Goal: Information Seeking & Learning: Check status

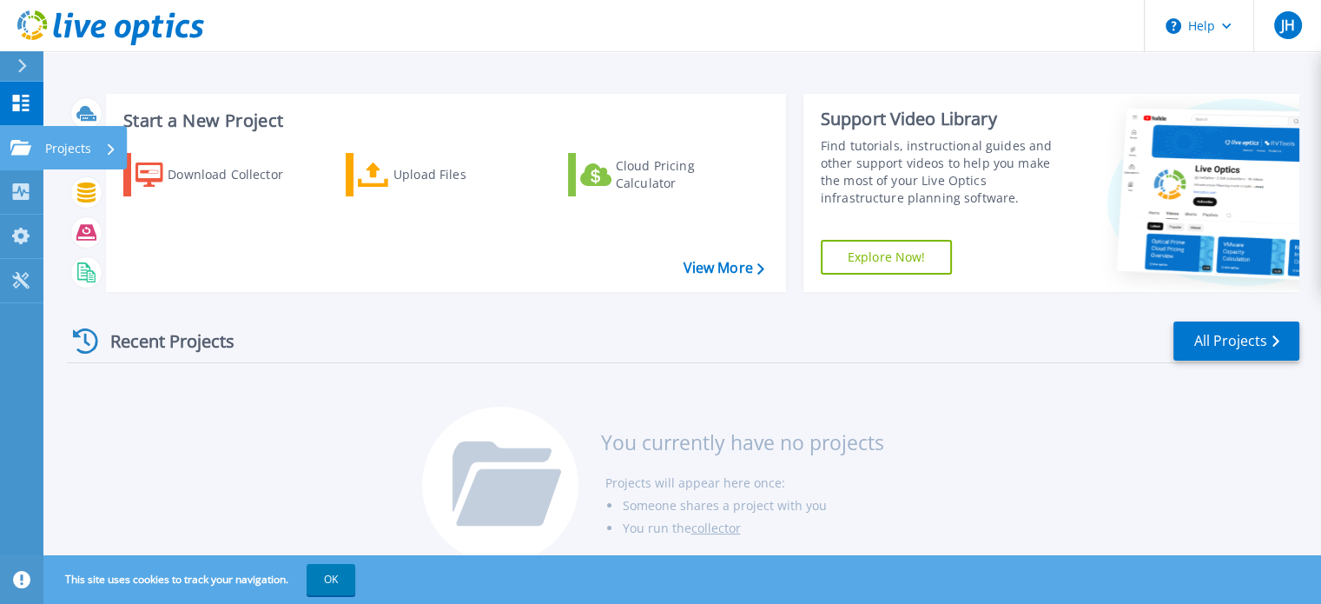
click at [36, 158] on link "Projects Projects" at bounding box center [21, 148] width 43 height 44
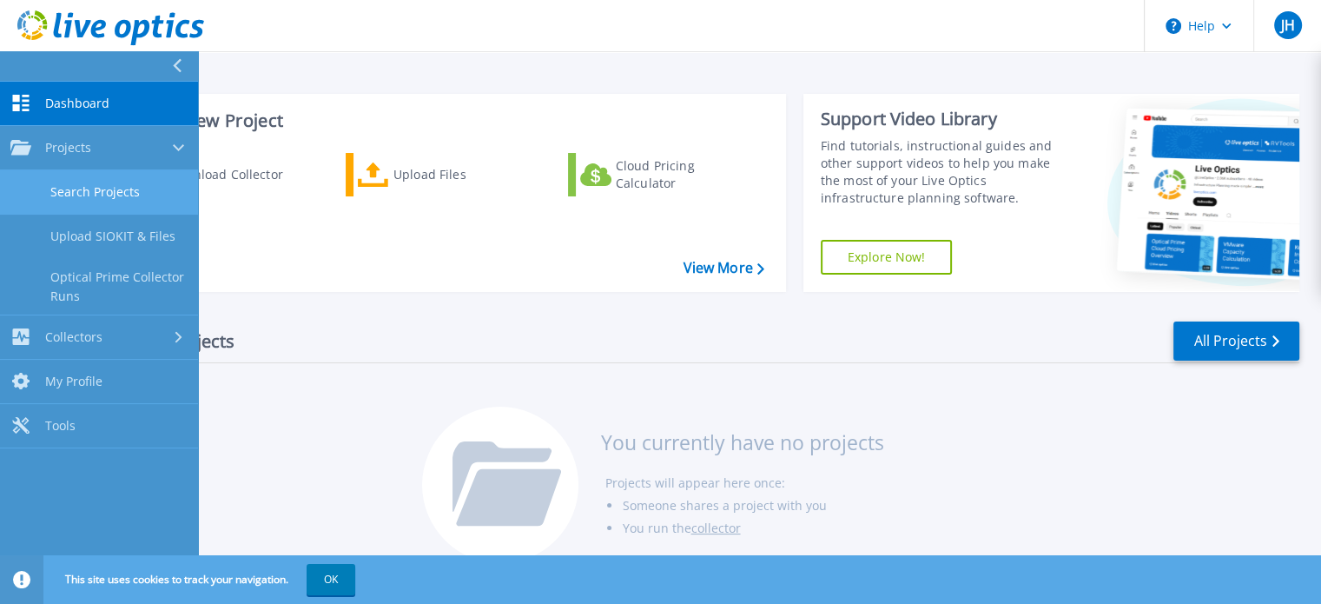
click at [106, 188] on link "Search Projects" at bounding box center [99, 192] width 198 height 44
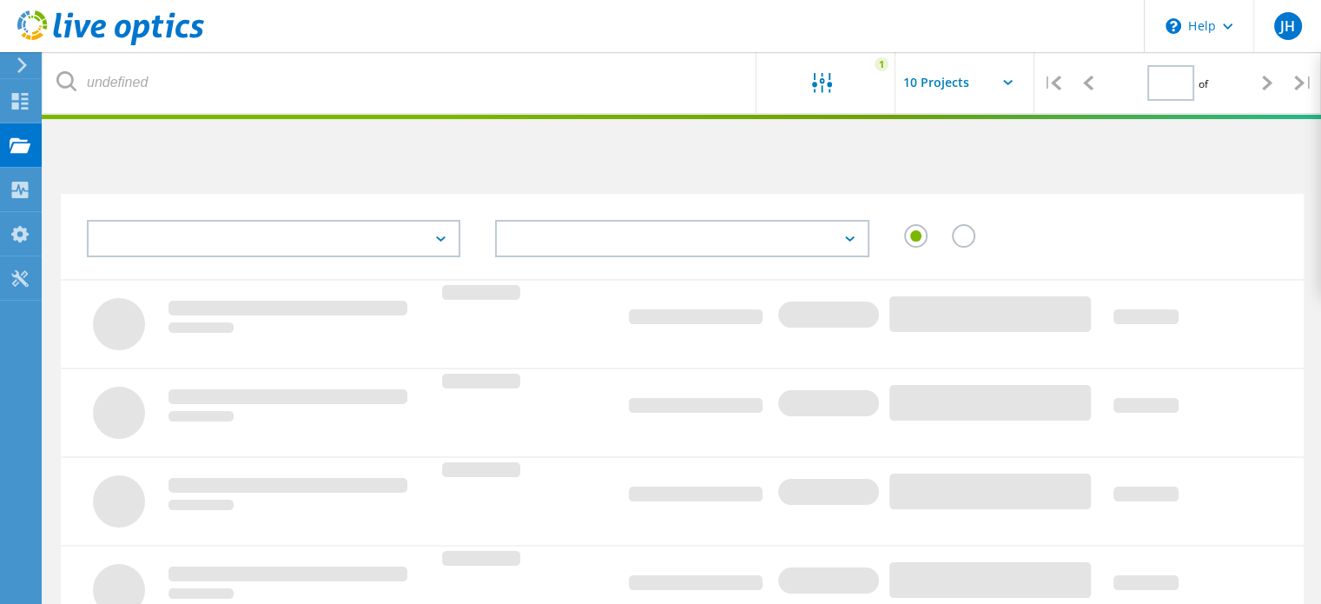
type input "1"
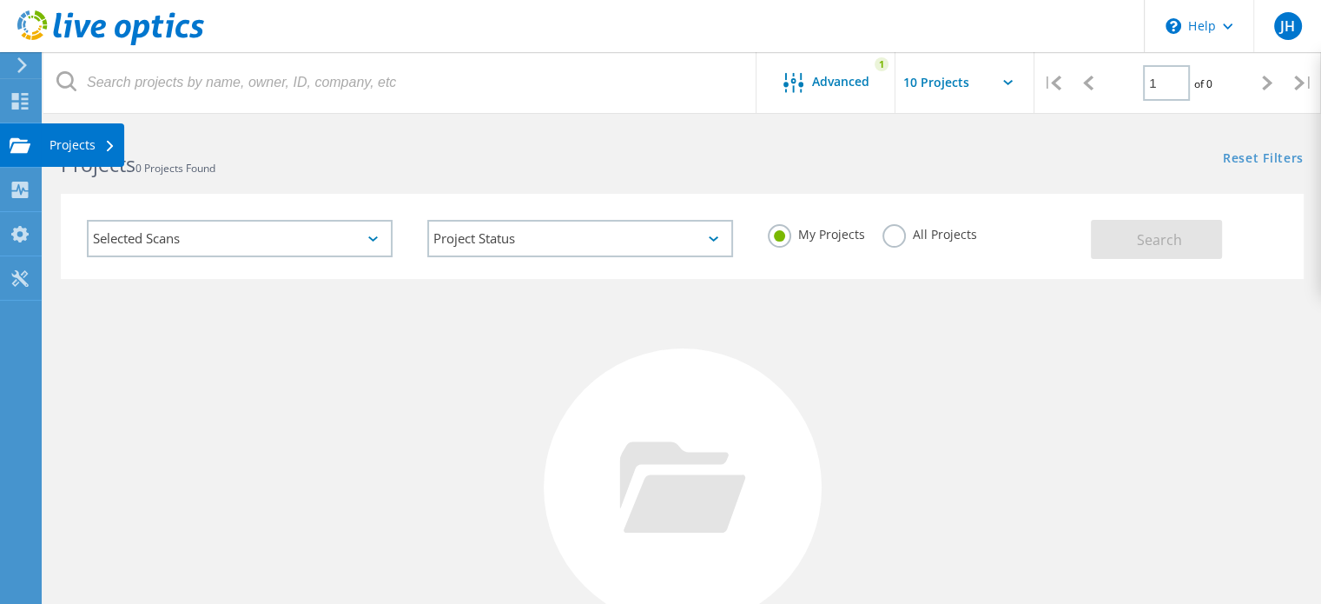
click at [104, 140] on div "Projects" at bounding box center [83, 145] width 66 height 12
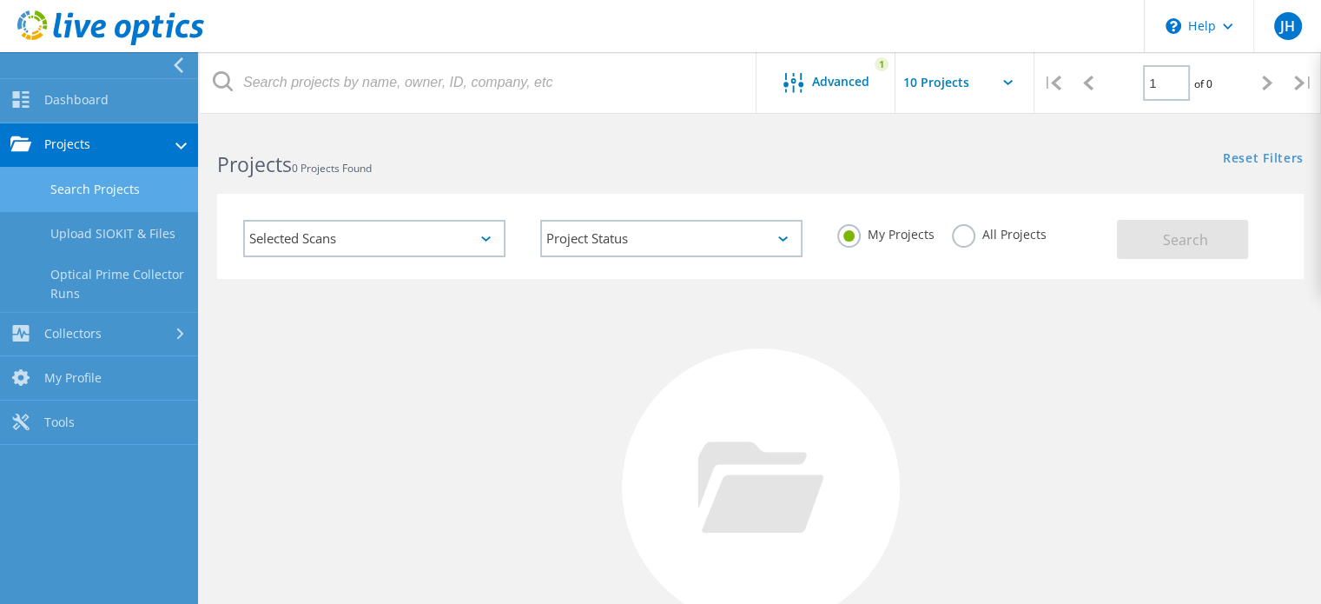
click at [126, 182] on link "Search Projects" at bounding box center [99, 190] width 198 height 44
click at [546, 175] on h2 "Projects 0 Projects Found" at bounding box center [479, 164] width 525 height 29
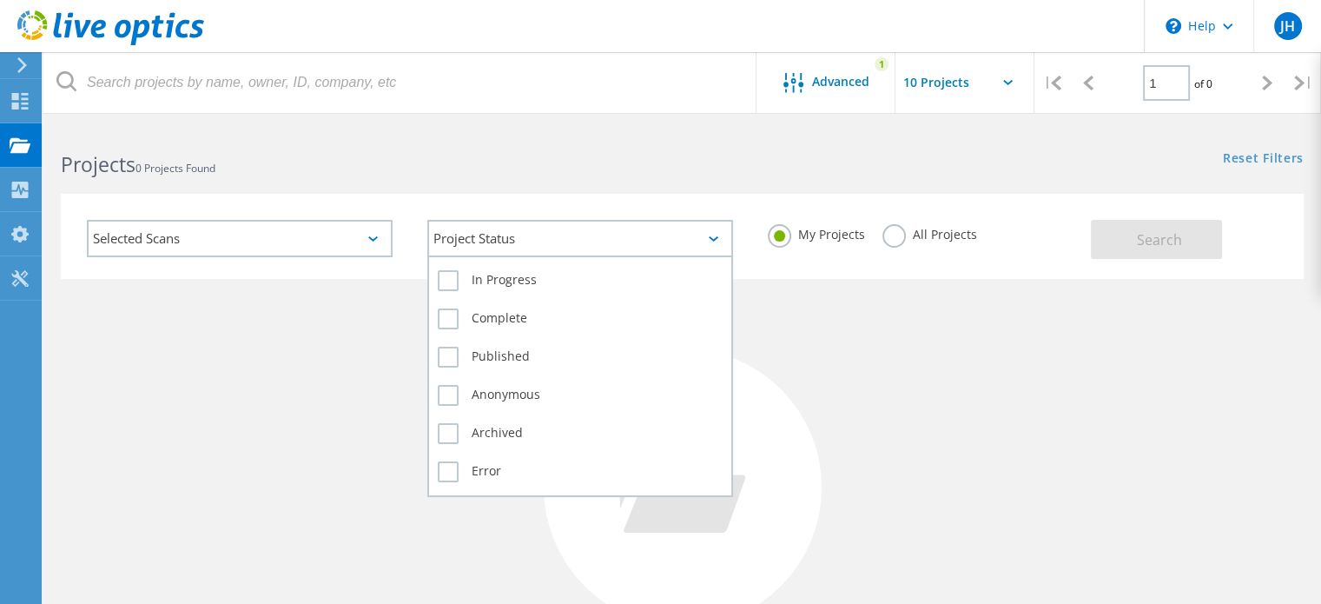
click at [491, 240] on div "Project Status" at bounding box center [580, 238] width 306 height 37
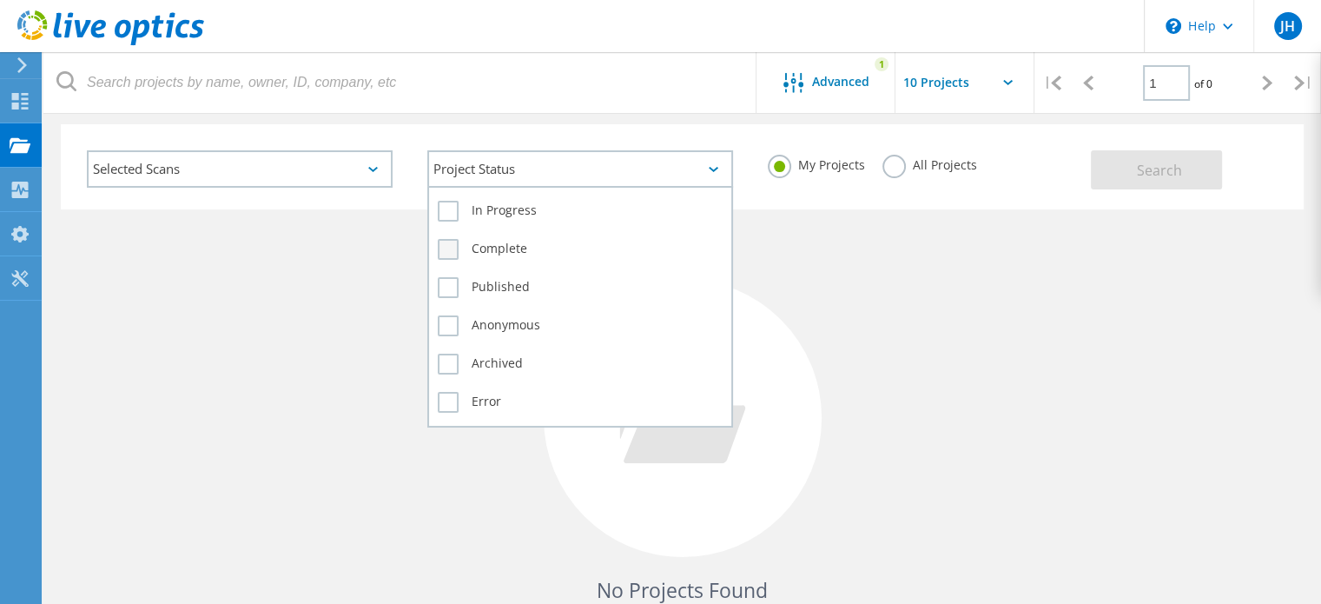
scroll to position [21, 0]
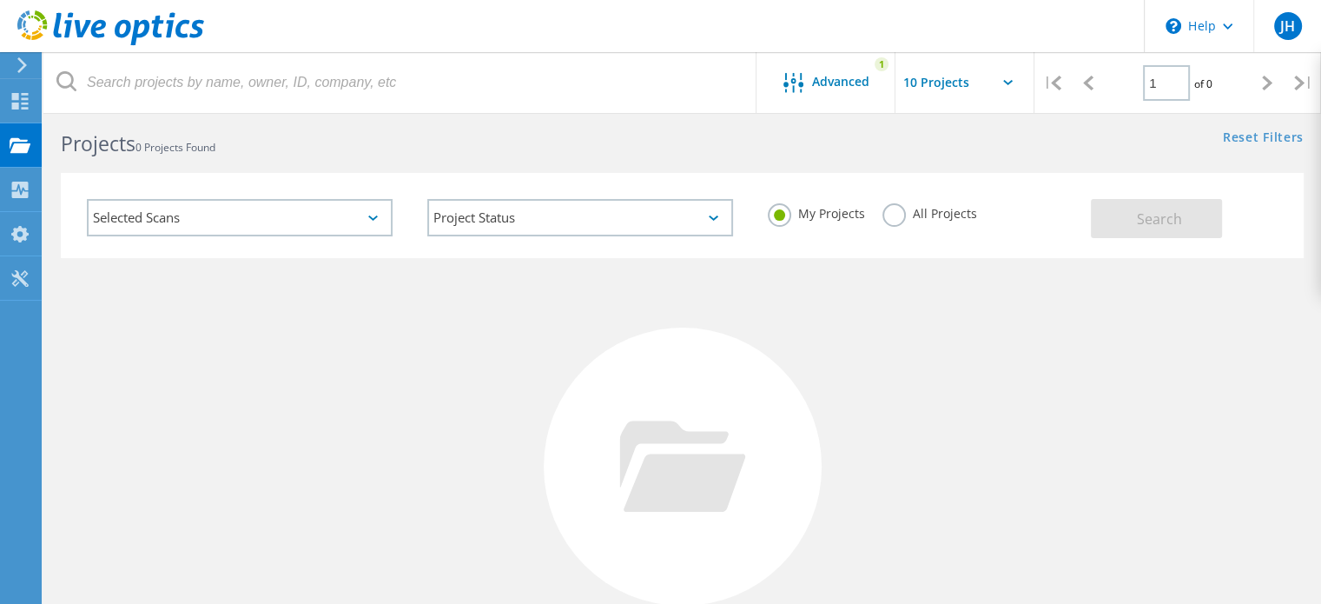
click at [671, 142] on div "Projects 0 Projects Found" at bounding box center [362, 128] width 638 height 46
click at [896, 215] on label "All Projects" at bounding box center [929, 211] width 95 height 17
click at [0, 0] on input "All Projects" at bounding box center [0, 0] width 0 height 0
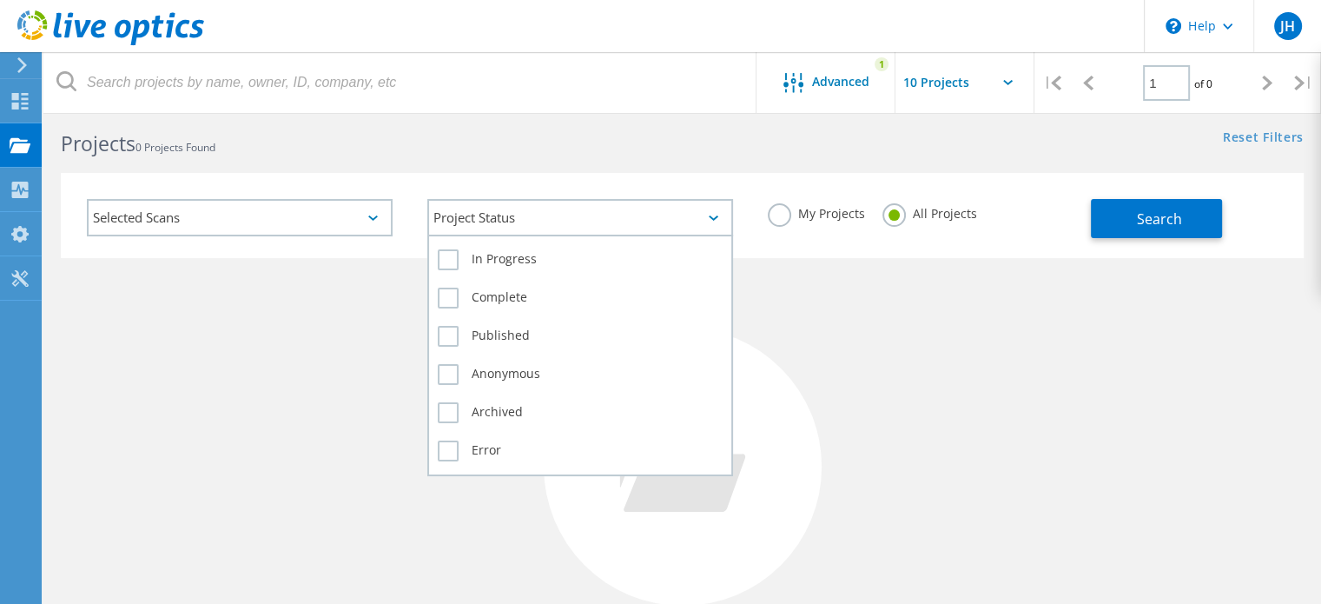
click at [595, 226] on div "Project Status" at bounding box center [580, 217] width 306 height 37
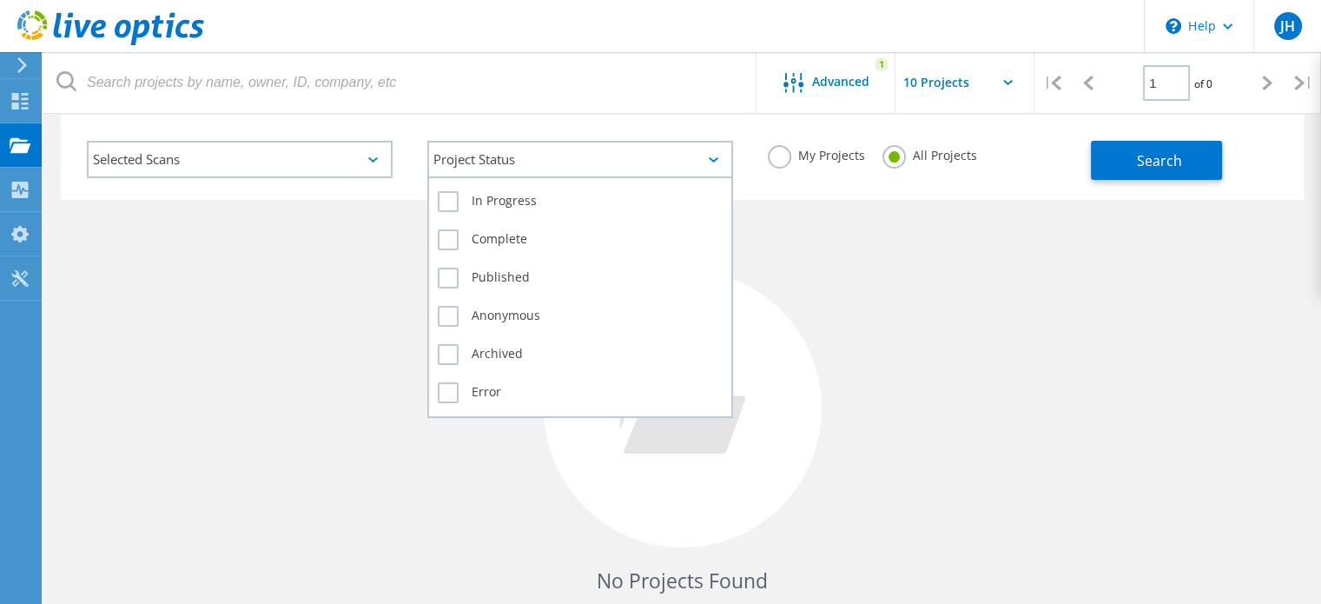
scroll to position [0, 0]
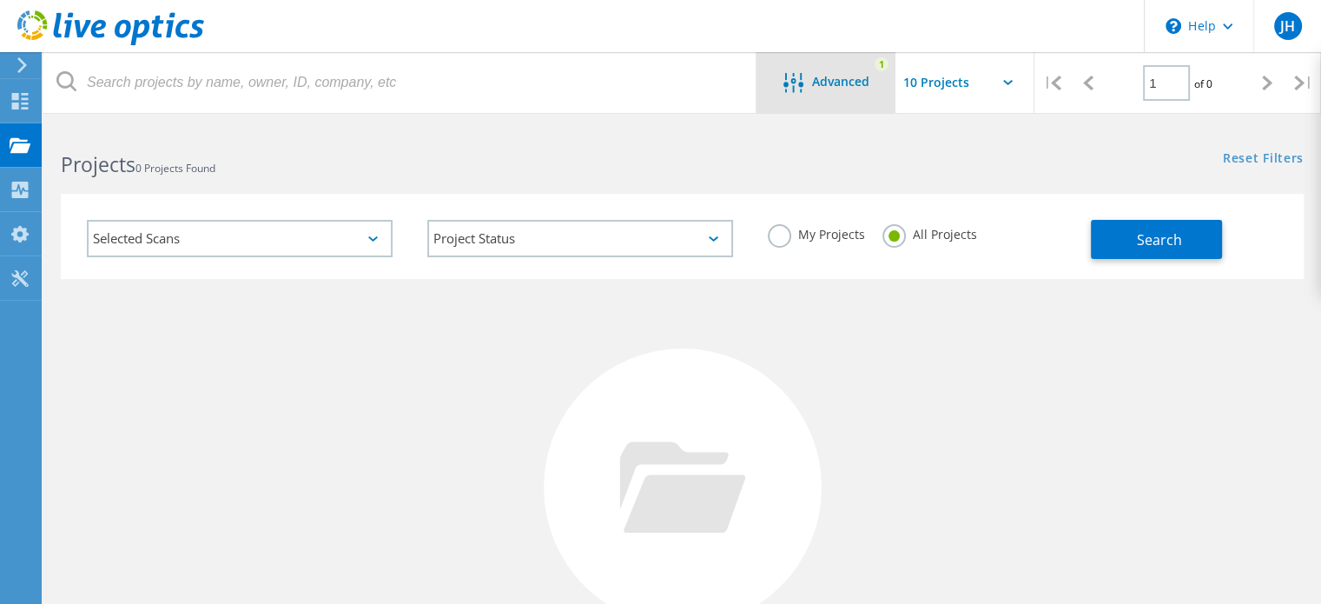
click at [839, 90] on div "Advanced" at bounding box center [825, 84] width 139 height 22
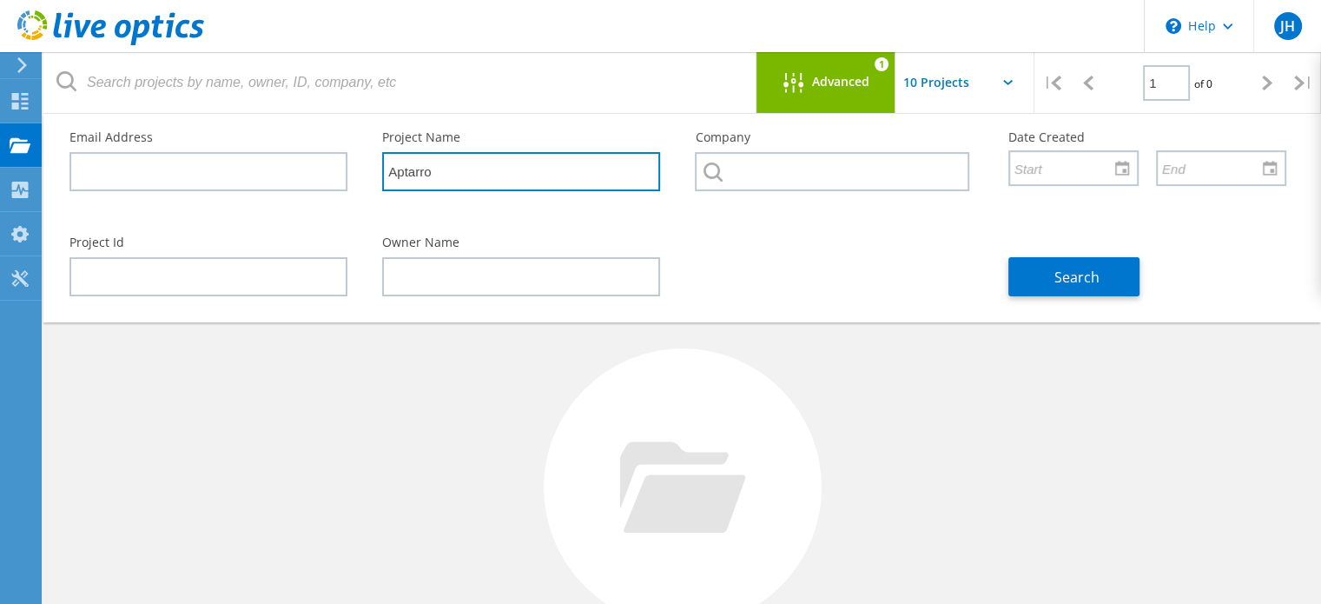
drag, startPoint x: 496, startPoint y: 178, endPoint x: 352, endPoint y: 164, distance: 144.8
click at [352, 164] on div "Email Address Project Name Aptarro Company Date Created" at bounding box center [678, 166] width 1252 height 105
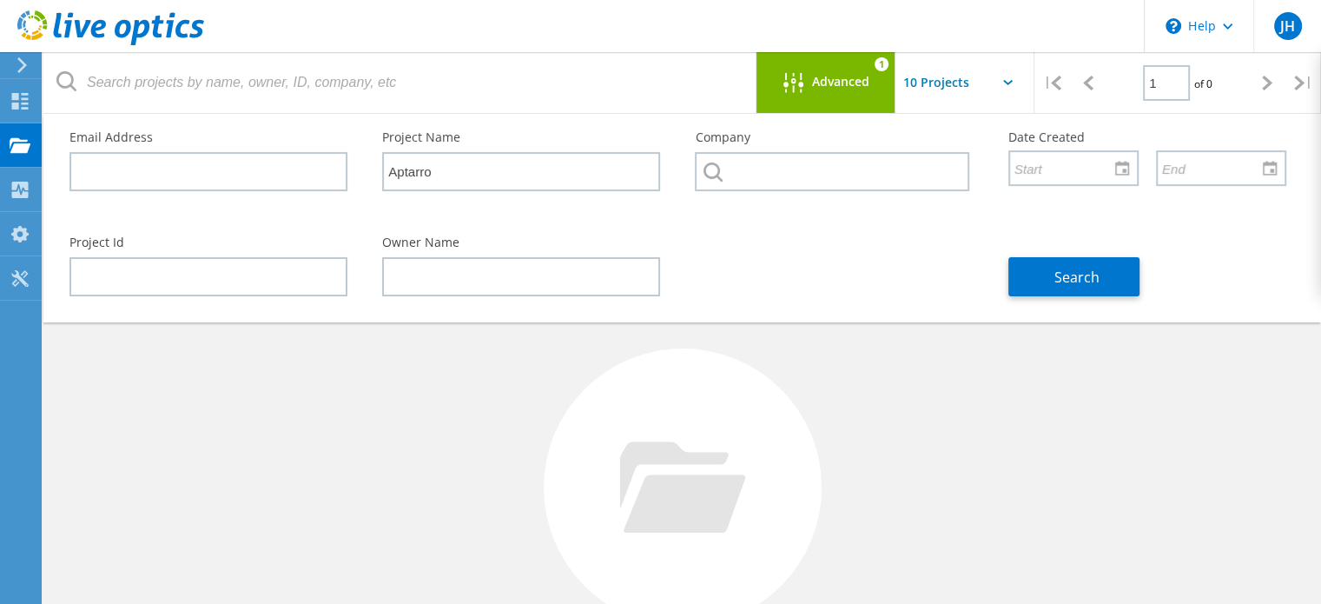
click at [386, 143] on label "Project Name" at bounding box center [521, 137] width 278 height 12
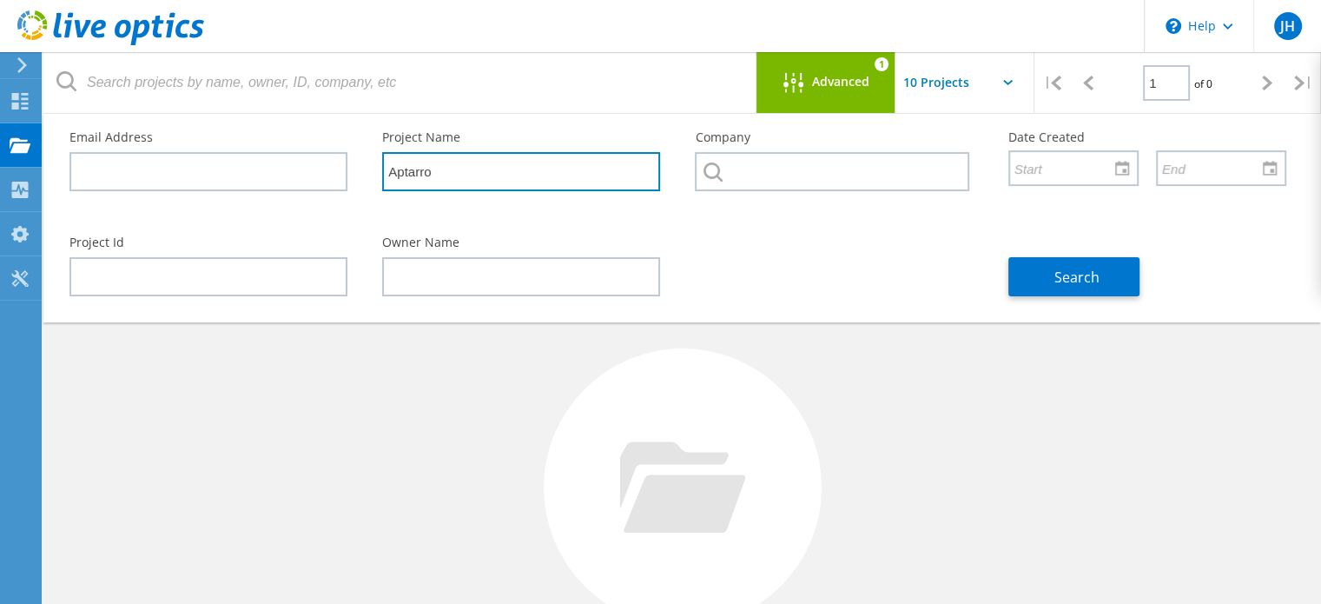
click at [408, 163] on input "Aptarro" at bounding box center [521, 171] width 278 height 39
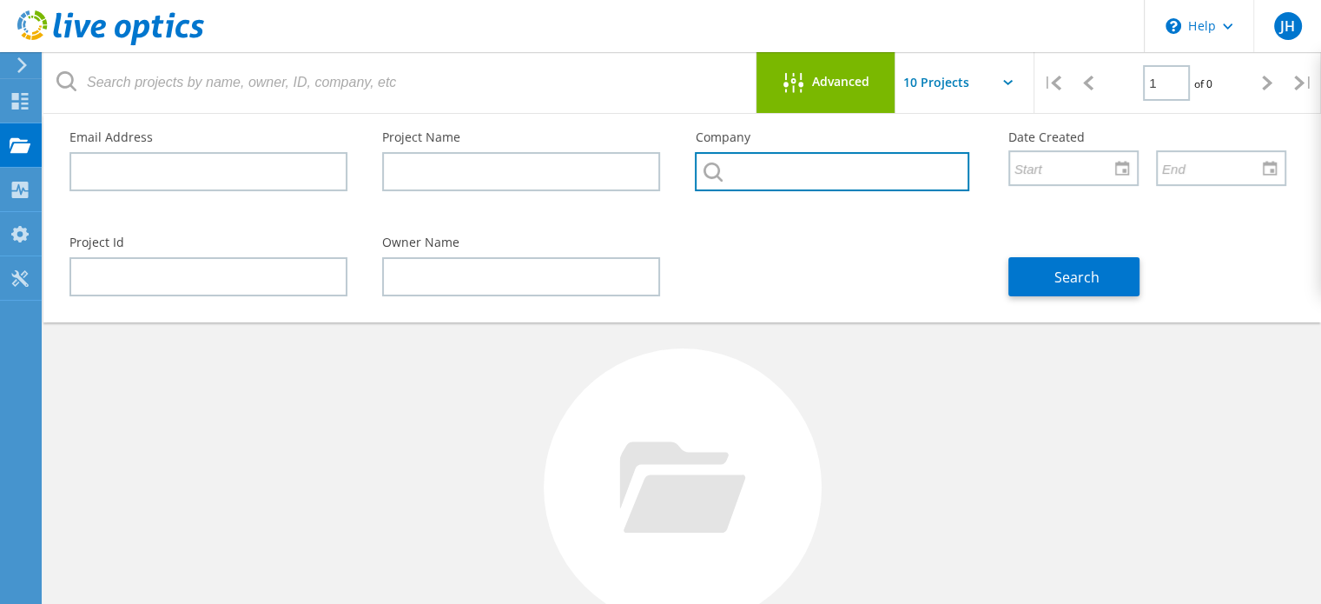
click at [749, 169] on input "text" at bounding box center [832, 171] width 274 height 39
paste input "Aptarro"
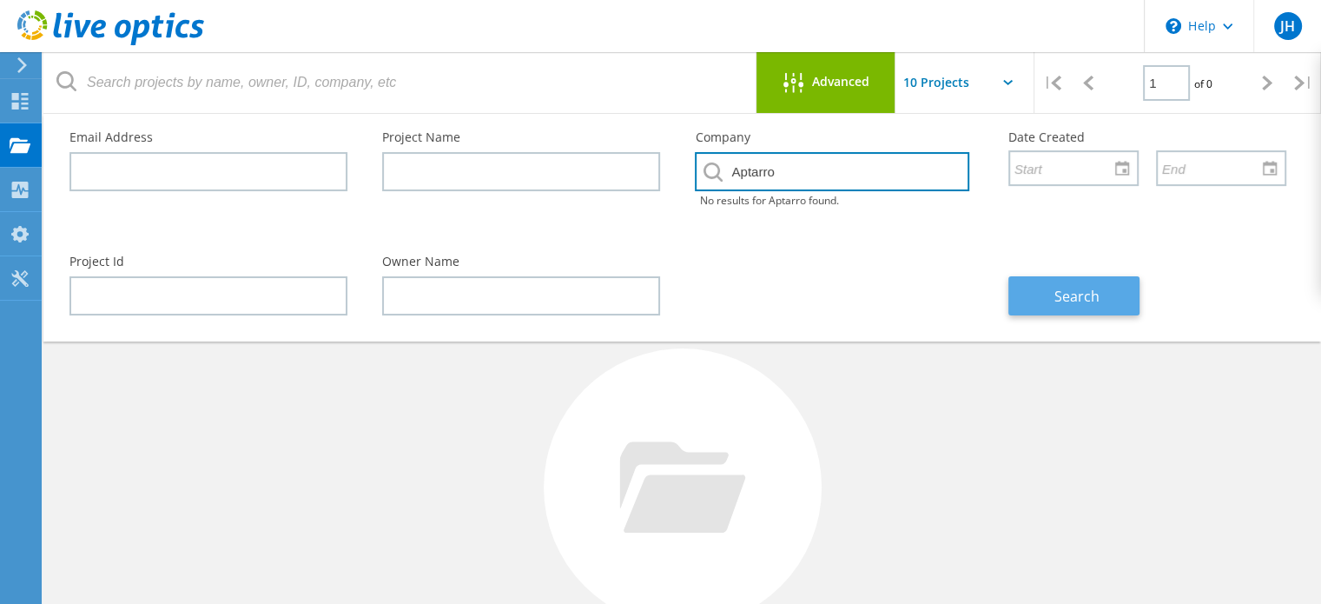
type input "Aptarro"
click at [1093, 282] on button "Search" at bounding box center [1073, 295] width 131 height 39
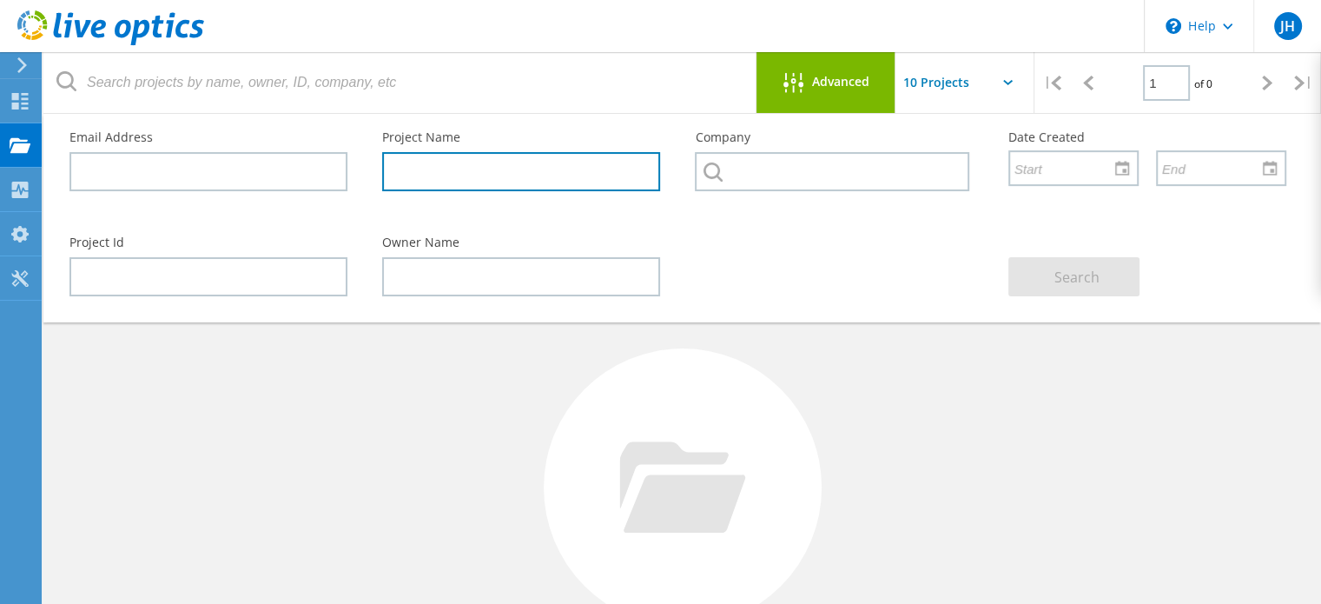
click at [550, 175] on input "text" at bounding box center [521, 171] width 278 height 39
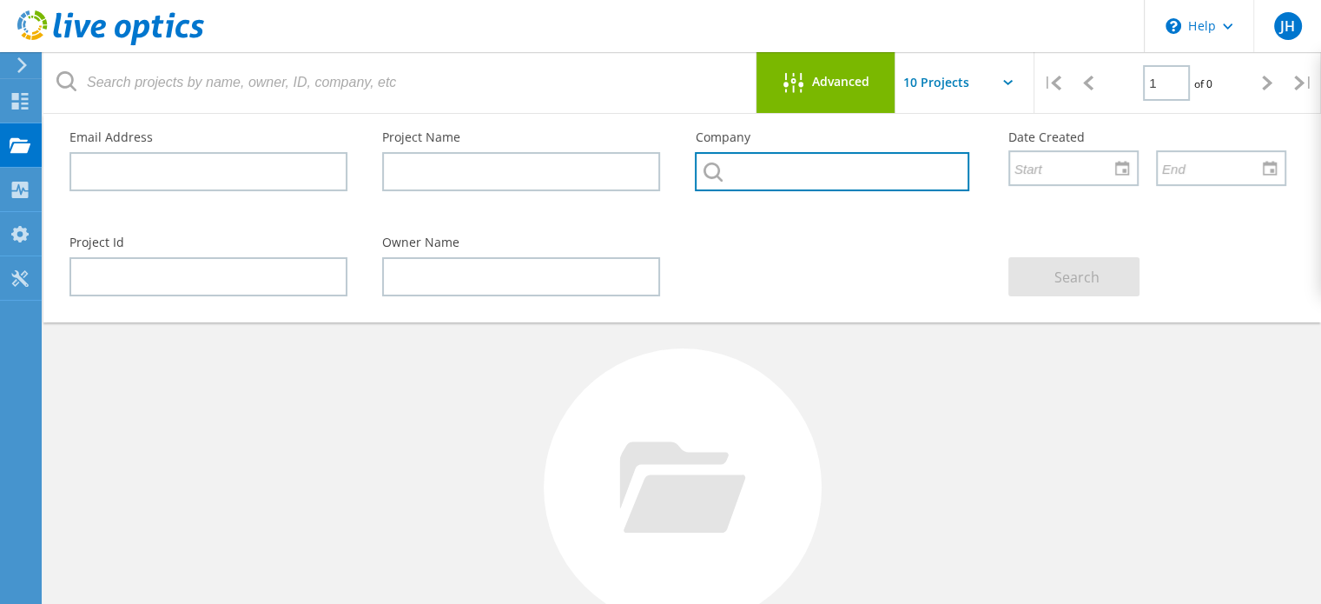
click at [792, 184] on input "text" at bounding box center [832, 171] width 274 height 39
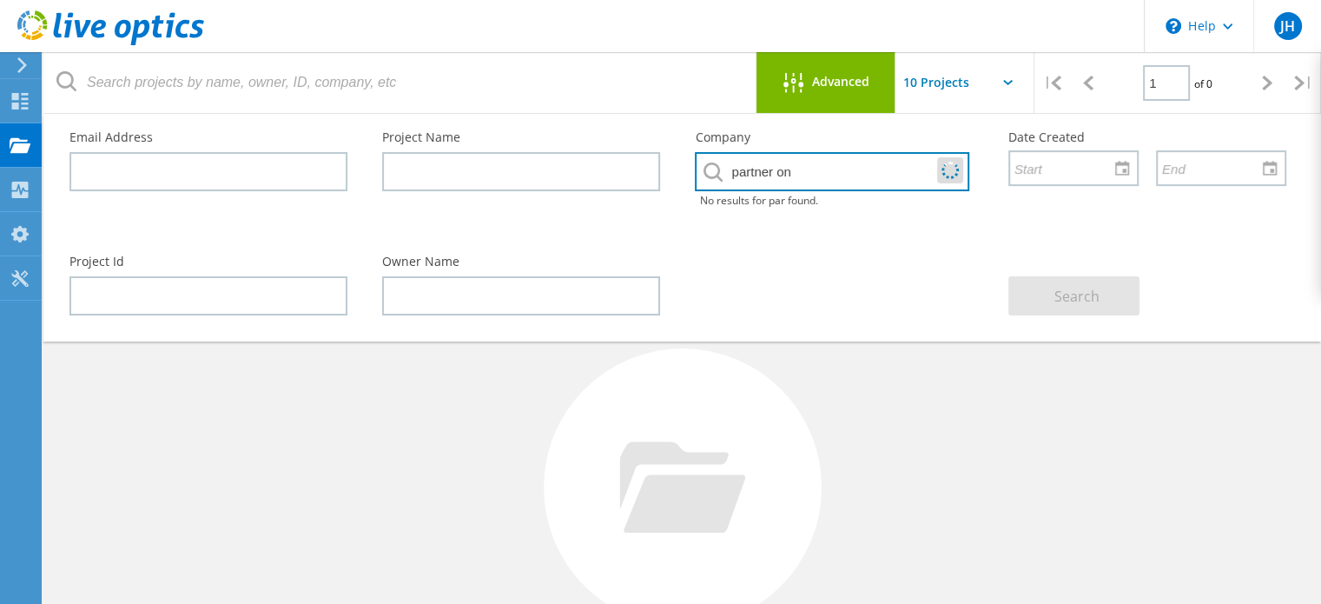
type input "partner one"
drag, startPoint x: 835, startPoint y: 165, endPoint x: 508, endPoint y: 149, distance: 326.9
click at [508, 149] on div "Email Address Project Name Company partner one No results for partner one found…" at bounding box center [678, 176] width 1252 height 124
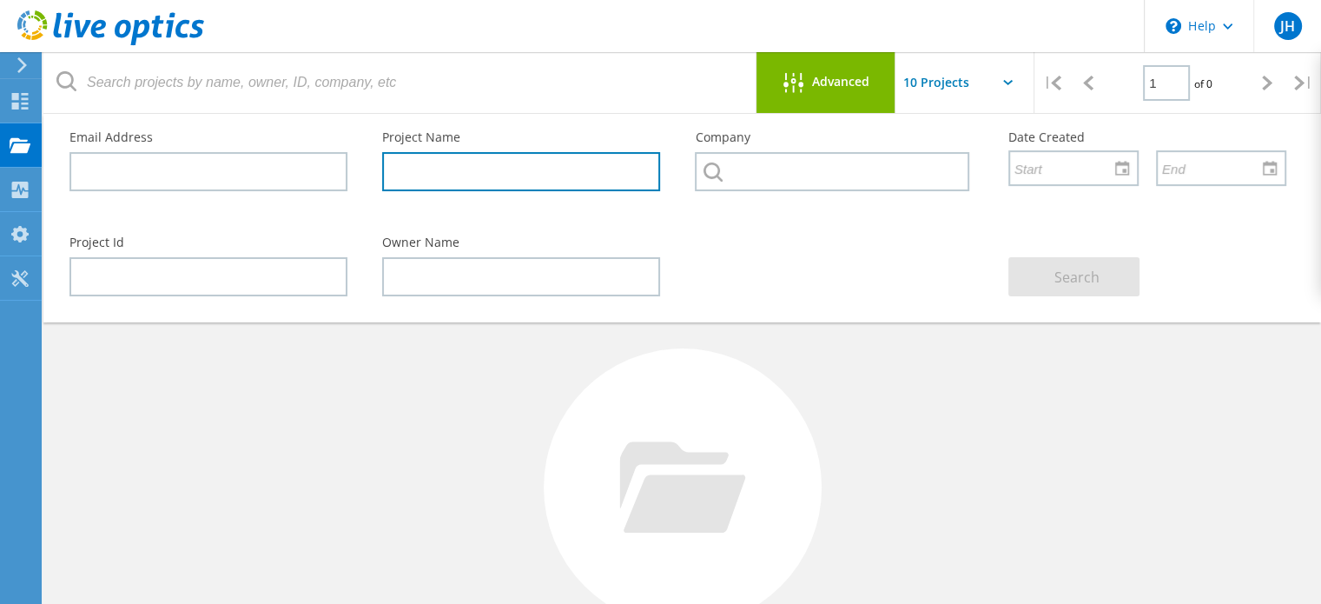
click at [501, 162] on input "text" at bounding box center [521, 171] width 278 height 39
paste input "Aptarro"
type input "Aptarro"
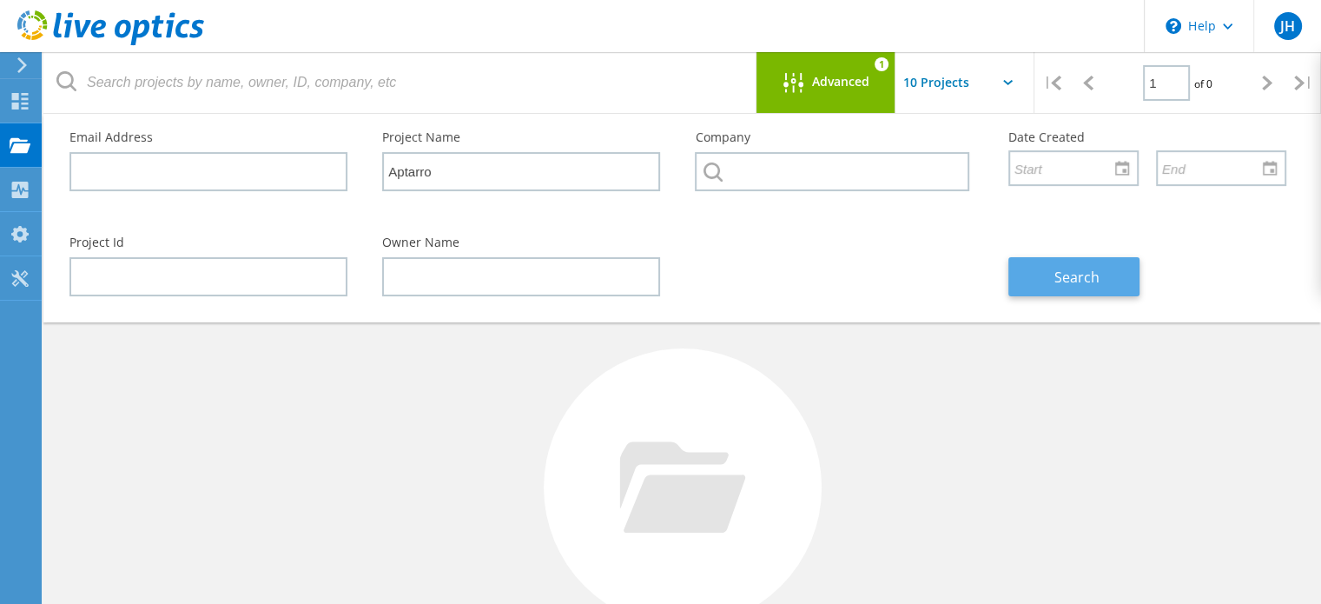
click at [1066, 283] on span "Search" at bounding box center [1076, 277] width 45 height 19
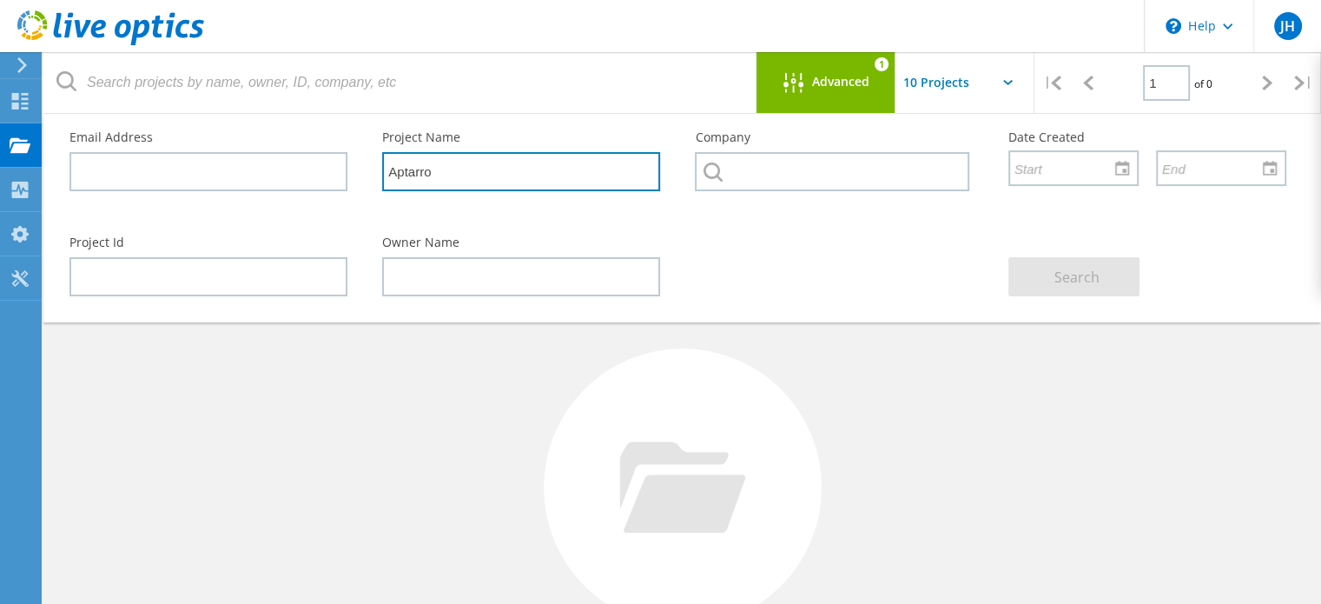
click at [472, 173] on input "Aptarro" at bounding box center [521, 171] width 278 height 39
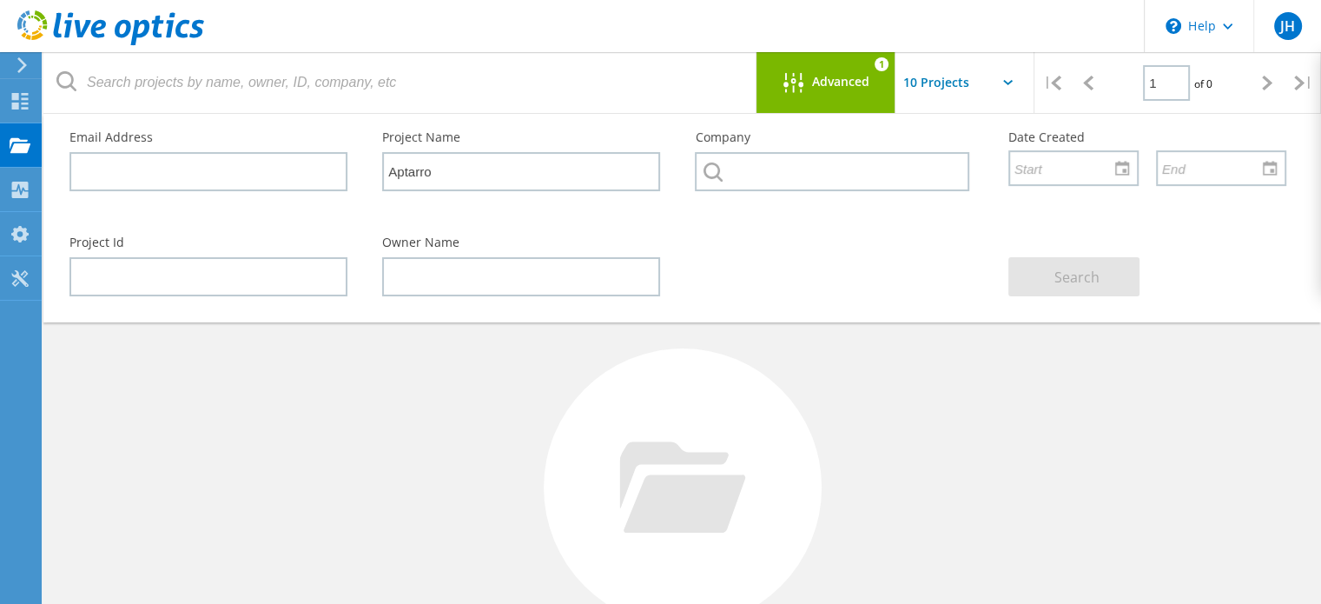
click at [987, 76] on input "text" at bounding box center [982, 82] width 174 height 61
click at [16, 62] on icon at bounding box center [22, 65] width 13 height 16
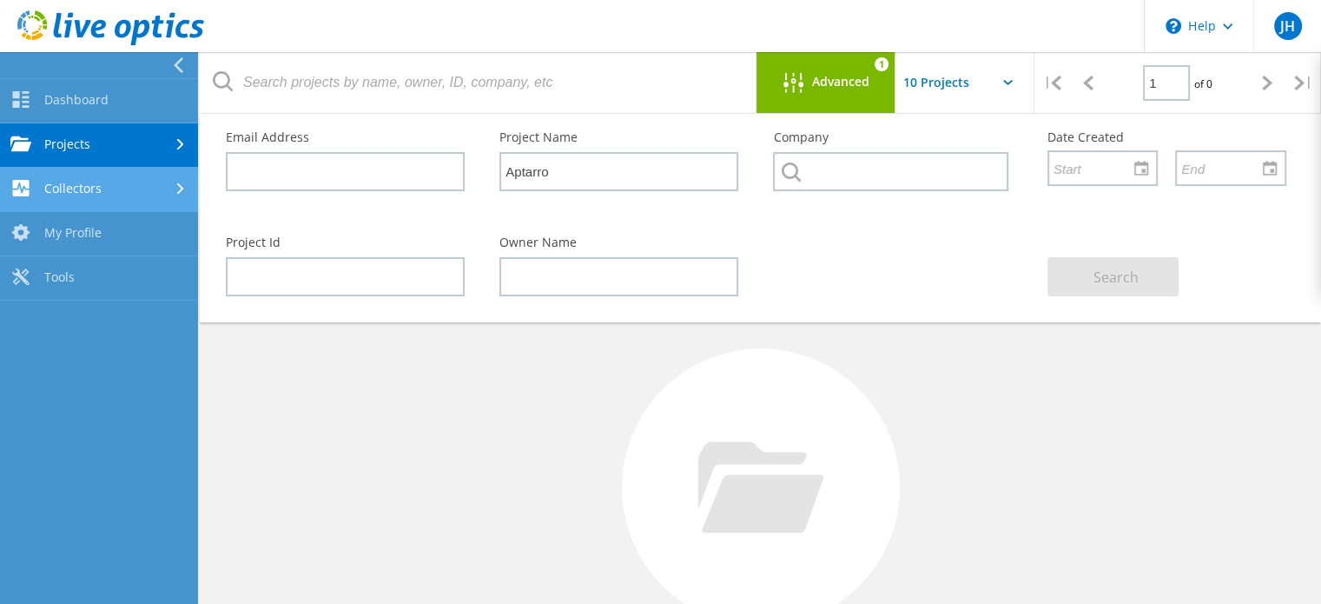
click at [136, 180] on link "Collectors" at bounding box center [99, 190] width 198 height 44
click at [115, 180] on link "Collectors" at bounding box center [99, 190] width 198 height 44
click at [115, 154] on link "Projects" at bounding box center [99, 145] width 198 height 44
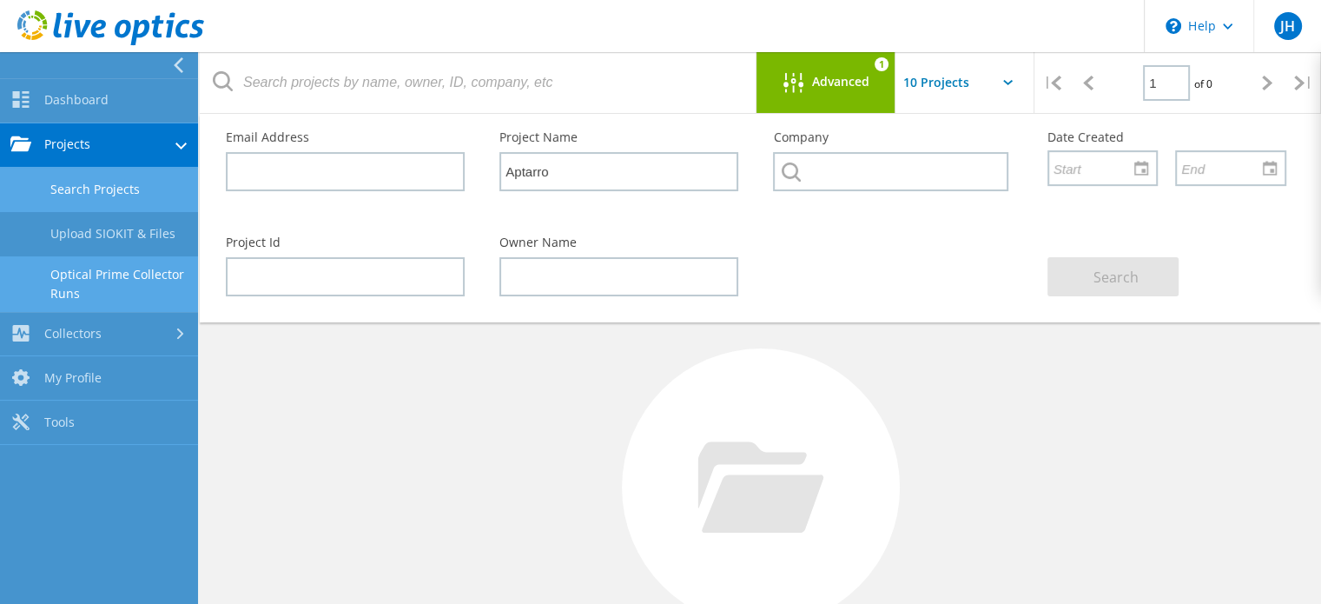
click at [110, 274] on link "Optical Prime Collector Runs" at bounding box center [99, 284] width 198 height 56
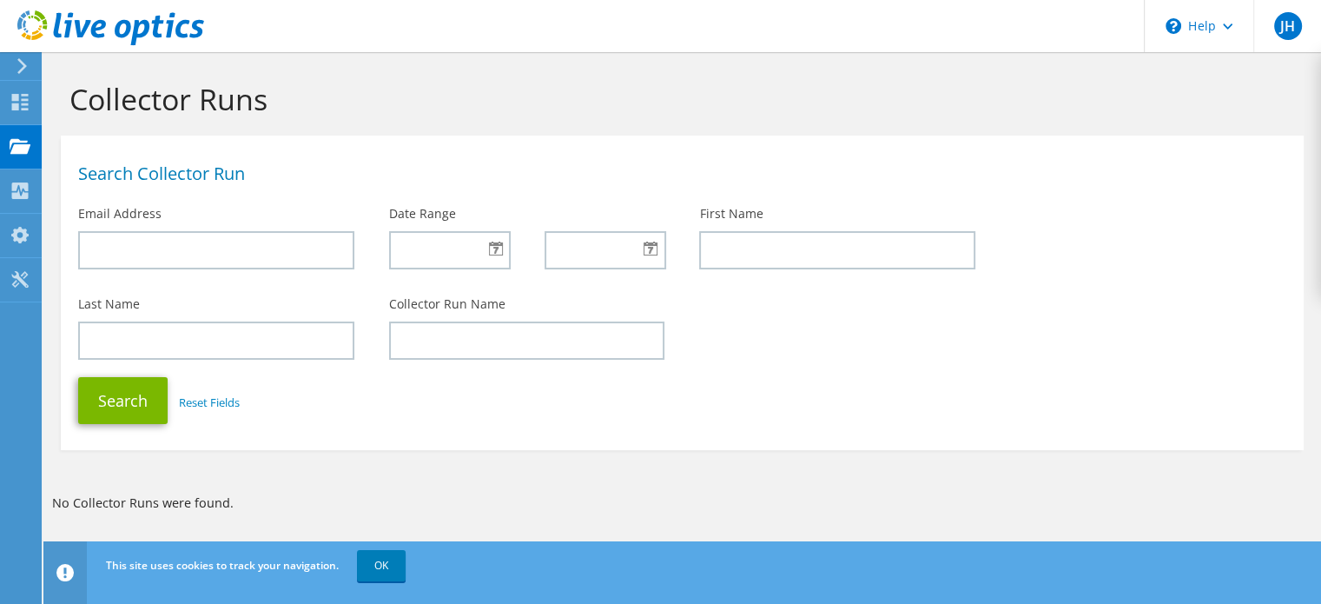
click at [21, 69] on use at bounding box center [22, 66] width 10 height 16
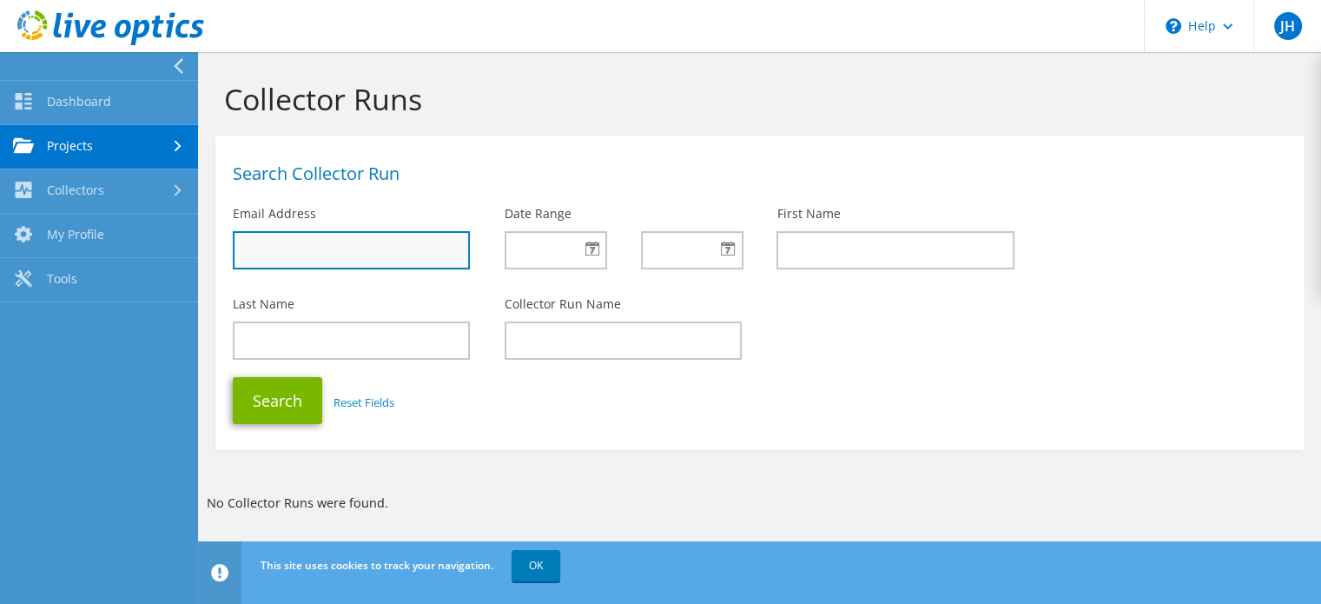
click at [290, 256] on input "text" at bounding box center [351, 250] width 237 height 38
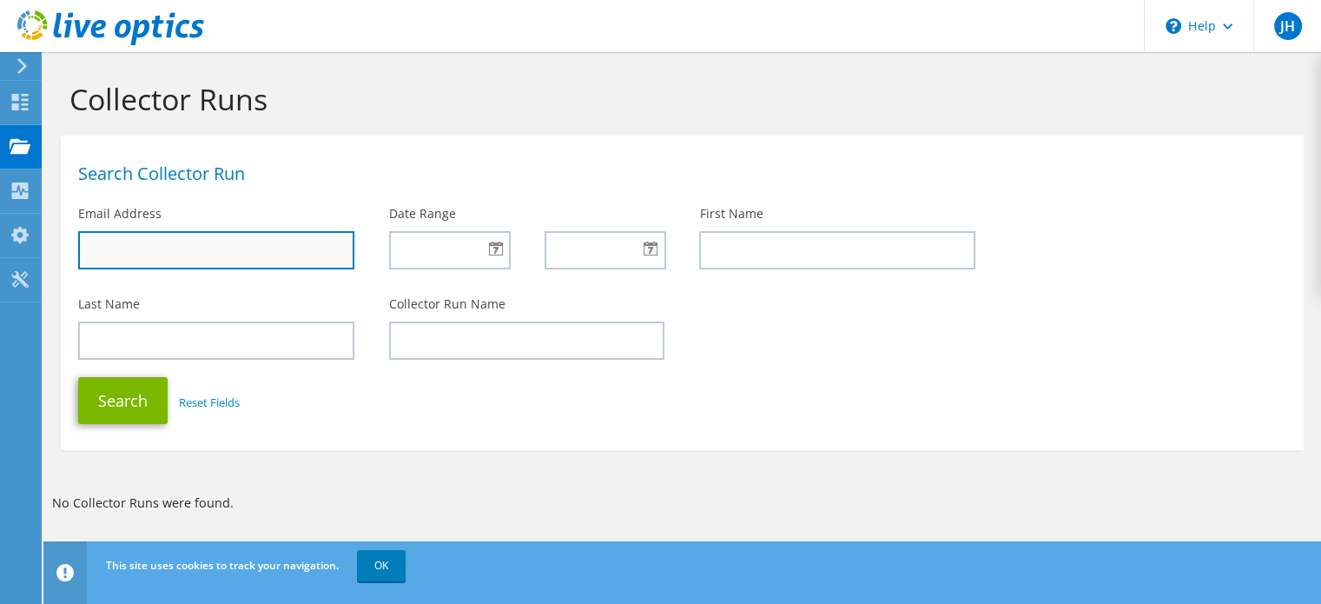
click at [290, 256] on input "text" at bounding box center [216, 250] width 276 height 38
click at [248, 249] on input "text" at bounding box center [216, 250] width 276 height 38
paste input "Clint.McGarity@aptarro.com"
type input "Clint.McGarity@aptarro.com"
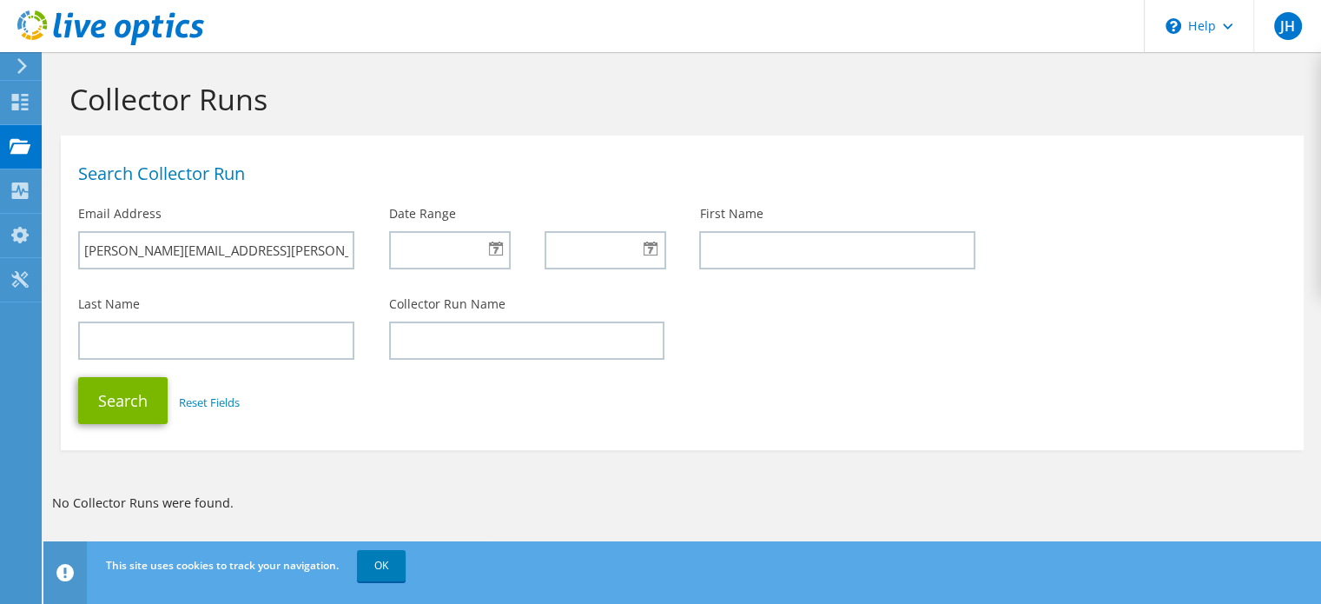
click at [493, 251] on div at bounding box center [449, 250] width 121 height 38
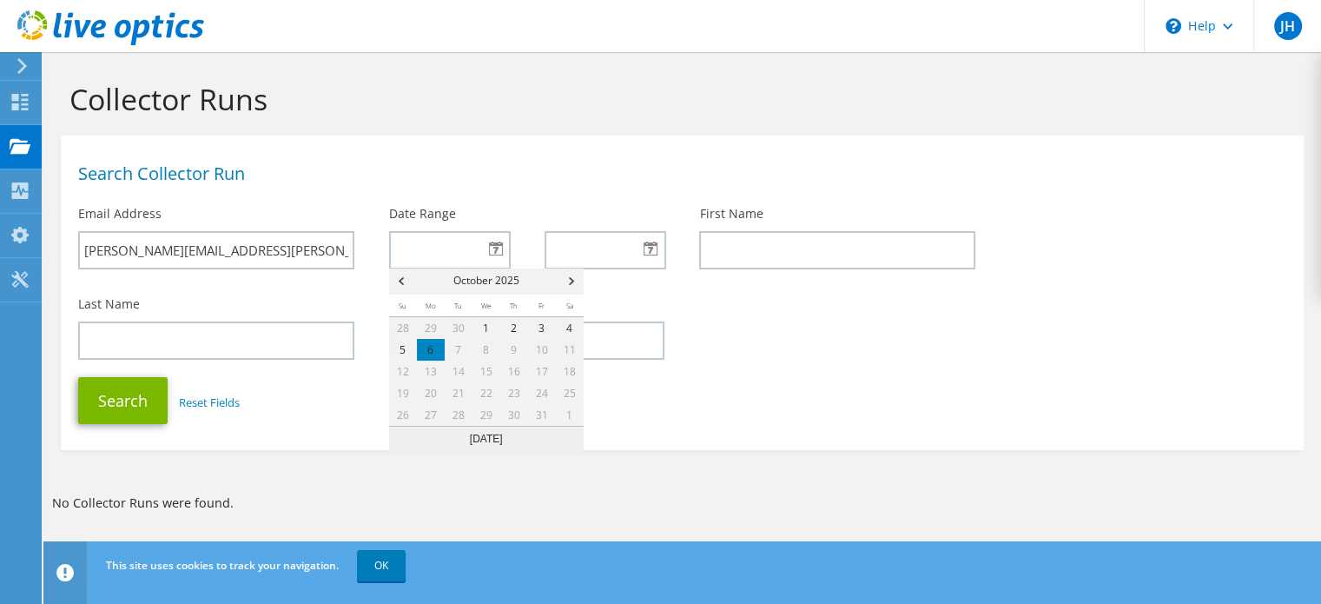
click at [399, 285] on span "Prev" at bounding box center [399, 281] width 21 height 26
click at [398, 284] on span "Prev" at bounding box center [399, 281] width 21 height 26
click at [539, 332] on link "1" at bounding box center [542, 328] width 28 height 22
type input "[DATE]"
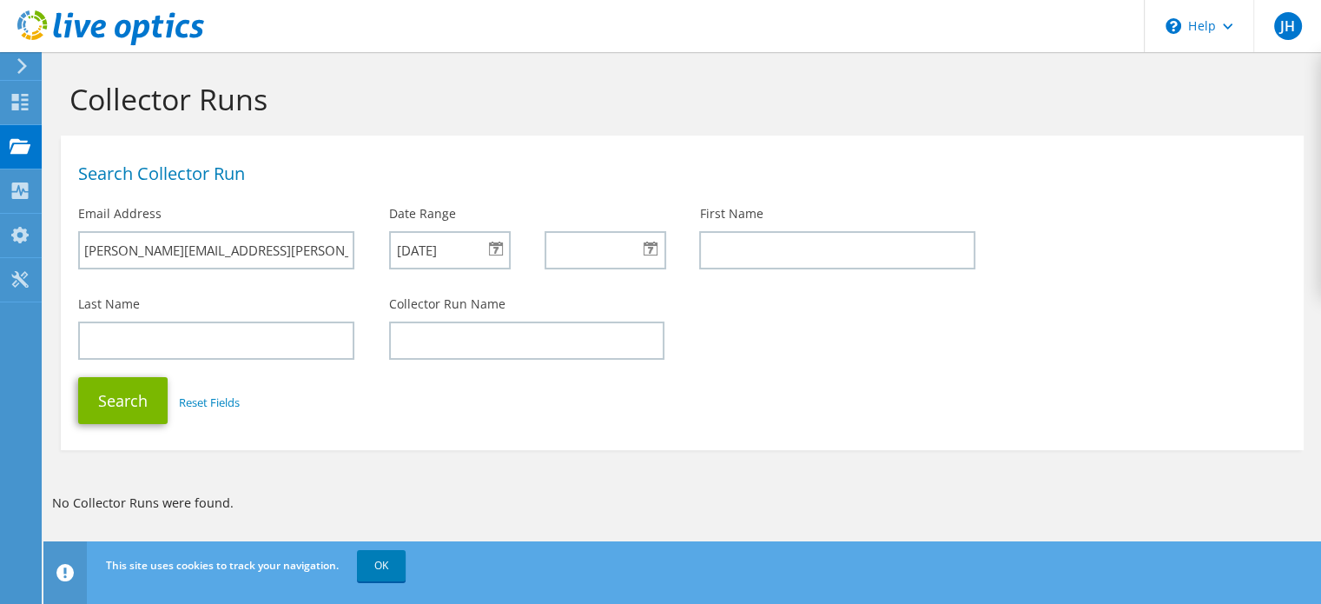
click at [649, 252] on div at bounding box center [605, 250] width 121 height 38
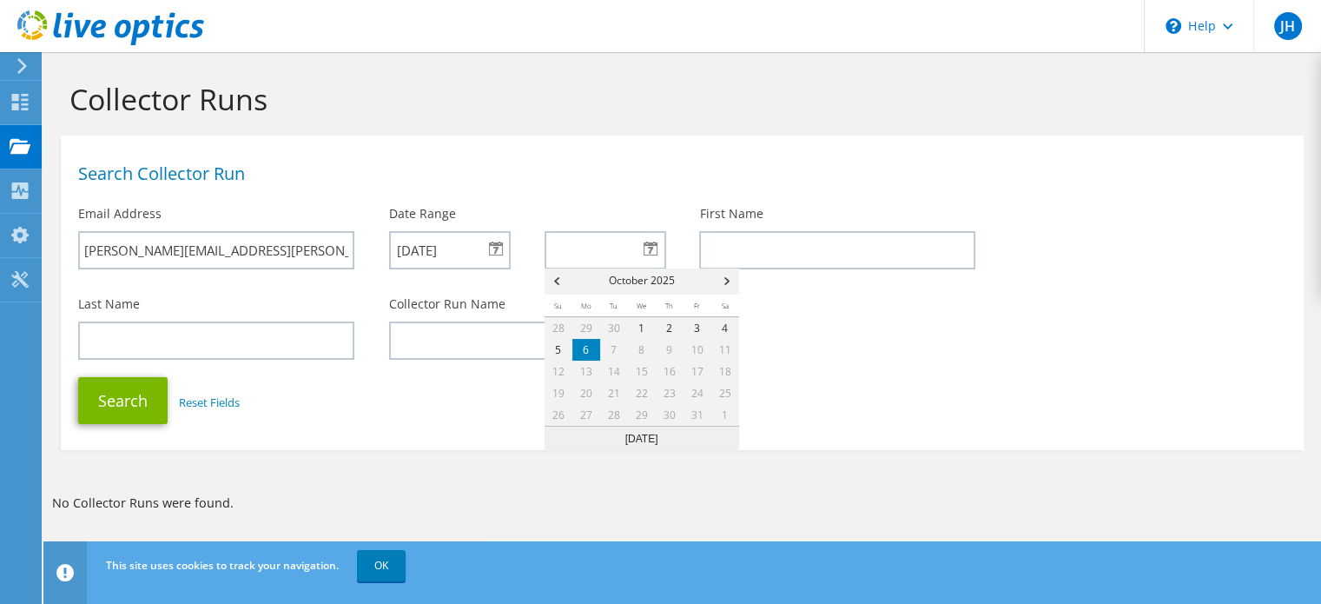
click at [583, 353] on link "6" at bounding box center [586, 350] width 28 height 22
type input "[DATE]"
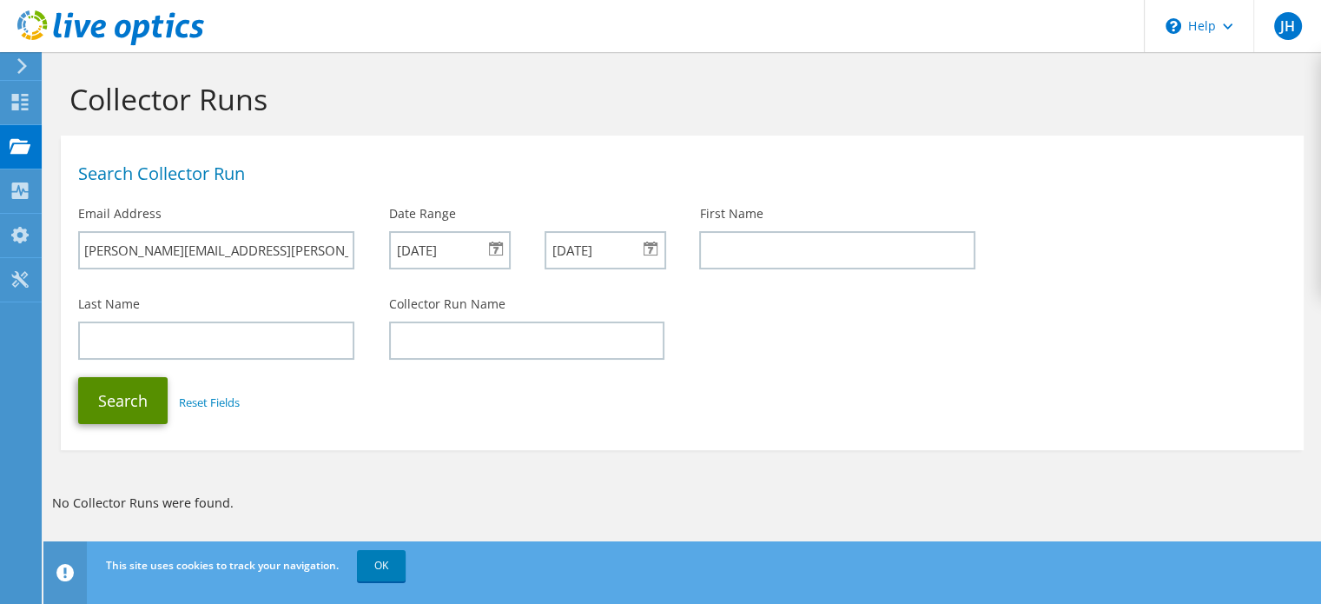
click at [152, 395] on button "Search" at bounding box center [122, 400] width 89 height 47
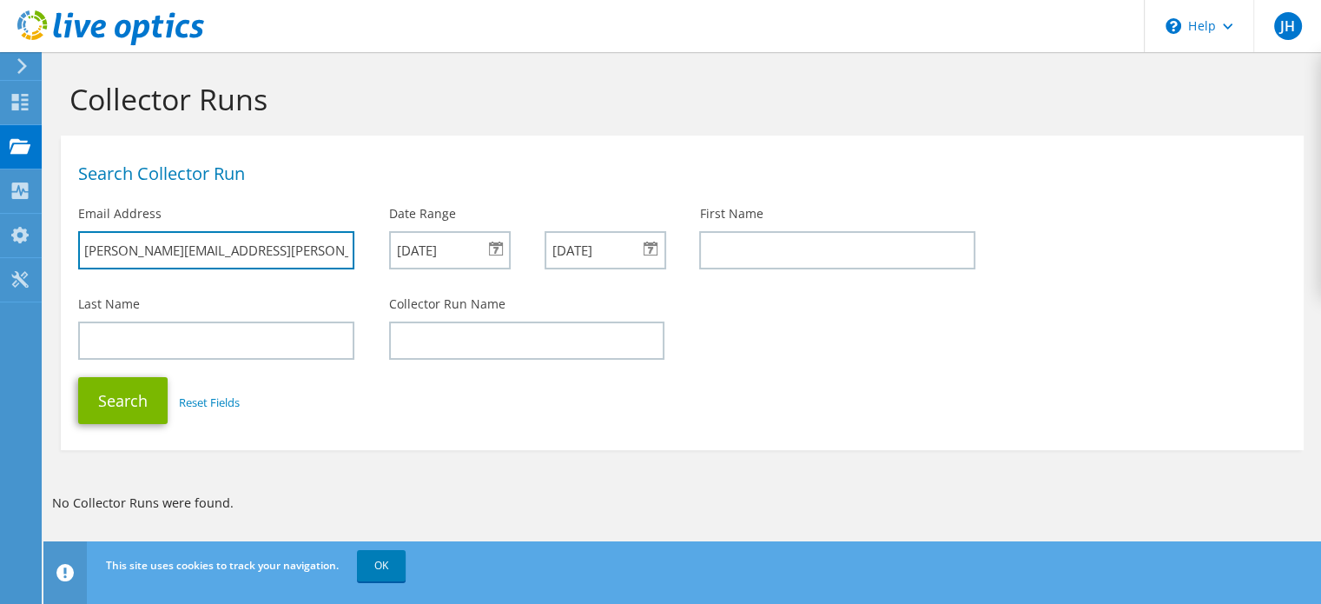
drag, startPoint x: 271, startPoint y: 259, endPoint x: -158, endPoint y: 217, distance: 431.1
click at [0, 217] on html "JH End User Jonathan Hunt-Augustine jhunt@unitrends.com Kaseya My Profile Log O…" at bounding box center [660, 302] width 1321 height 604
paste input "Landon.Smith"
type input "[PERSON_NAME][EMAIL_ADDRESS][PERSON_NAME][DOMAIN_NAME]"
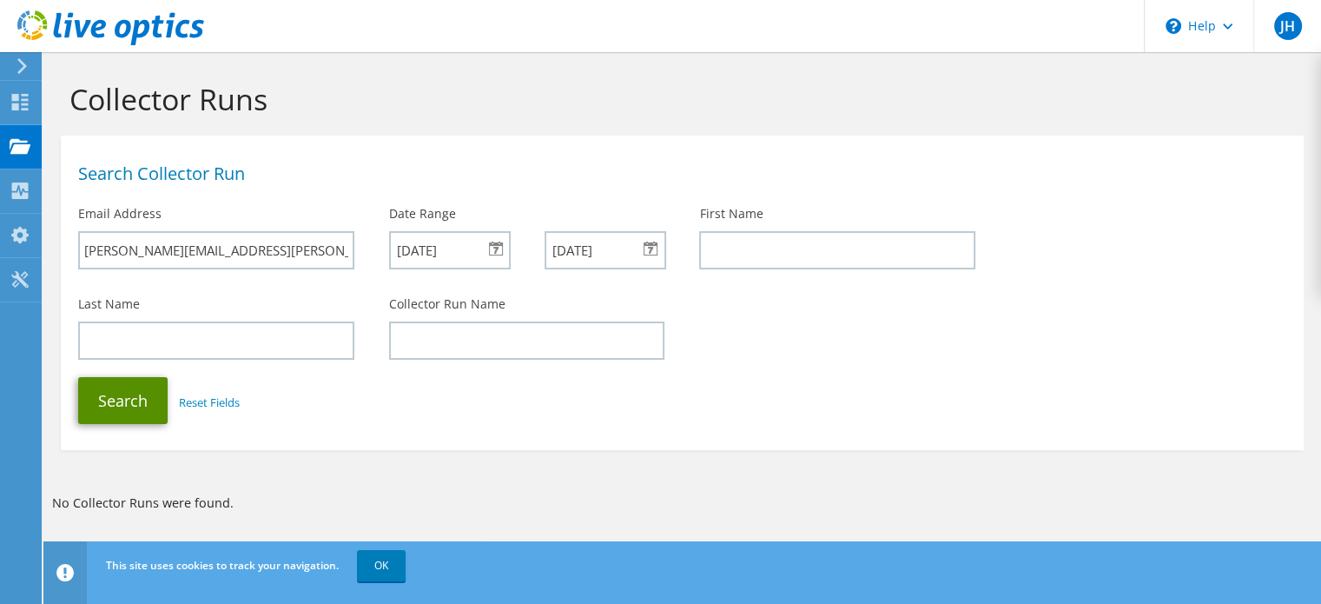
click at [108, 390] on button "Search" at bounding box center [122, 400] width 89 height 47
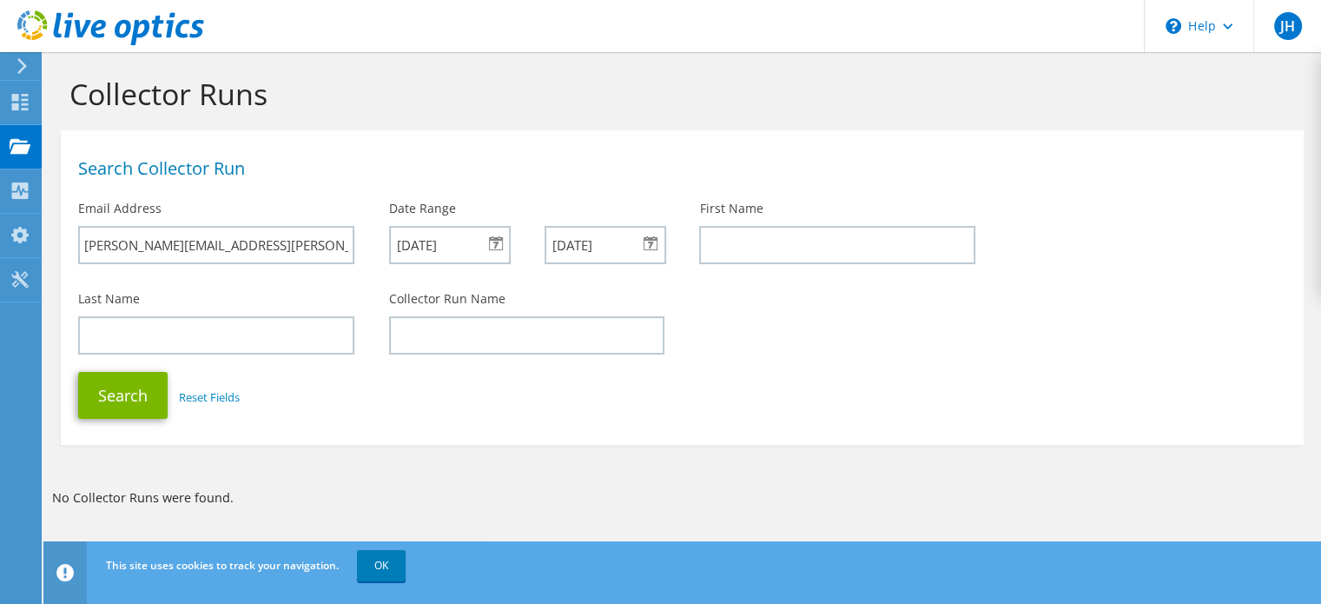
scroll to position [7, 0]
drag, startPoint x: 267, startPoint y: 378, endPoint x: 636, endPoint y: 402, distance: 369.9
click at [635, 402] on div "Search Reset Fields" at bounding box center [682, 393] width 1243 height 64
drag, startPoint x: 629, startPoint y: 400, endPoint x: 533, endPoint y: 416, distance: 97.0
click at [533, 416] on div "Search Reset Fields" at bounding box center [682, 393] width 1243 height 64
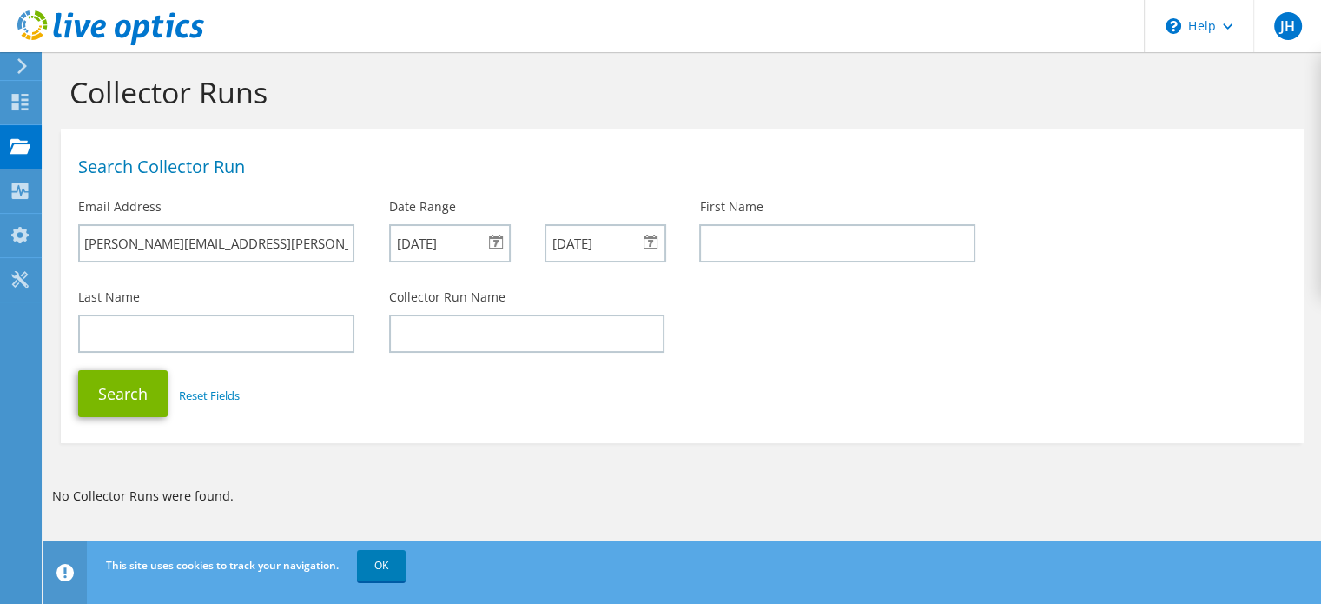
drag, startPoint x: 533, startPoint y: 416, endPoint x: 493, endPoint y: 423, distance: 40.6
click at [493, 423] on div "Search Reset Fields" at bounding box center [682, 393] width 1243 height 64
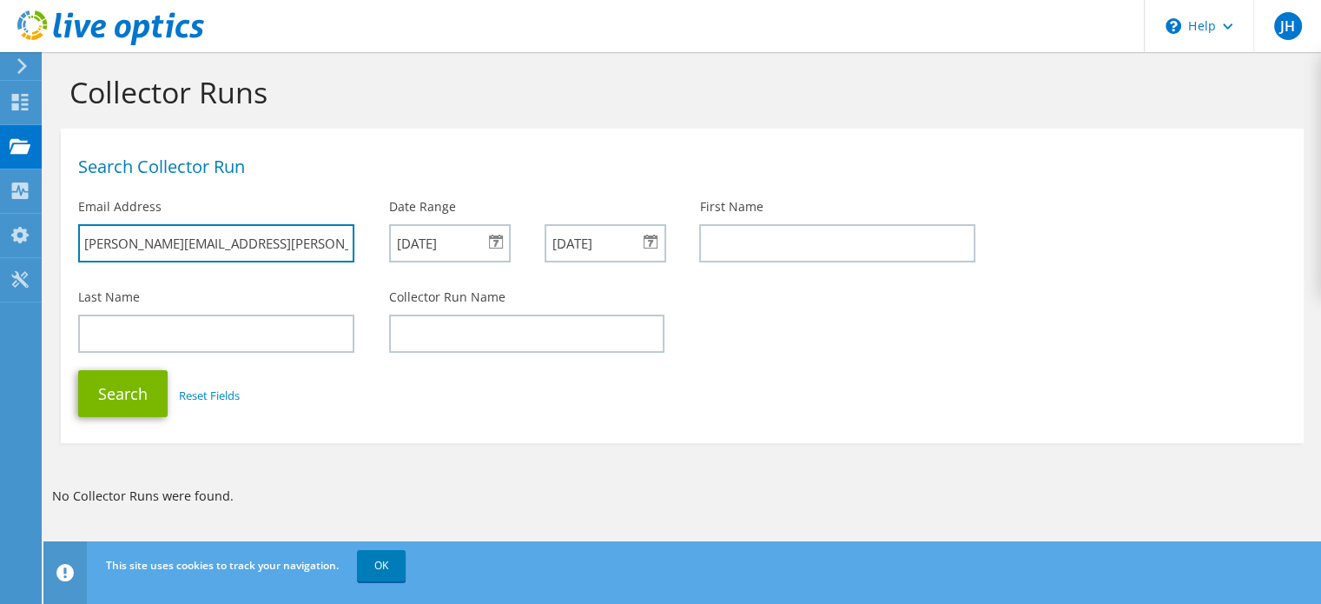
drag, startPoint x: 300, startPoint y: 245, endPoint x: -17, endPoint y: 258, distance: 317.3
click at [0, 258] on html "JH End User Jonathan Hunt-Augustine jhunt@unitrends.com Kaseya My Profile Log O…" at bounding box center [660, 295] width 1321 height 604
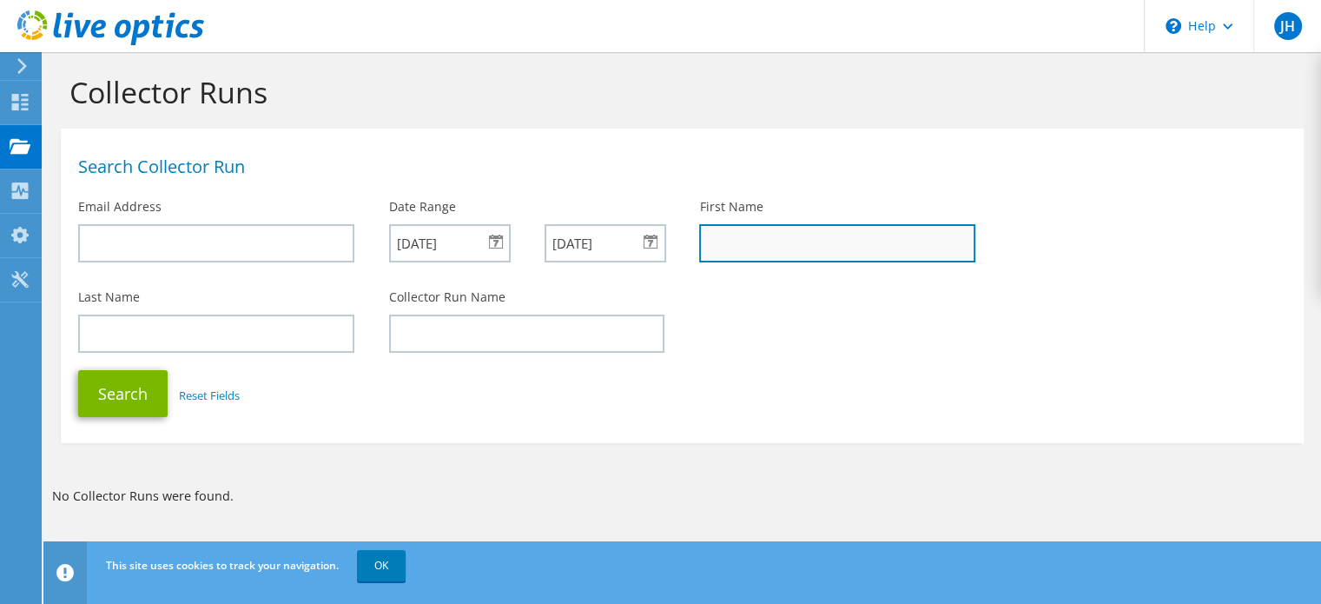
click at [806, 225] on input "text" at bounding box center [837, 243] width 276 height 38
type input "clint"
click at [78, 370] on button "Search" at bounding box center [122, 393] width 89 height 47
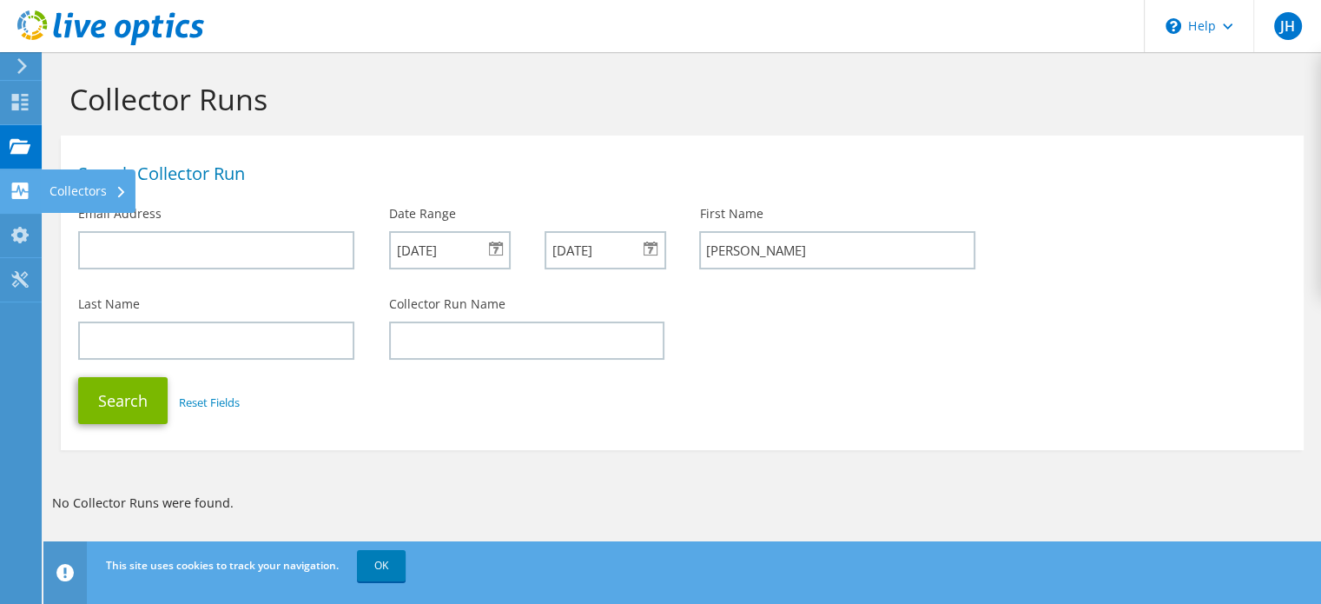
click at [84, 177] on div "Collectors" at bounding box center [88, 190] width 95 height 43
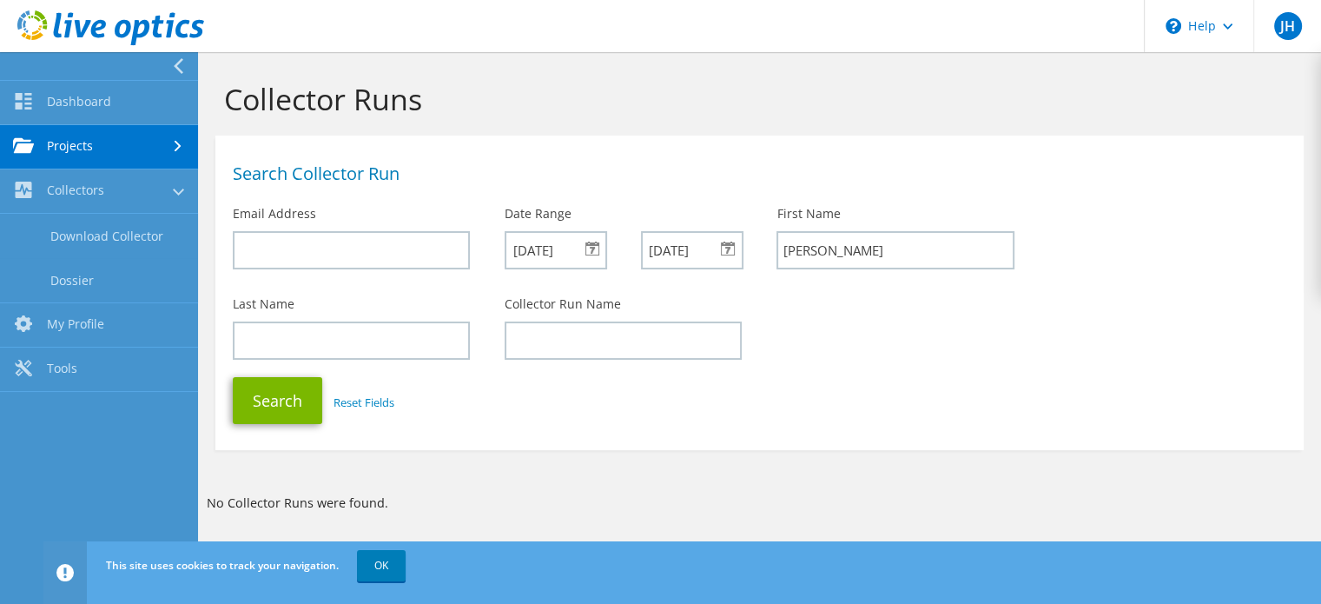
click at [563, 121] on div "Collector Runs" at bounding box center [760, 93] width 1106 height 83
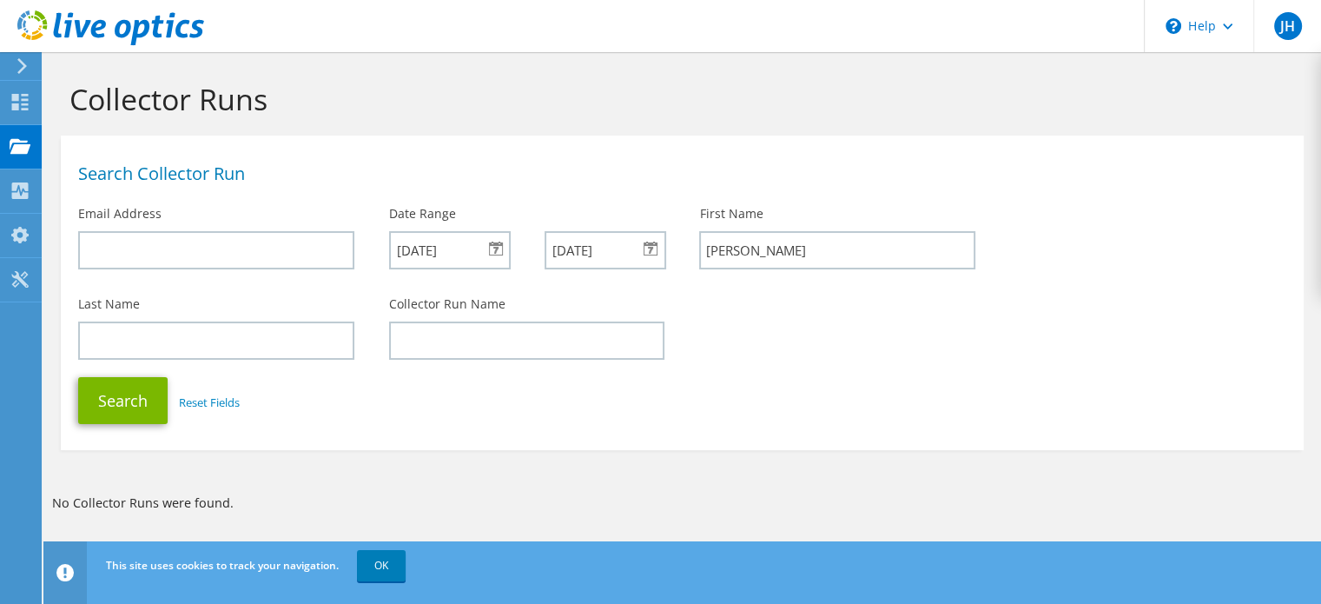
drag, startPoint x: 563, startPoint y: 121, endPoint x: 493, endPoint y: 106, distance: 71.0
click at [528, 106] on h1 "Collector Runs" at bounding box center [677, 99] width 1217 height 36
click at [41, 146] on div "Projects" at bounding box center [82, 146] width 83 height 43
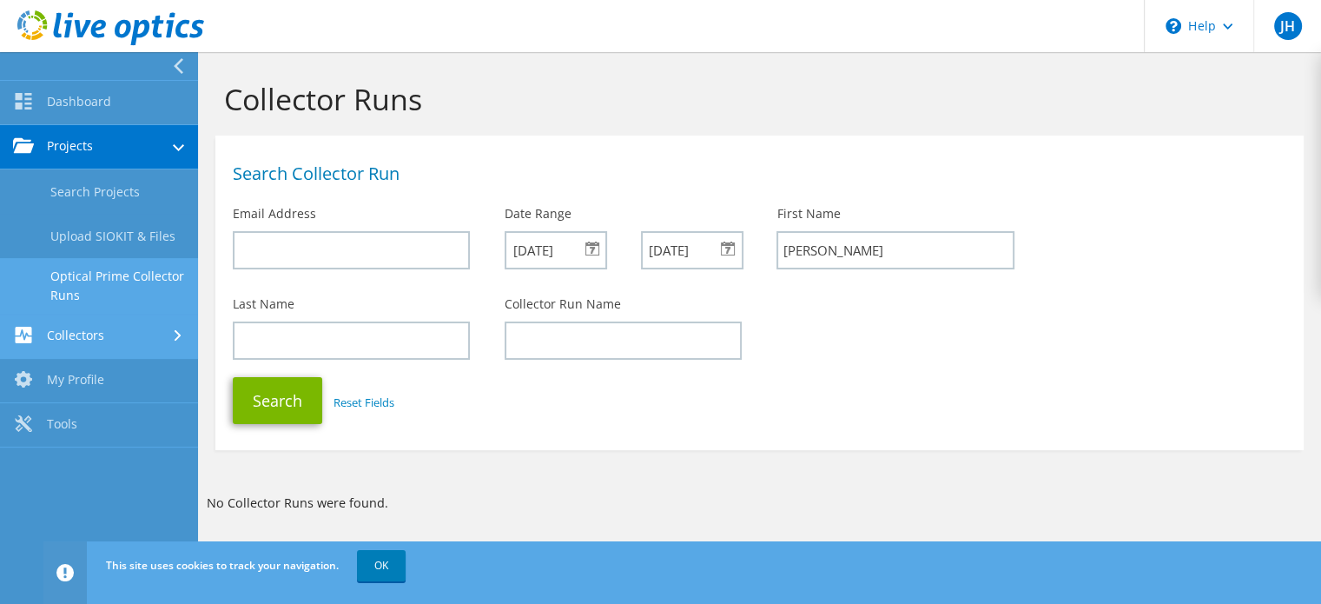
click at [120, 330] on link "Collectors" at bounding box center [99, 336] width 198 height 44
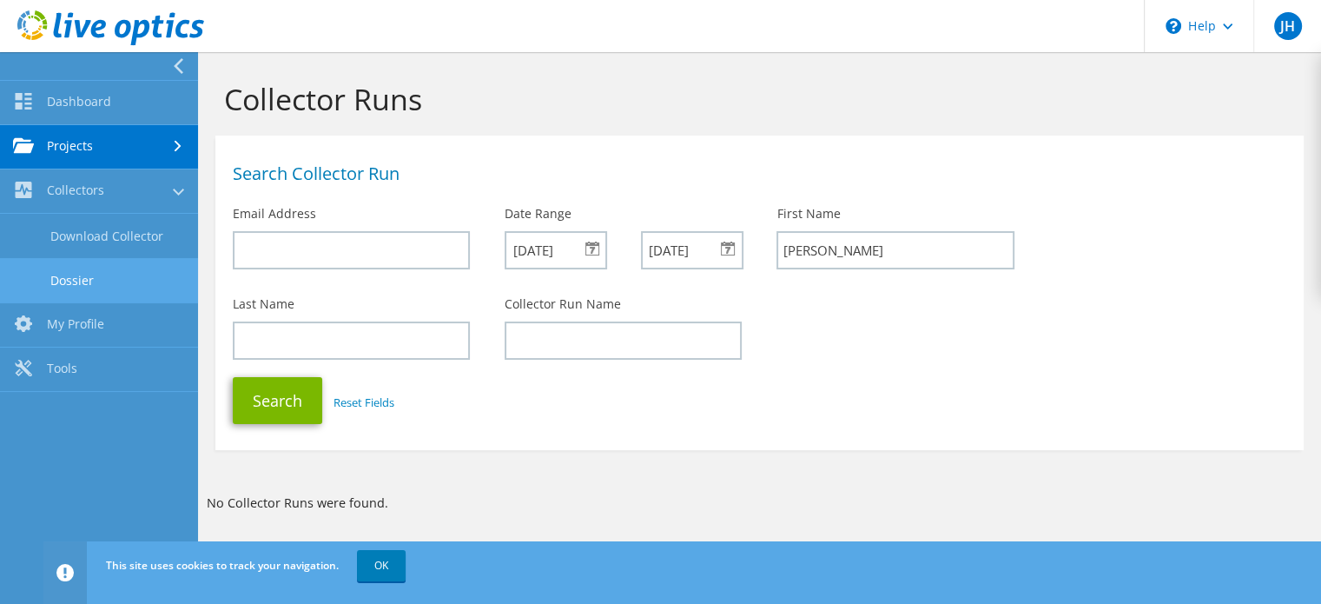
click at [102, 286] on link "Dossier" at bounding box center [99, 280] width 198 height 44
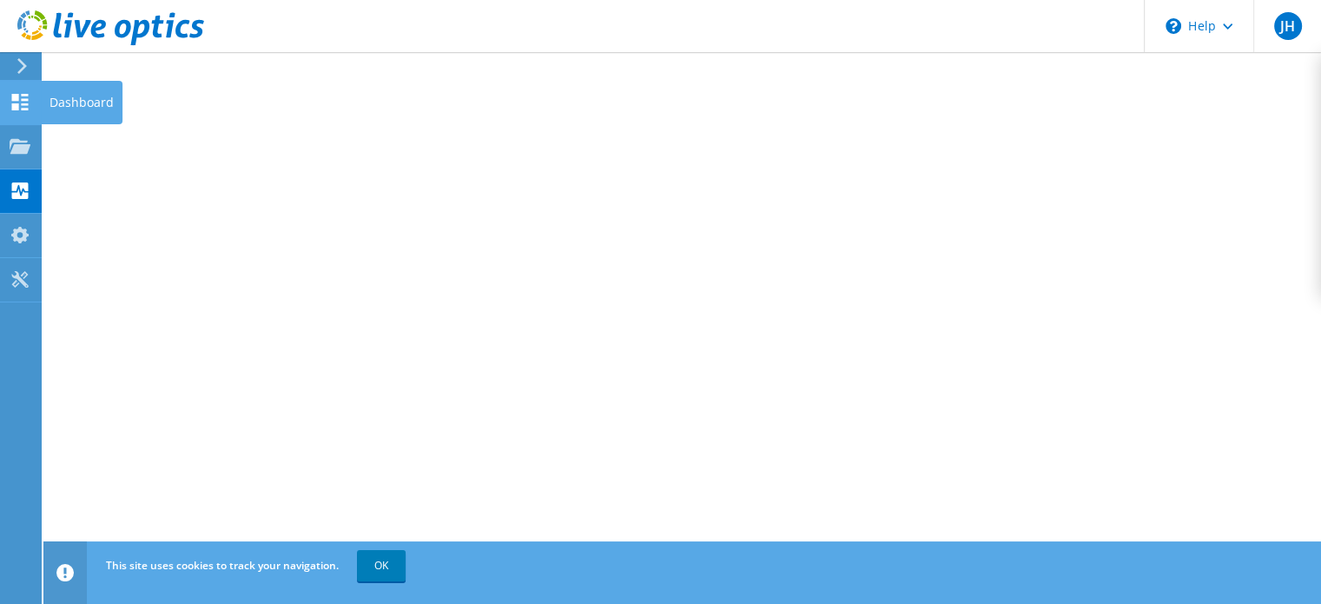
click at [50, 107] on div "Dashboard" at bounding box center [82, 102] width 82 height 43
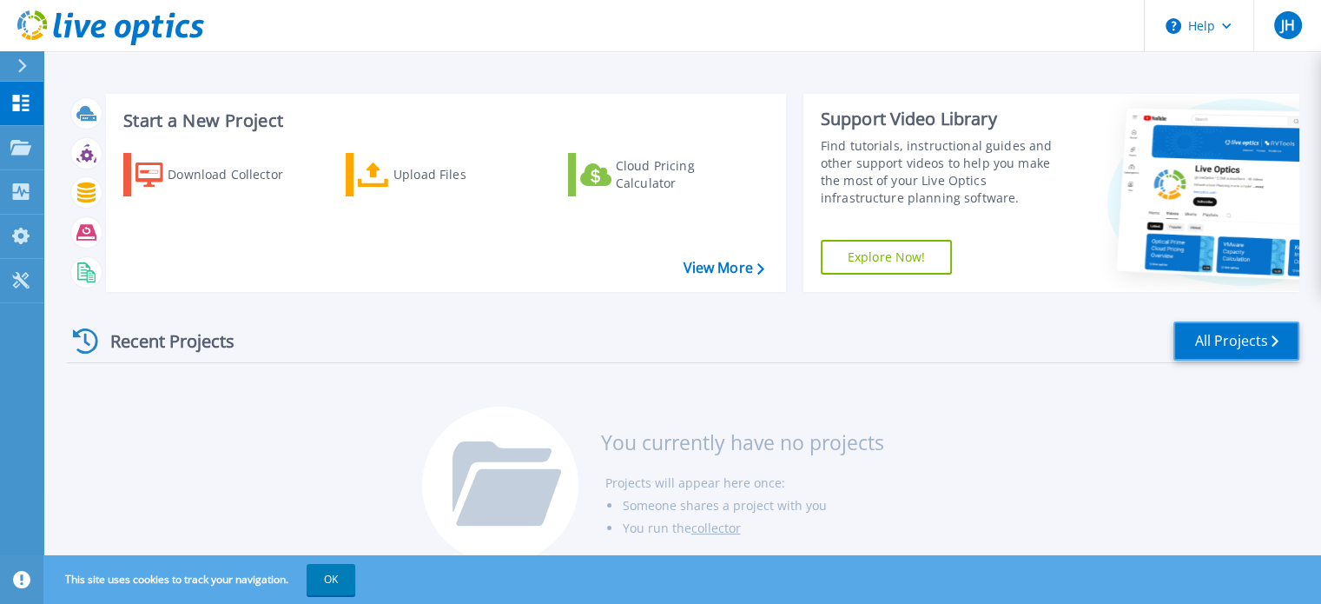
click at [1198, 343] on link "All Projects" at bounding box center [1236, 340] width 126 height 39
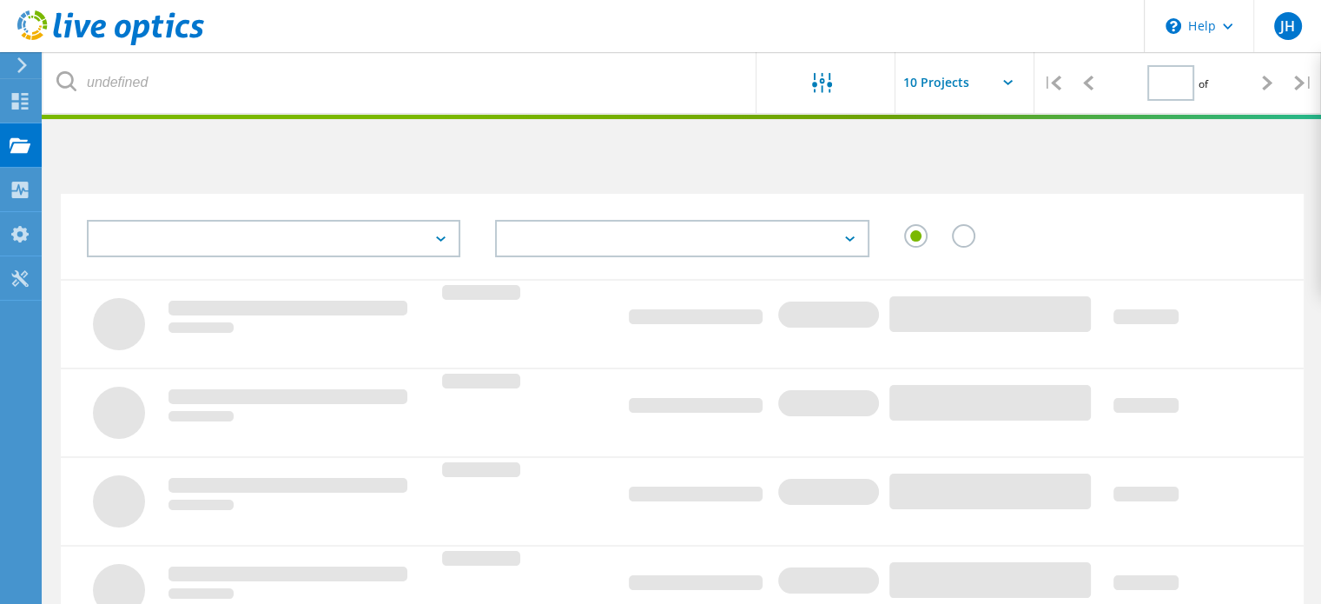
type input "1"
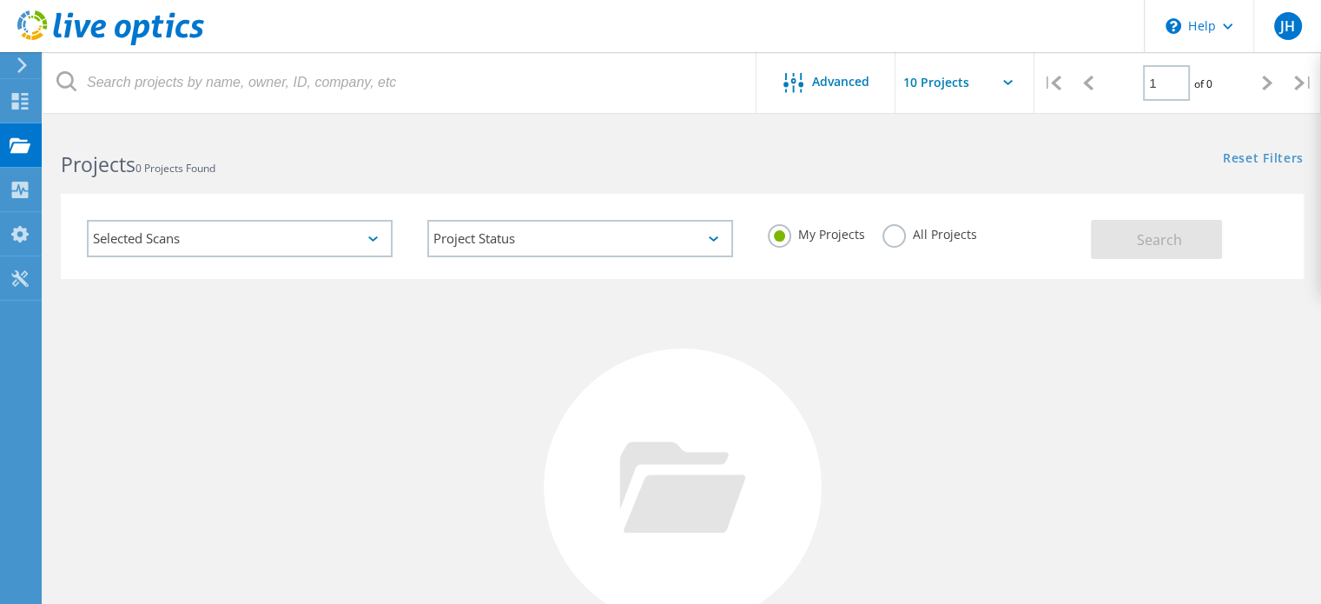
click at [890, 240] on label "All Projects" at bounding box center [929, 232] width 95 height 17
click at [0, 0] on input "All Projects" at bounding box center [0, 0] width 0 height 0
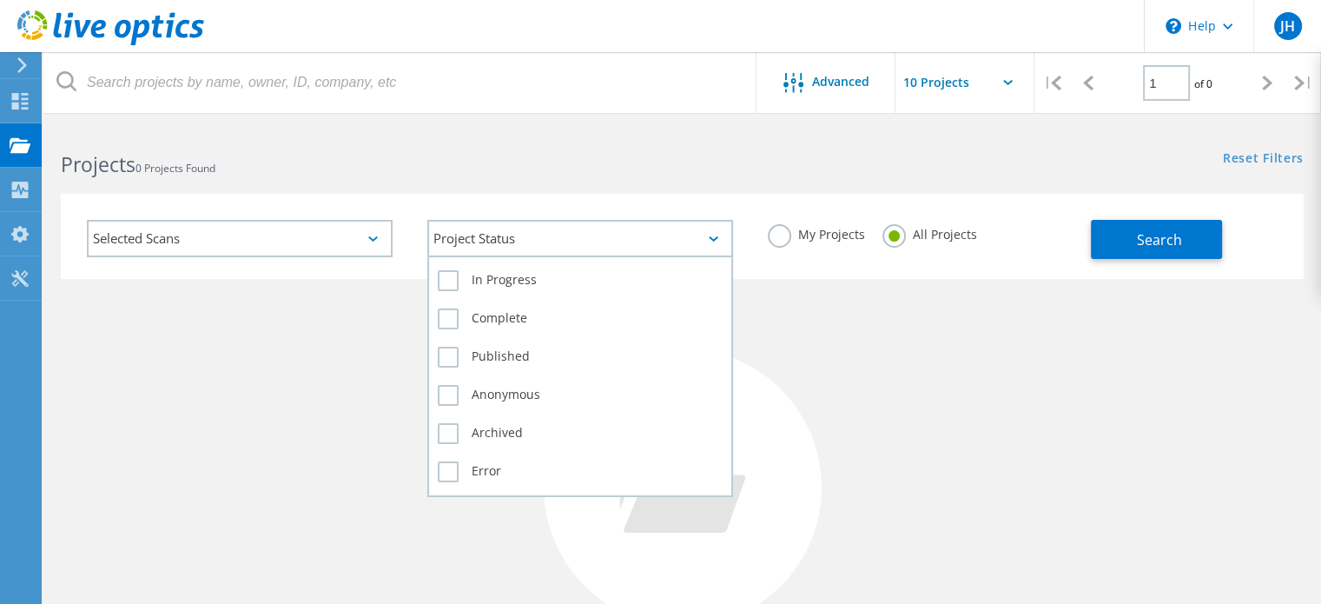
click at [439, 247] on div "Project Status" at bounding box center [580, 238] width 306 height 37
click at [439, 322] on label "Complete" at bounding box center [580, 318] width 285 height 21
click at [0, 0] on input "Complete" at bounding box center [0, 0] width 0 height 0
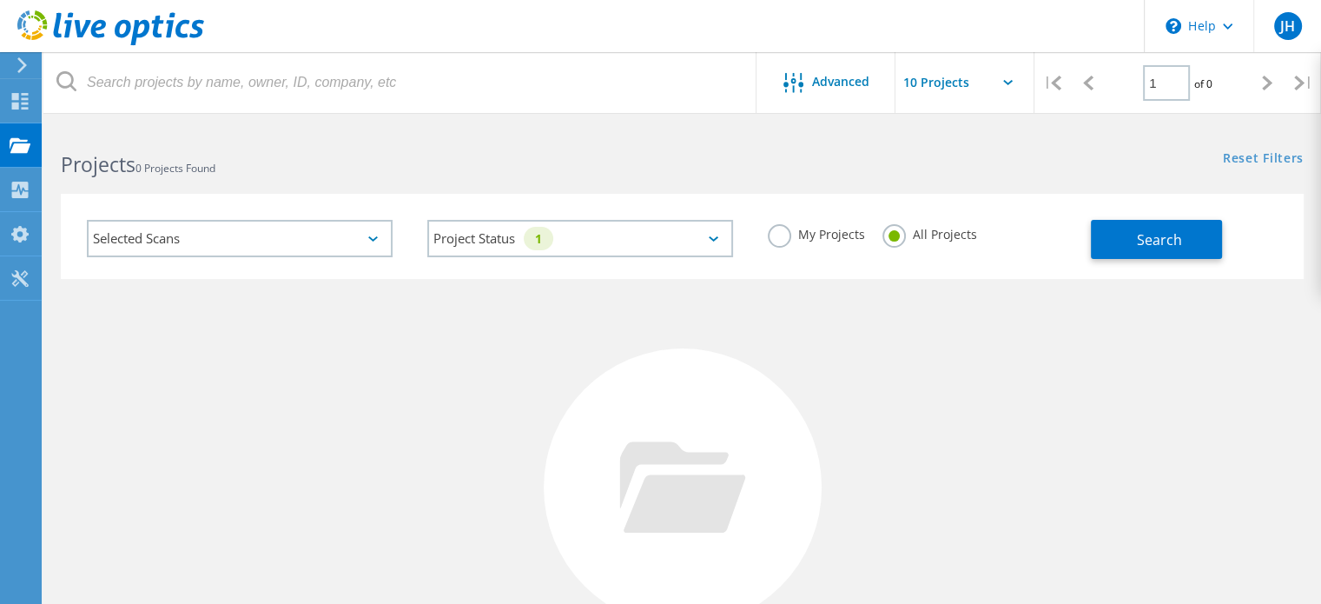
click at [327, 238] on div "Selected Scans" at bounding box center [240, 238] width 306 height 37
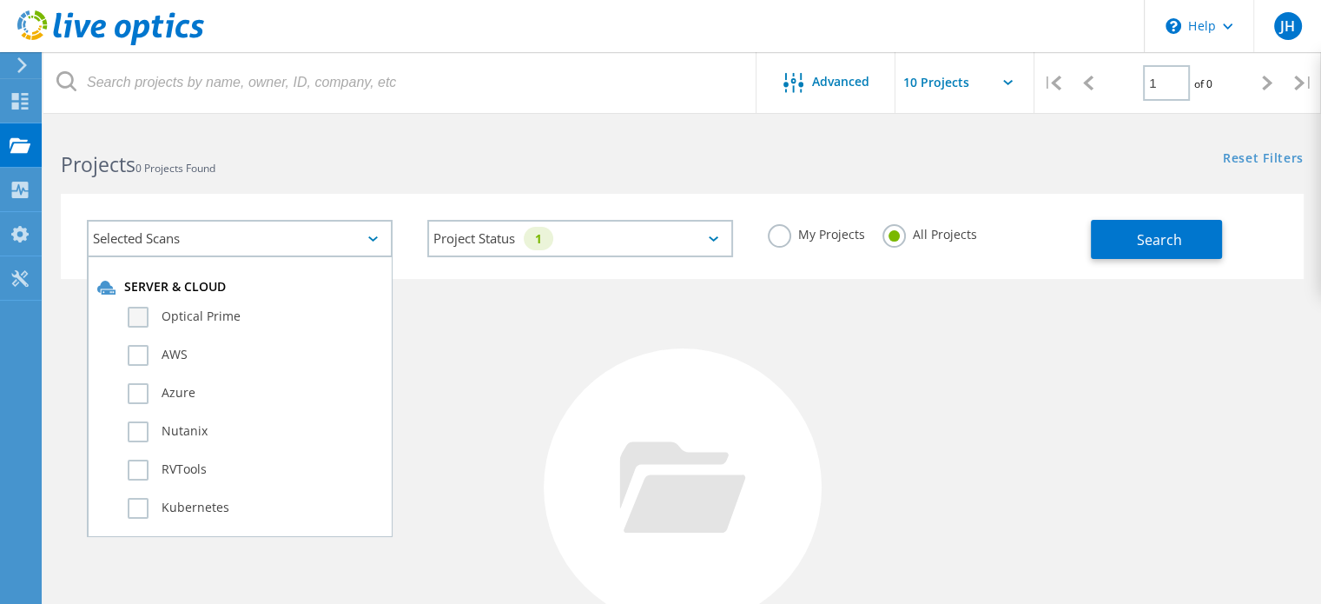
click at [157, 317] on label "Optical Prime" at bounding box center [255, 317] width 254 height 21
click at [0, 0] on input "Optical Prime" at bounding box center [0, 0] width 0 height 0
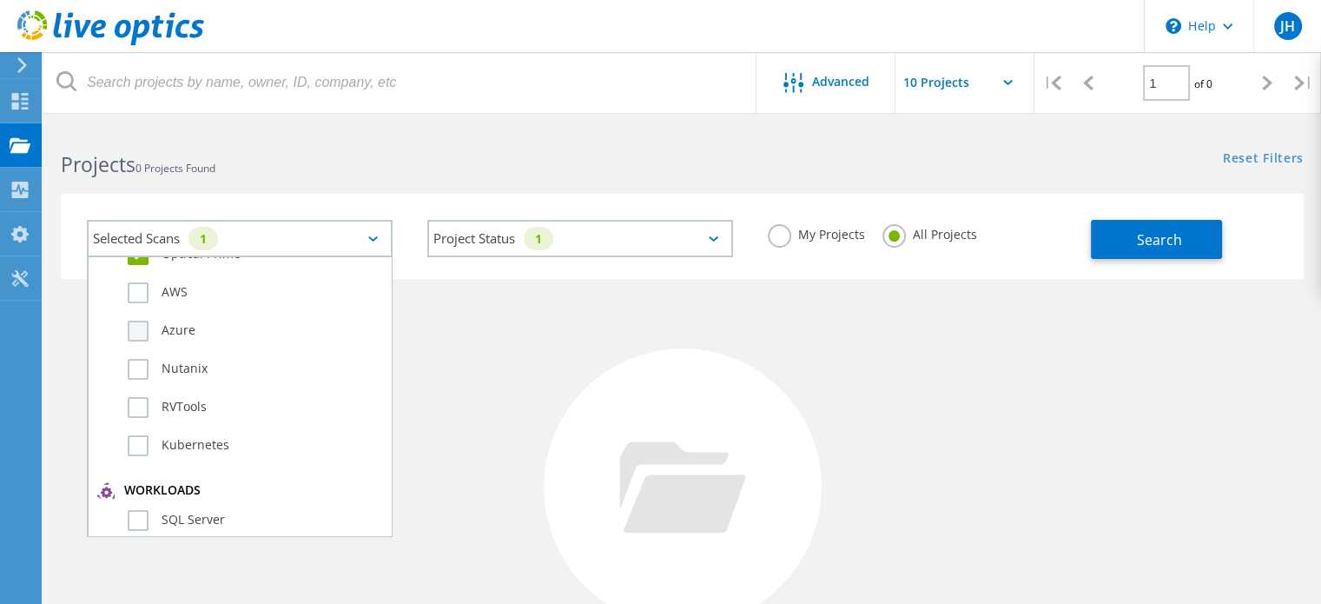
scroll to position [87, 0]
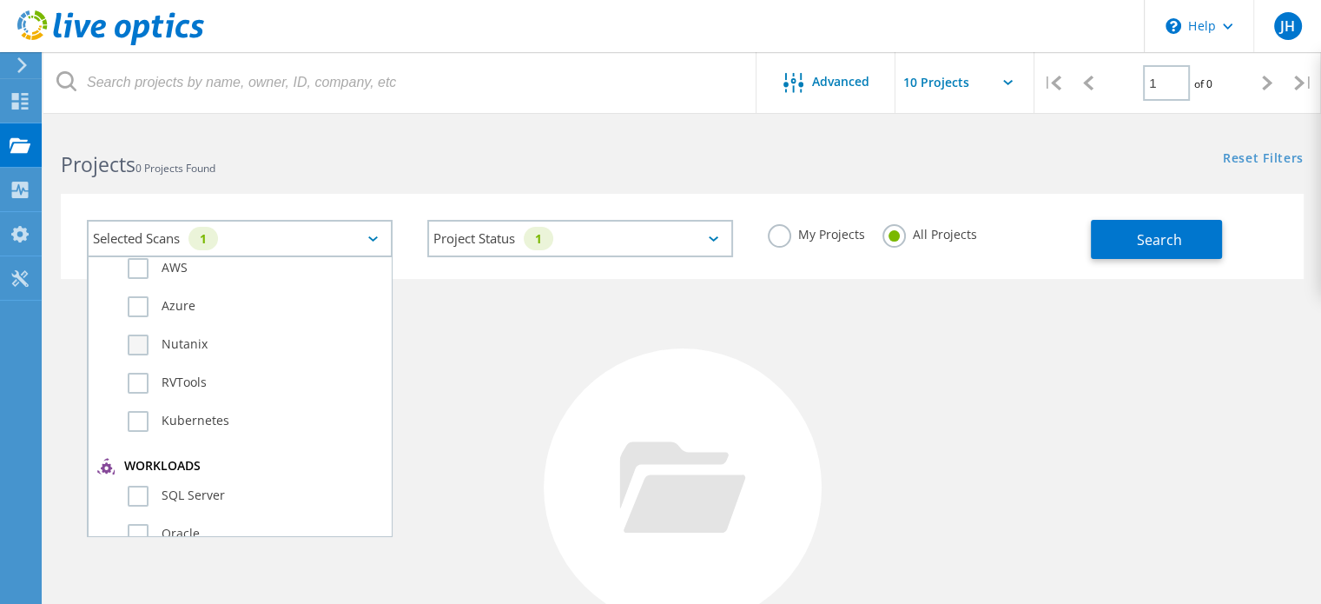
click at [170, 334] on label "Nutanix" at bounding box center [255, 344] width 254 height 21
click at [0, 0] on input "Nutanix" at bounding box center [0, 0] width 0 height 0
click at [178, 385] on label "RVTools" at bounding box center [255, 383] width 254 height 21
click at [0, 0] on input "RVTools" at bounding box center [0, 0] width 0 height 0
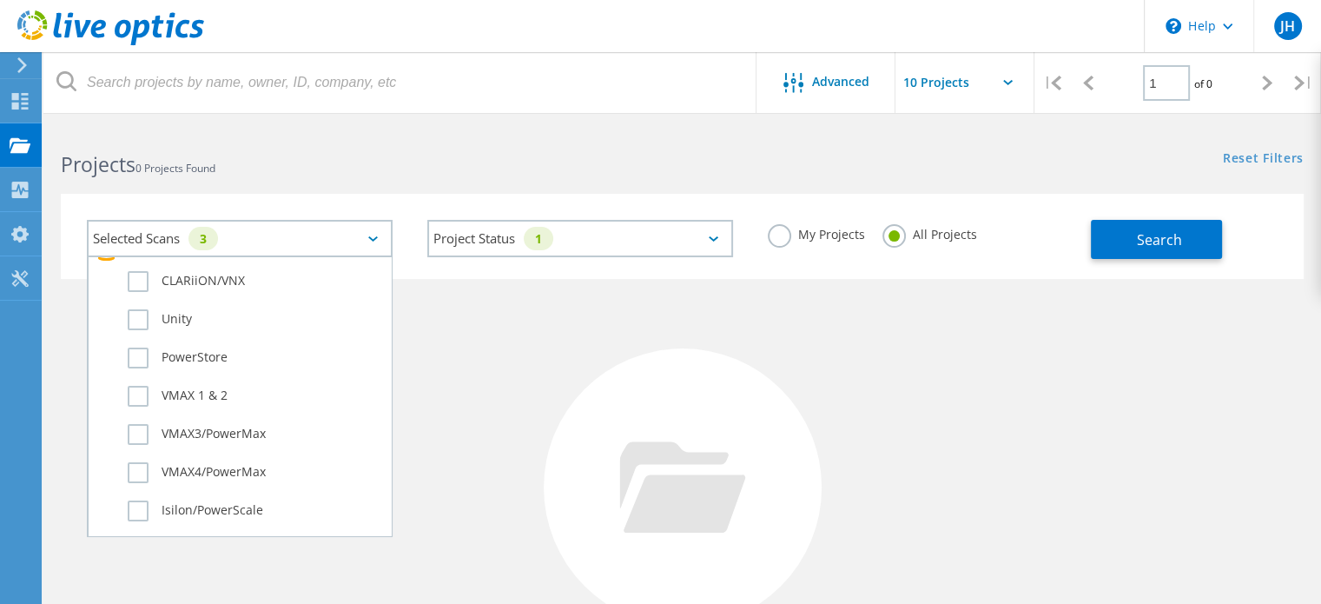
scroll to position [0, 0]
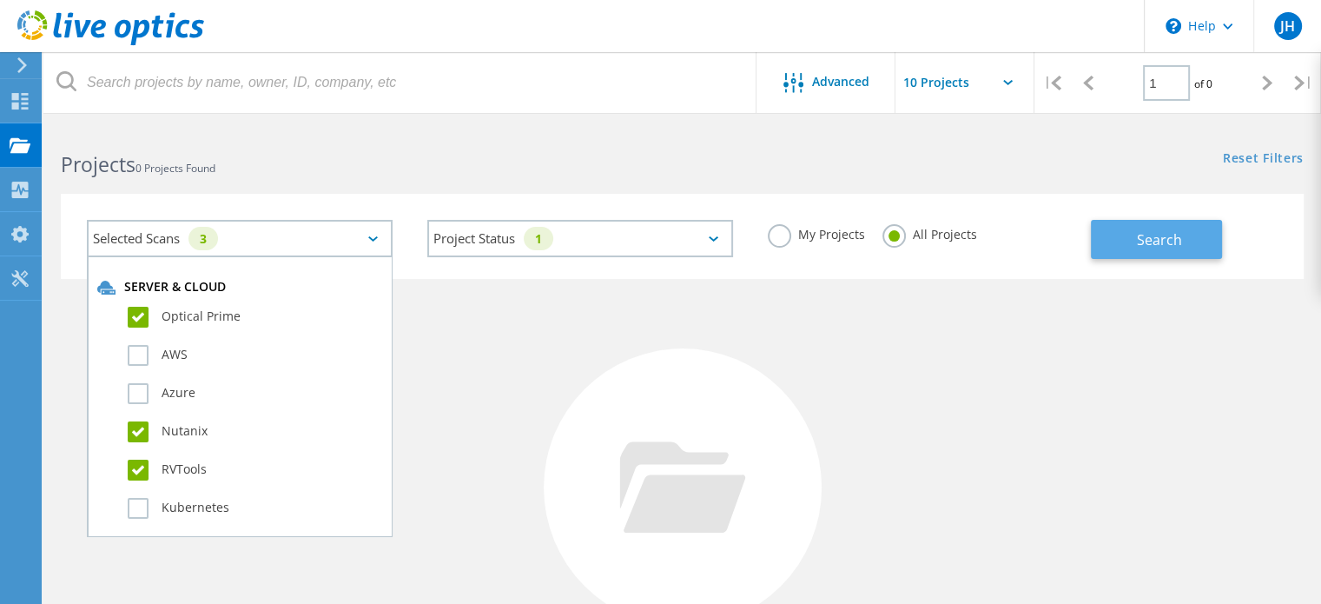
click at [1177, 235] on span "Search" at bounding box center [1159, 239] width 45 height 19
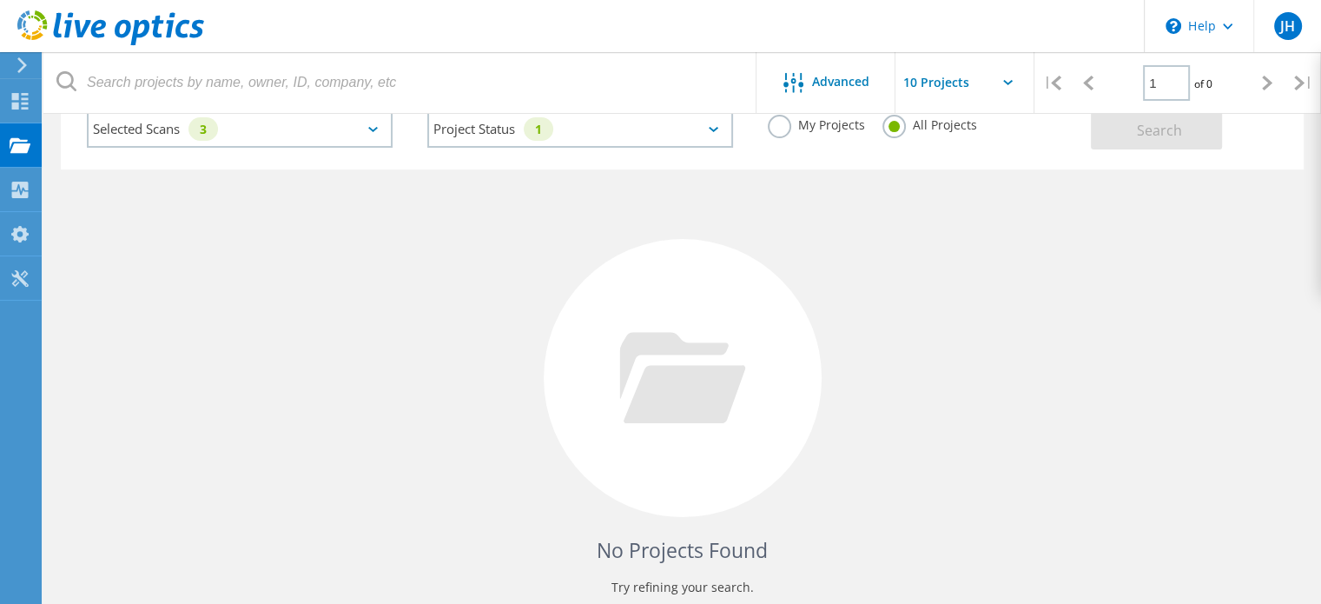
scroll to position [195, 0]
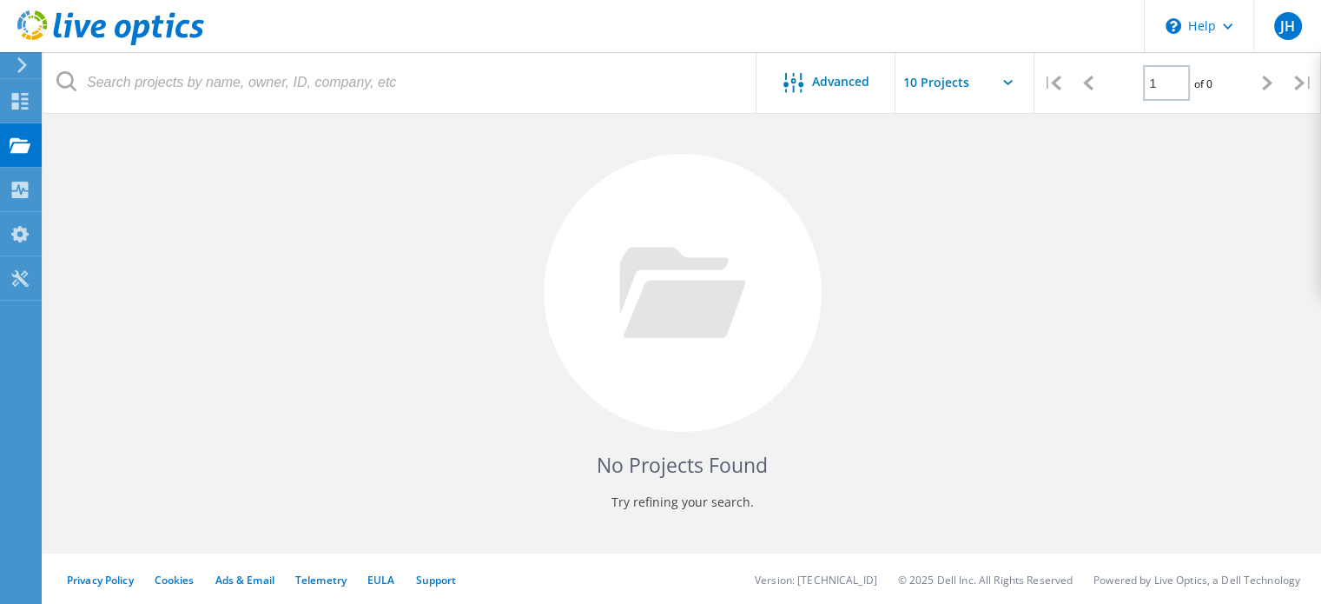
drag, startPoint x: 650, startPoint y: 187, endPoint x: 581, endPoint y: 182, distance: 68.8
drag, startPoint x: 581, startPoint y: 182, endPoint x: 548, endPoint y: 182, distance: 33.0
drag, startPoint x: 548, startPoint y: 182, endPoint x: 525, endPoint y: 182, distance: 23.5
drag, startPoint x: 525, startPoint y: 182, endPoint x: 488, endPoint y: 182, distance: 36.5
click at [488, 182] on div "No Projects Found Try refining your search." at bounding box center [682, 308] width 1243 height 449
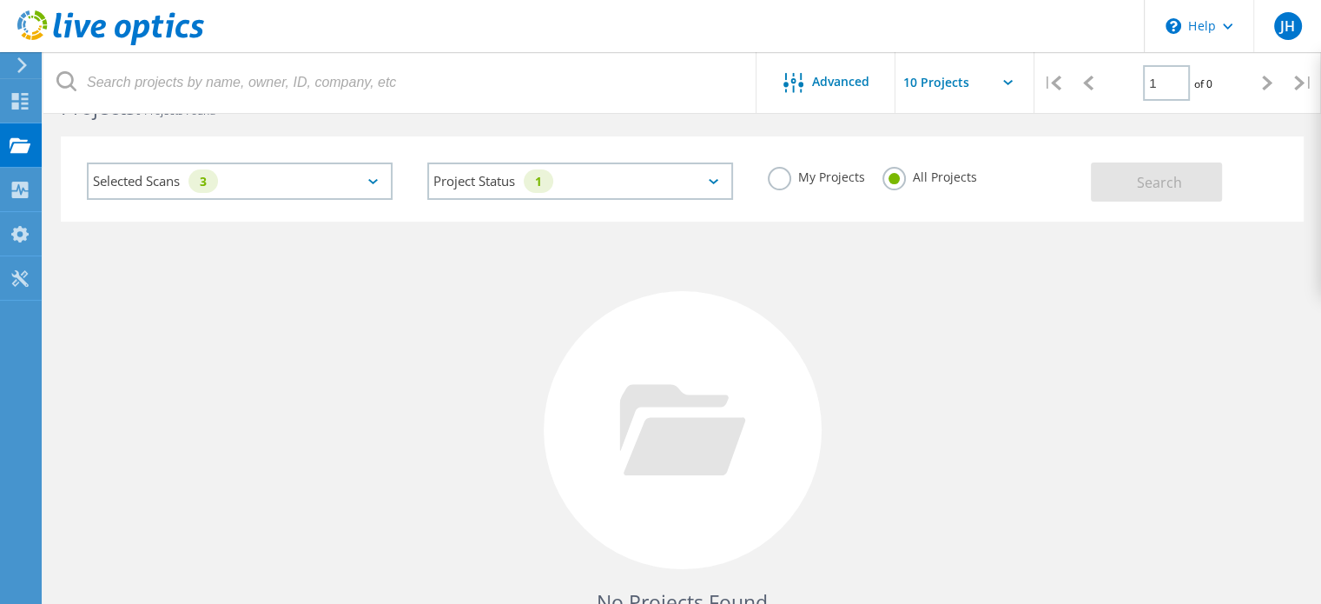
scroll to position [0, 0]
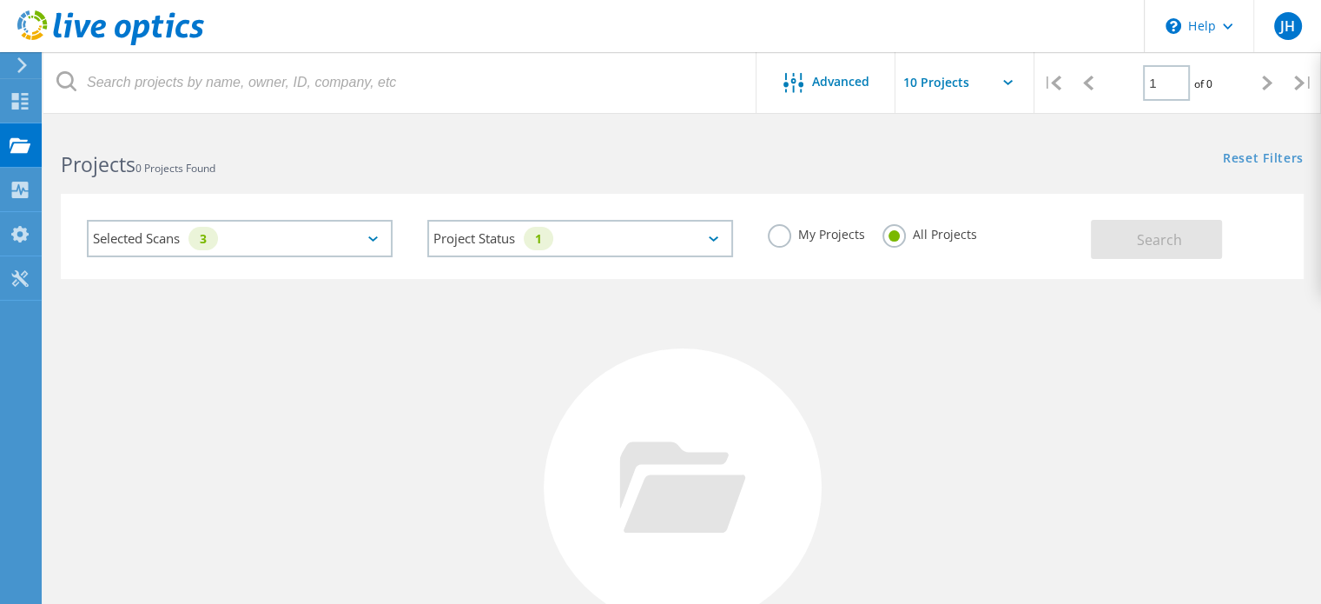
click at [353, 230] on div "Selected Scans 3" at bounding box center [240, 238] width 306 height 37
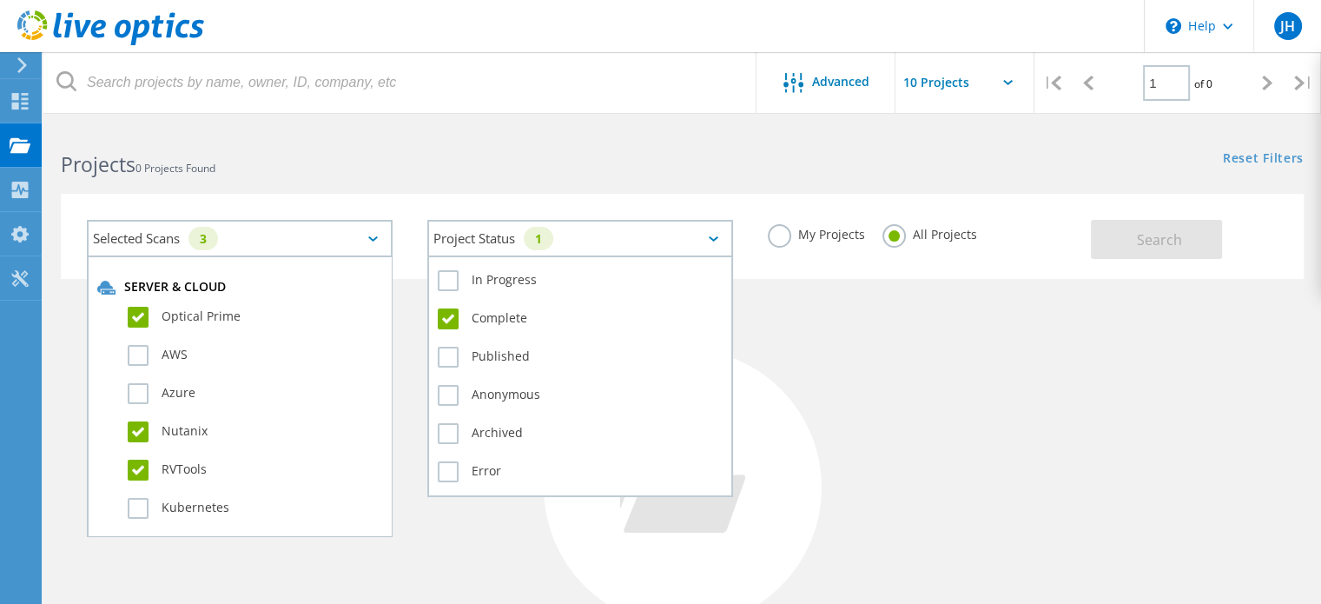
click at [618, 231] on div "Project Status 1" at bounding box center [580, 238] width 306 height 37
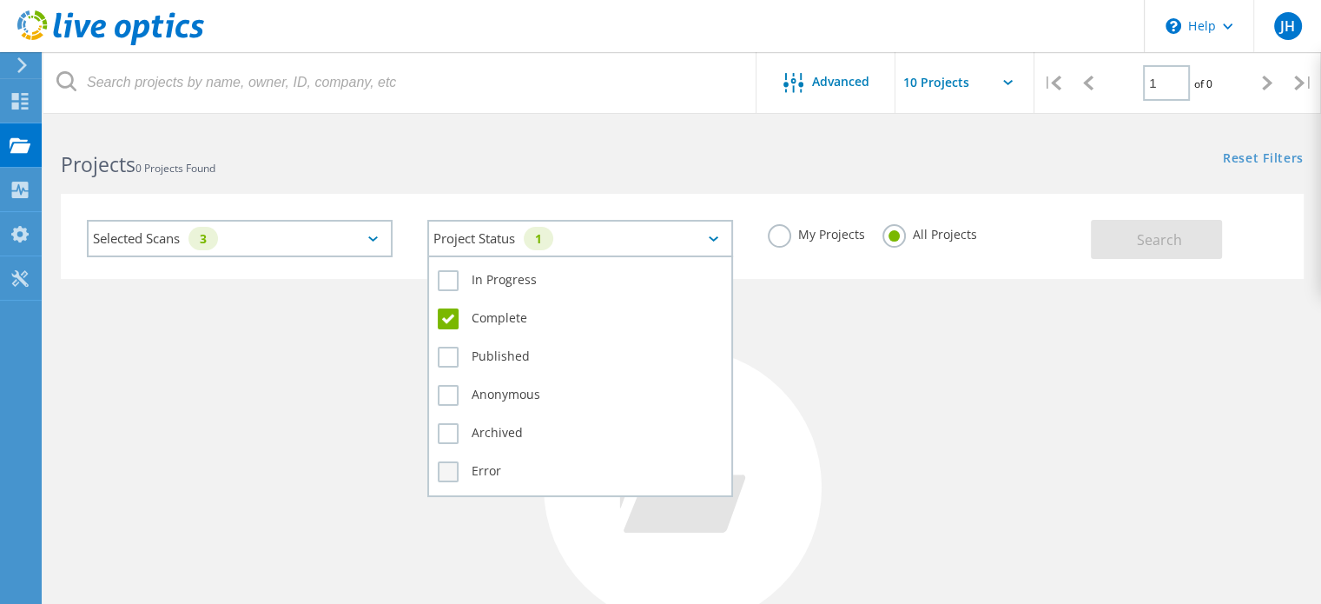
click at [447, 468] on label "Error" at bounding box center [580, 471] width 285 height 21
click at [0, 0] on input "Error" at bounding box center [0, 0] width 0 height 0
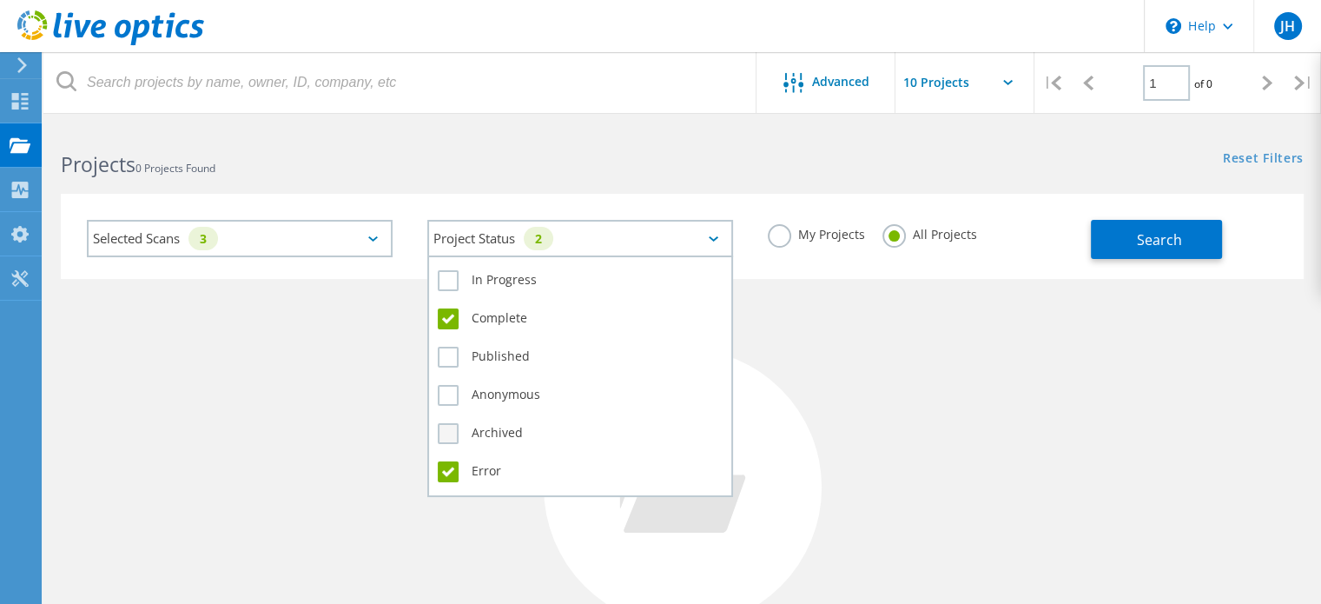
click at [448, 423] on label "Archived" at bounding box center [580, 433] width 285 height 21
click at [0, 0] on input "Archived" at bounding box center [0, 0] width 0 height 0
click at [450, 388] on label "Anonymous" at bounding box center [580, 395] width 285 height 21
click at [0, 0] on input "Anonymous" at bounding box center [0, 0] width 0 height 0
click at [452, 347] on label "Published" at bounding box center [580, 357] width 285 height 21
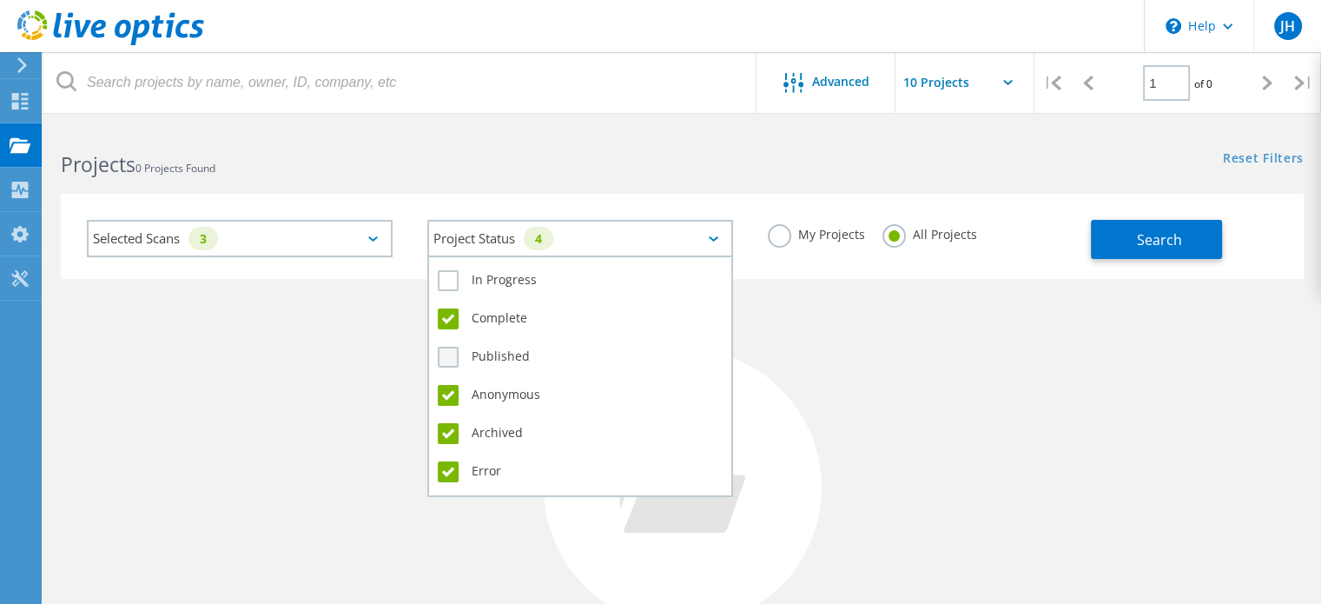
click at [0, 0] on input "Published" at bounding box center [0, 0] width 0 height 0
click at [441, 274] on label "In Progress" at bounding box center [580, 280] width 285 height 21
click at [0, 0] on input "In Progress" at bounding box center [0, 0] width 0 height 0
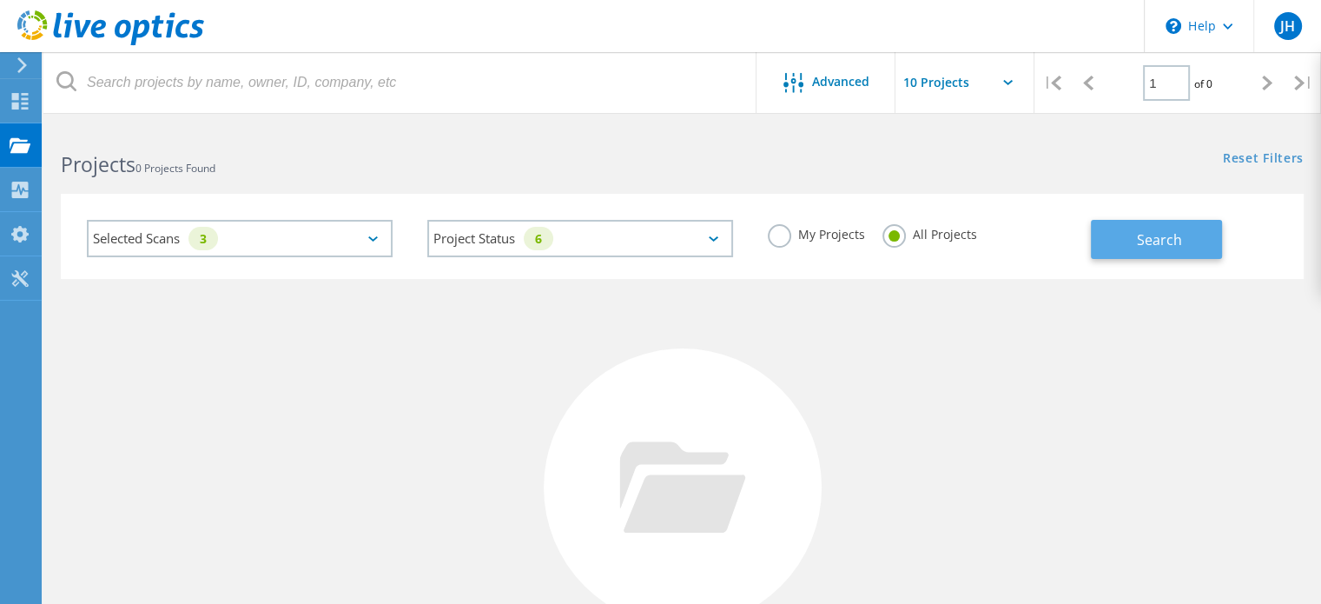
click at [1131, 232] on button "Search" at bounding box center [1156, 239] width 131 height 39
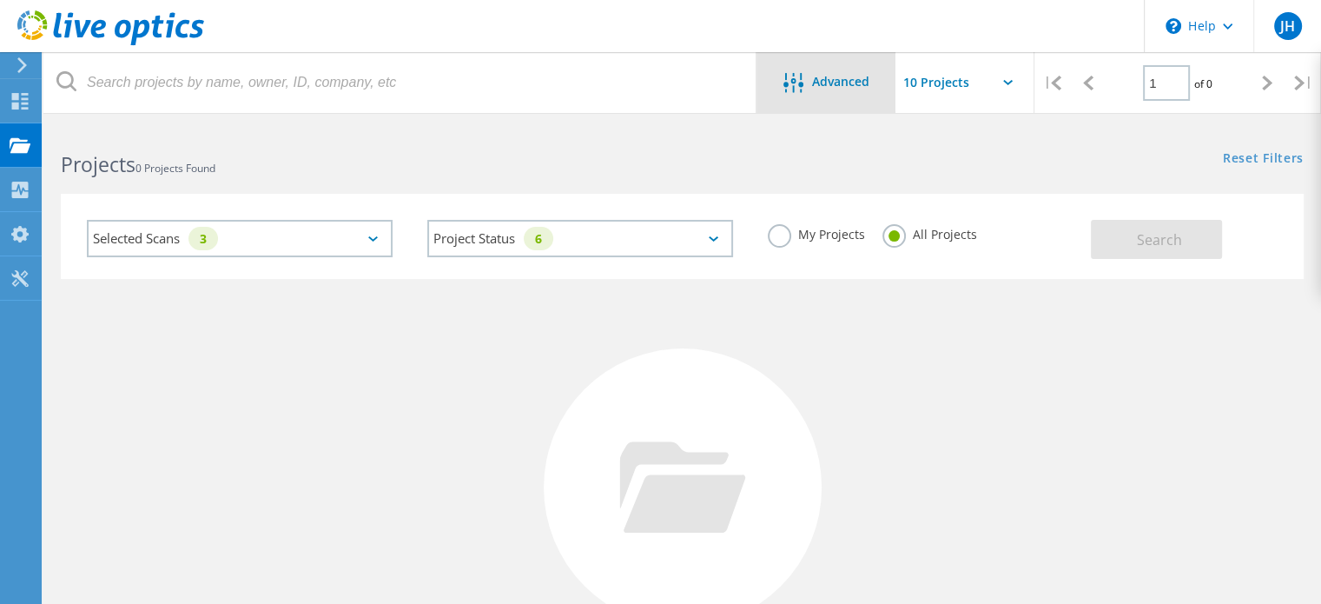
click at [823, 84] on span "Advanced" at bounding box center [840, 82] width 57 height 12
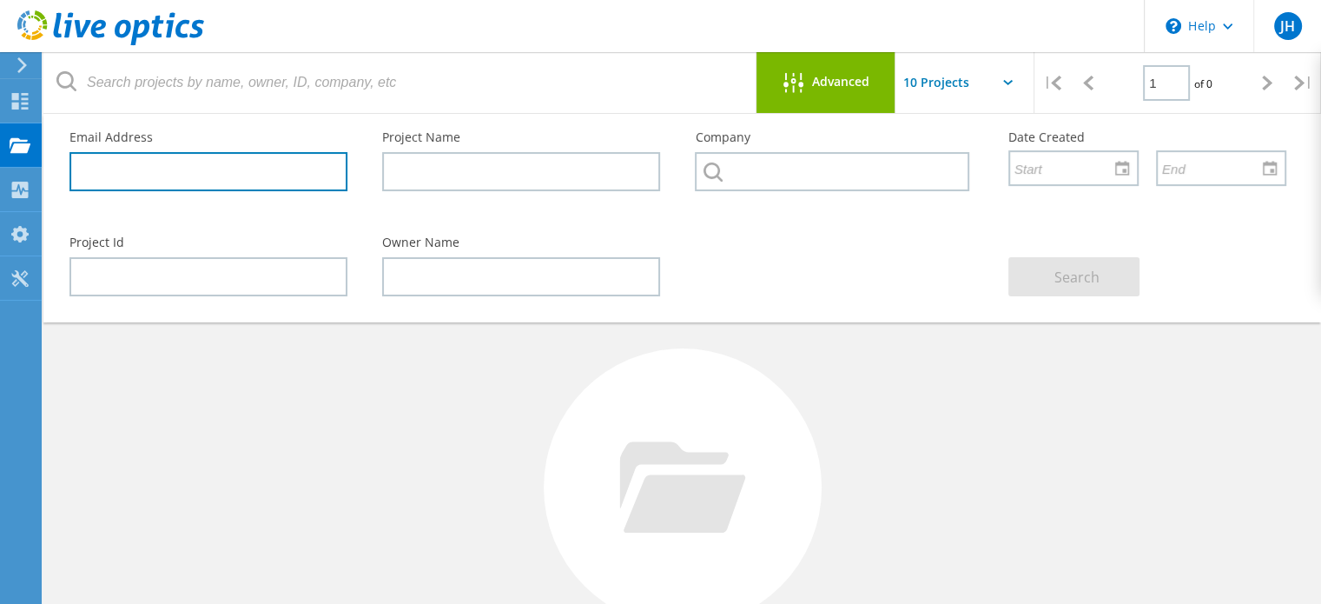
click at [258, 172] on input "text" at bounding box center [208, 171] width 278 height 39
paste input "Clint.McGarity@aptarro.com"
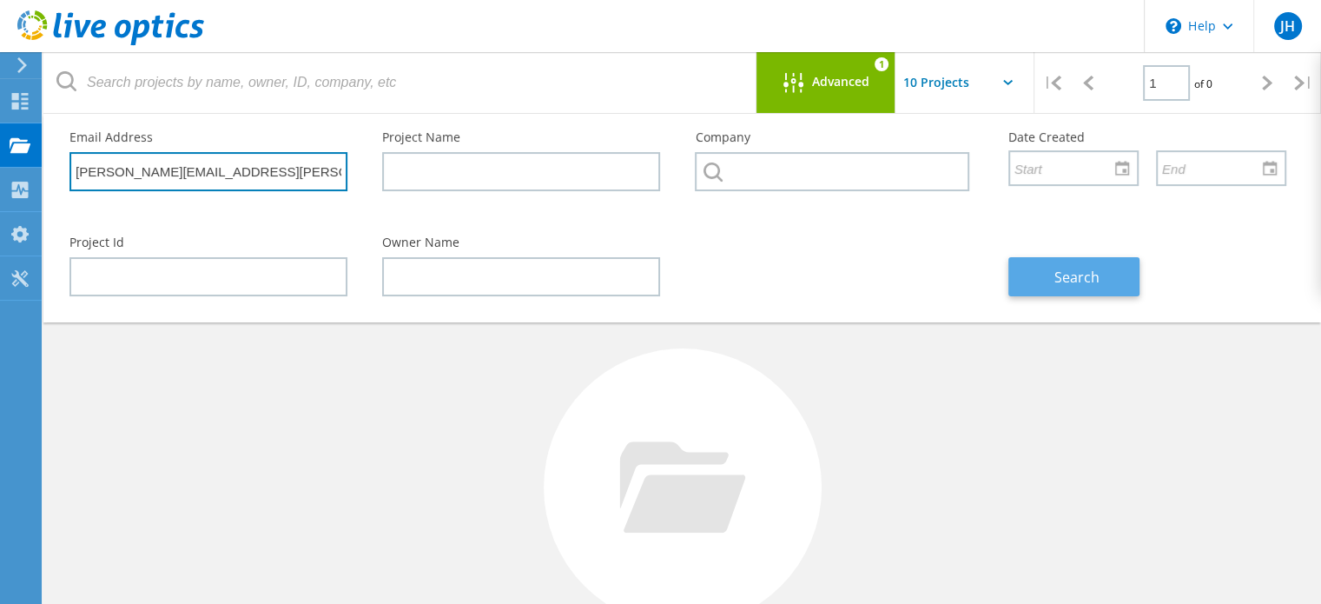
type input "Clint.McGarity@aptarro.com"
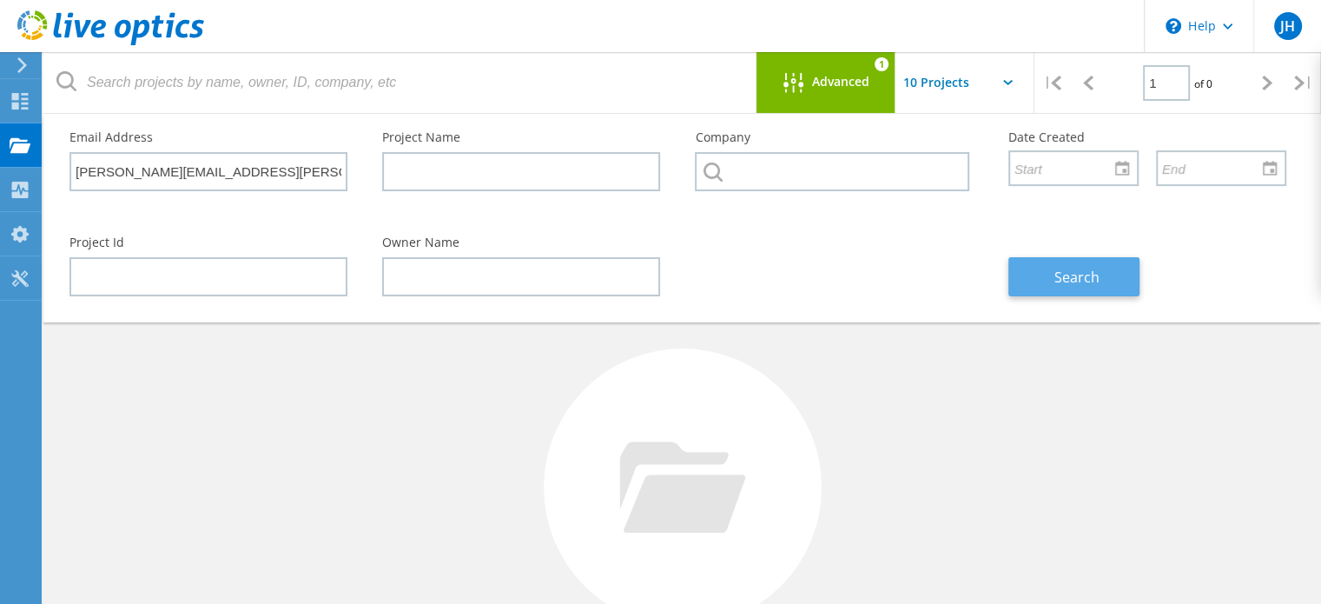
click at [1082, 274] on span "Search" at bounding box center [1076, 277] width 45 height 19
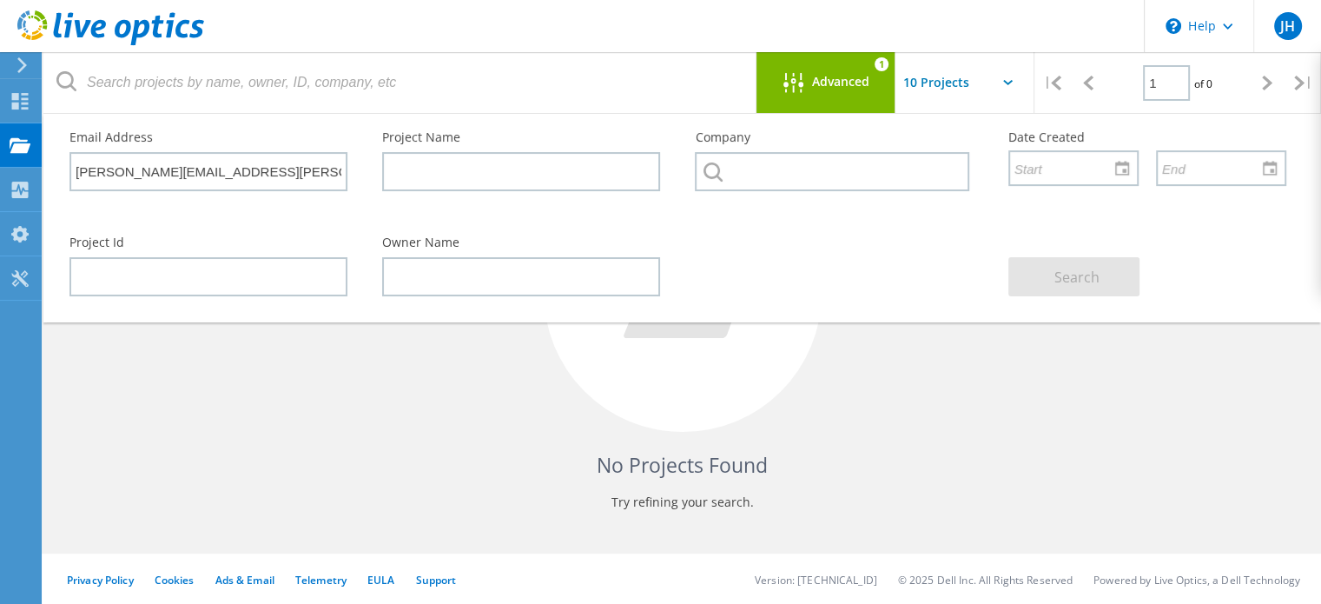
scroll to position [154, 0]
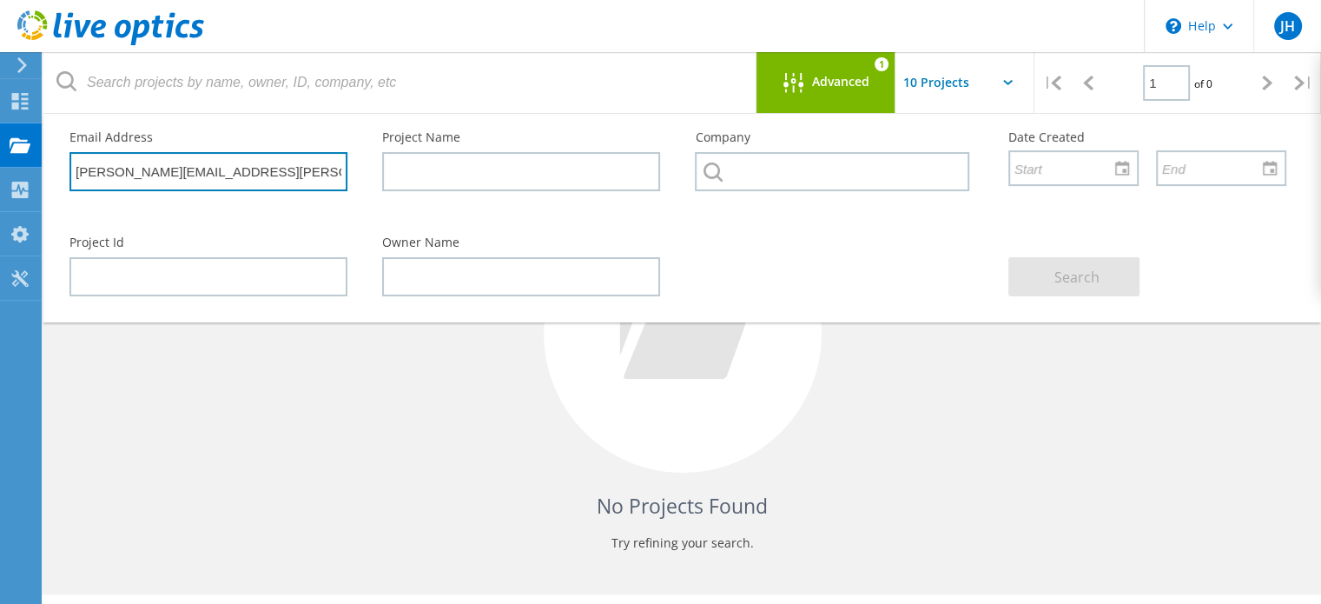
click at [258, 178] on input "Clint.McGarity@aptarro.com" at bounding box center [208, 171] width 278 height 39
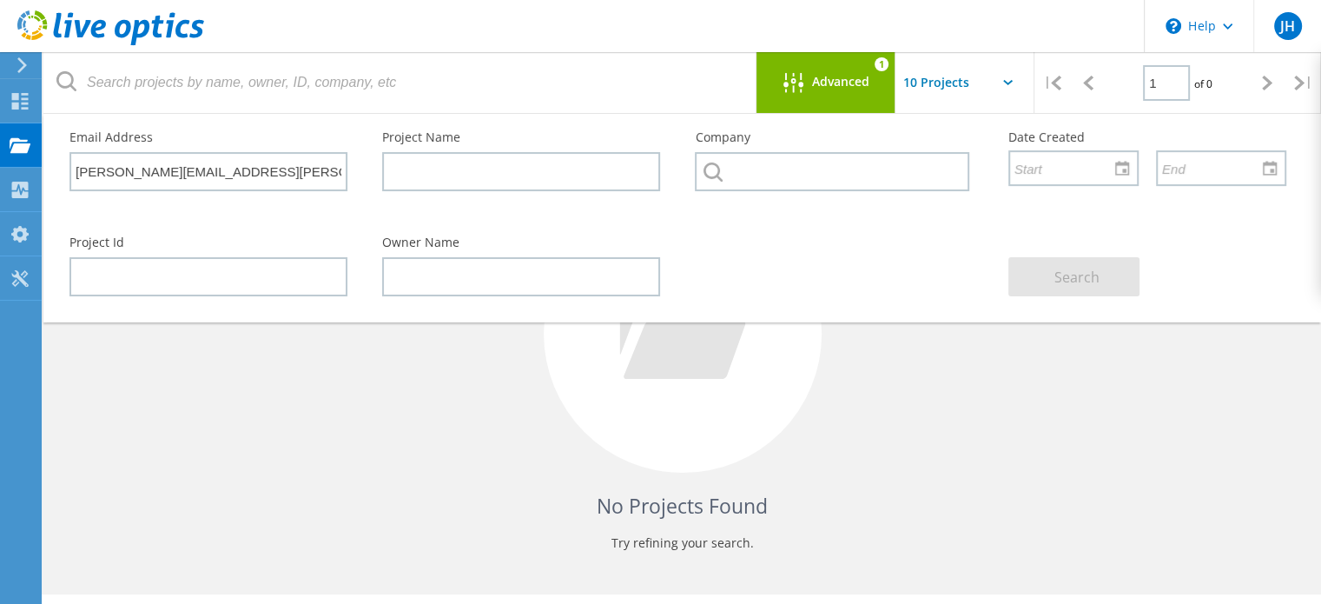
click at [983, 107] on input "text" at bounding box center [982, 82] width 174 height 61
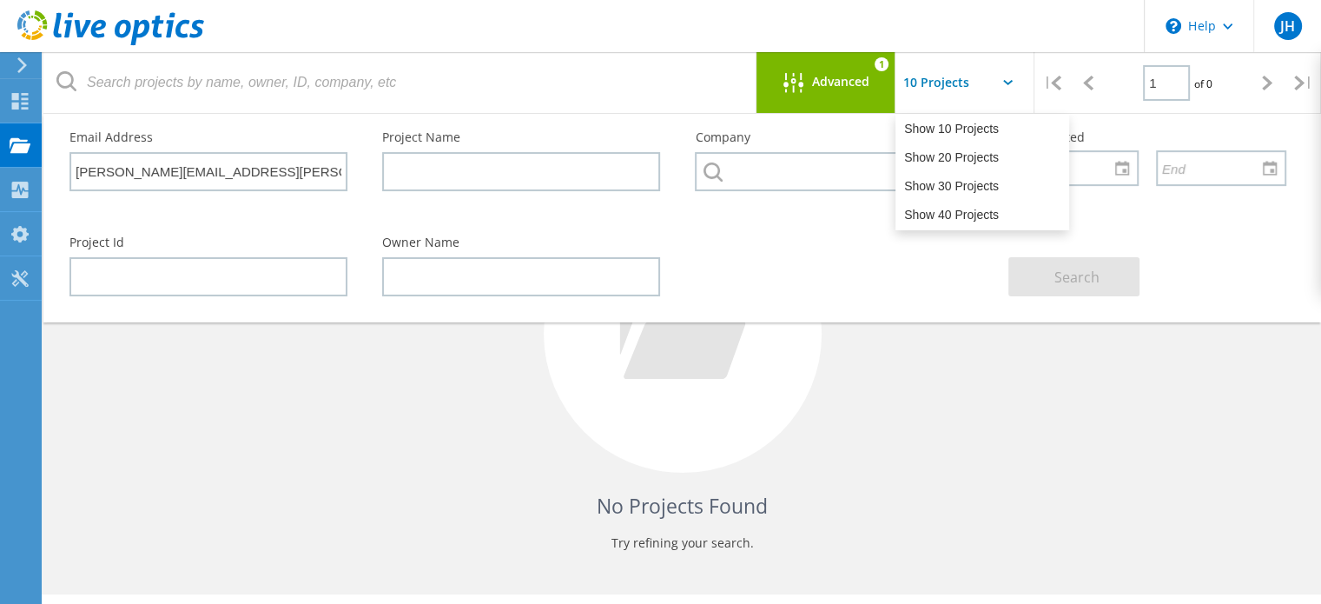
click at [789, 274] on div "Project Id Owner Name Search" at bounding box center [678, 266] width 1252 height 95
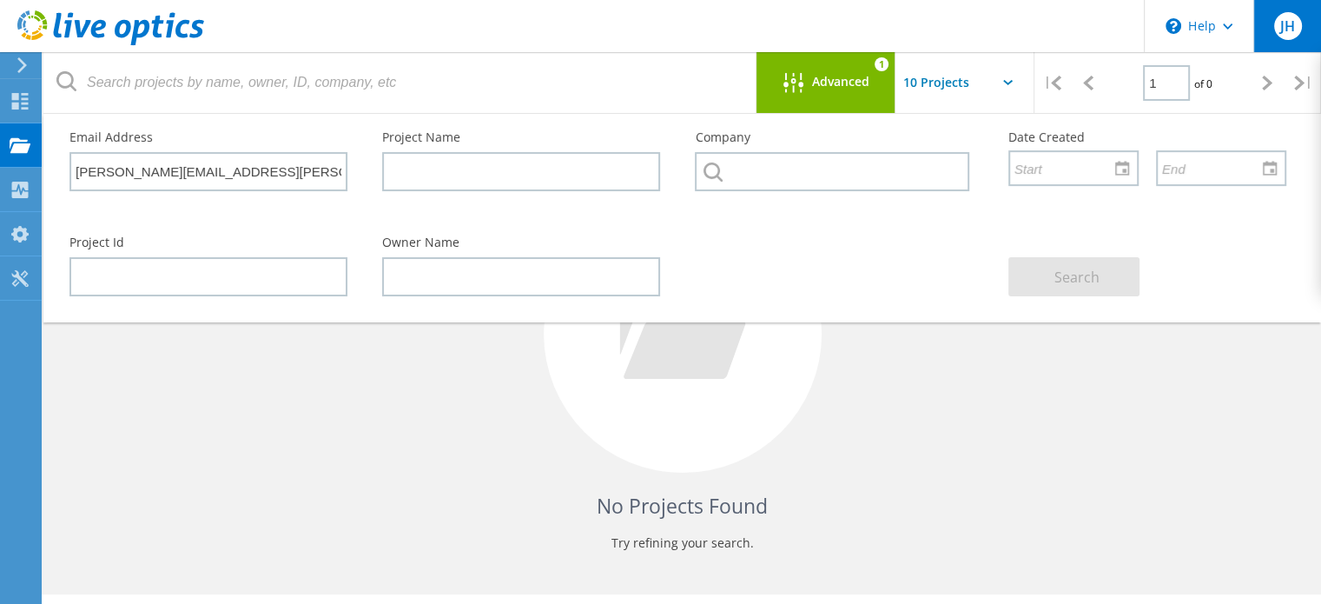
click at [1296, 24] on div "JH" at bounding box center [1288, 26] width 28 height 28
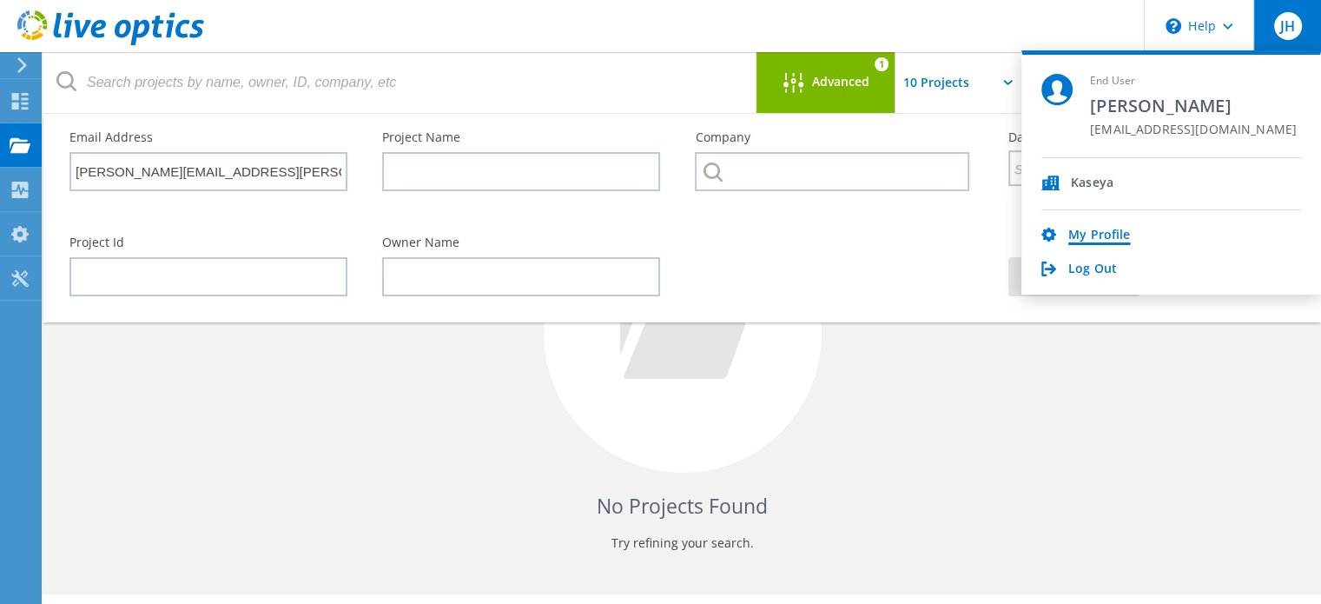
click at [1086, 233] on link "My Profile" at bounding box center [1099, 236] width 62 height 17
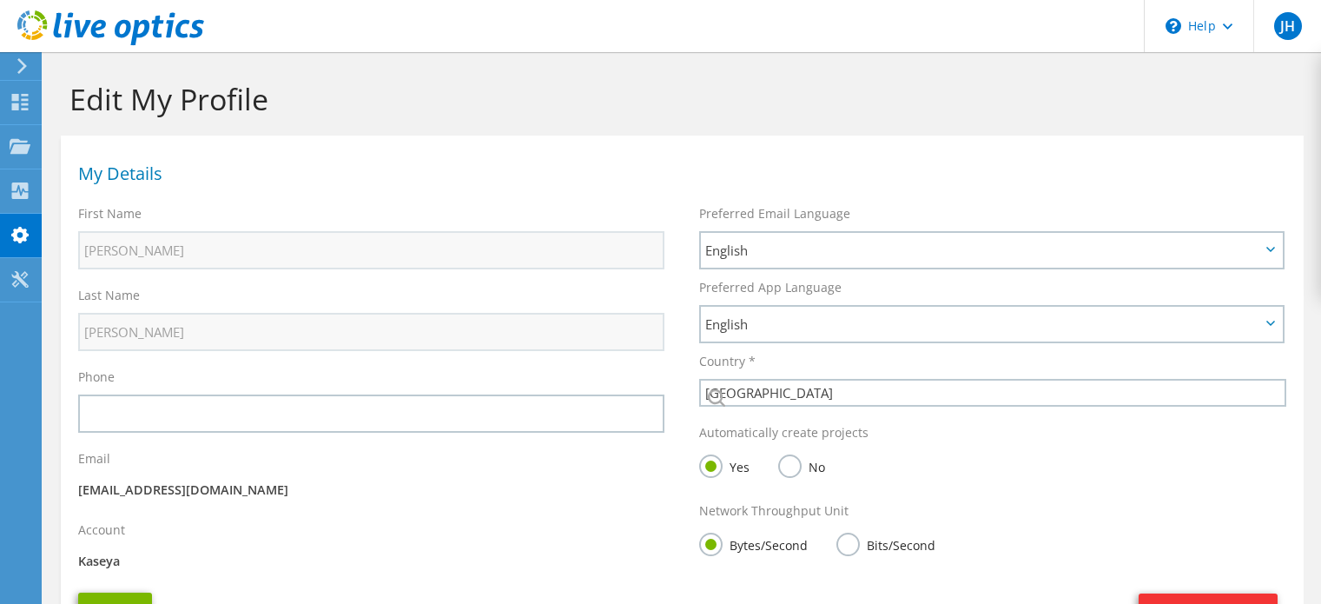
select select "224"
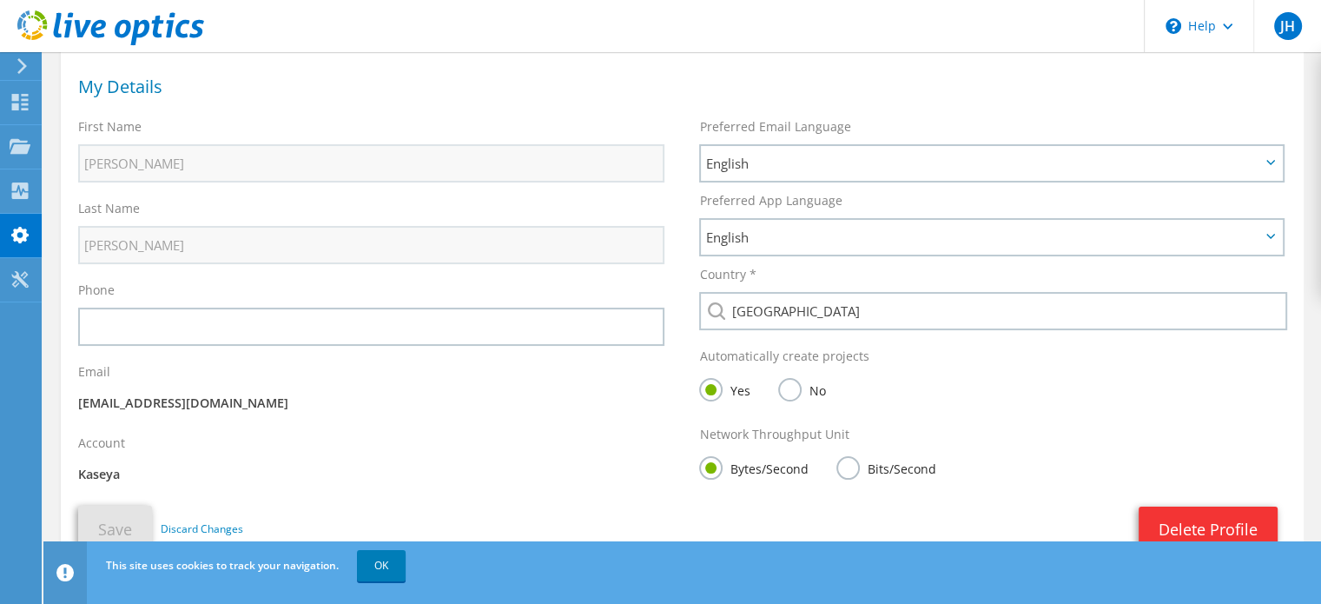
scroll to position [164, 0]
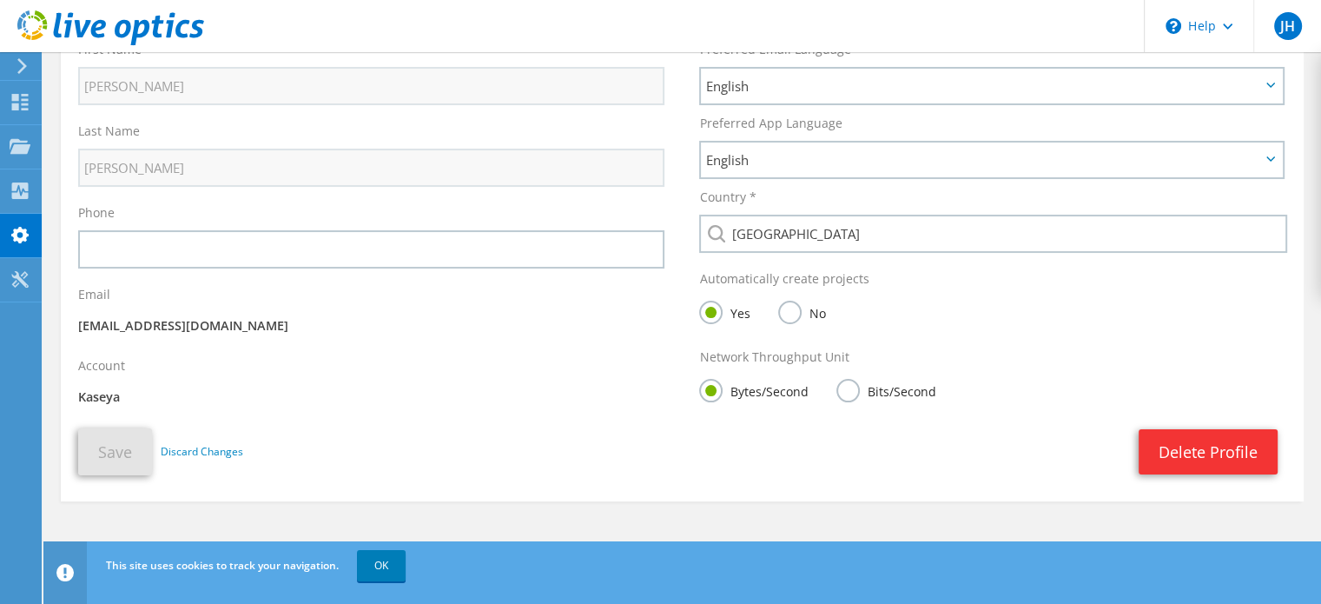
click at [23, 63] on use at bounding box center [22, 66] width 10 height 16
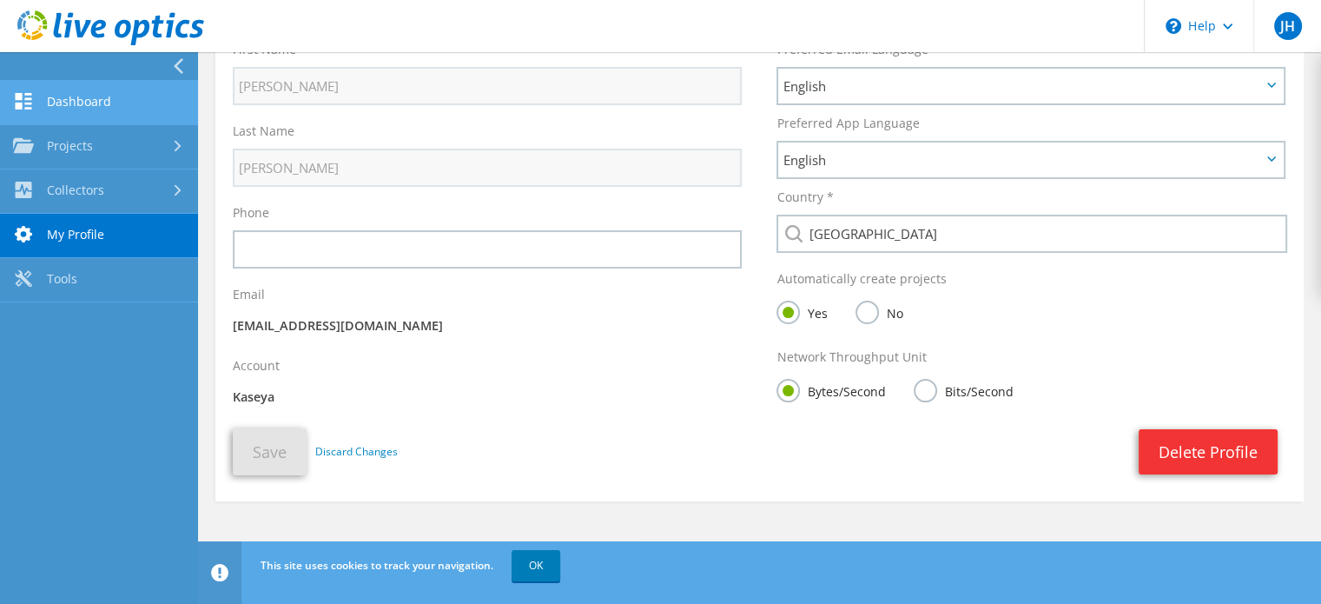
click at [79, 109] on link "Dashboard" at bounding box center [99, 103] width 198 height 44
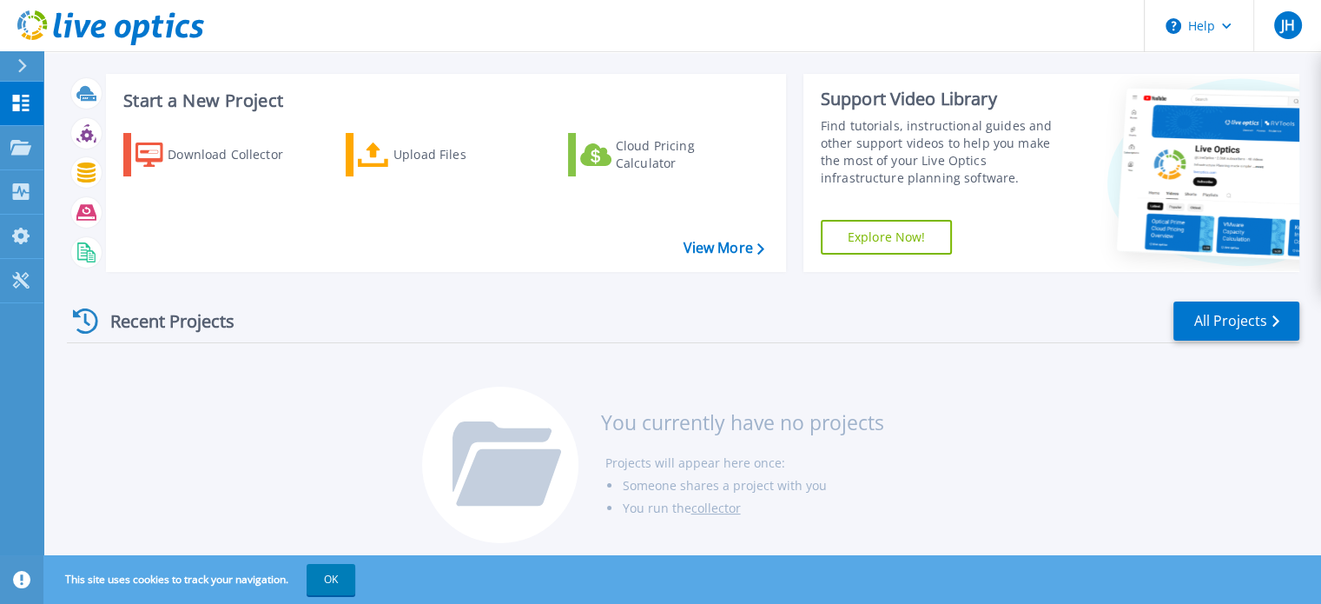
scroll to position [28, 0]
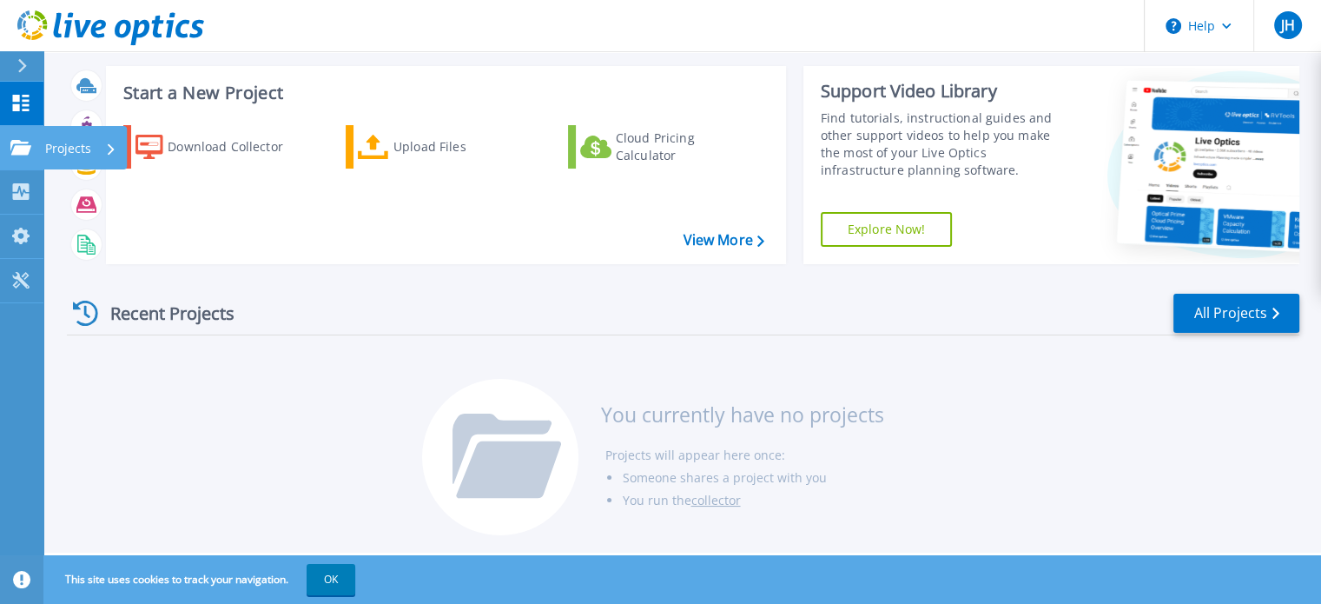
click at [25, 154] on icon at bounding box center [20, 147] width 21 height 15
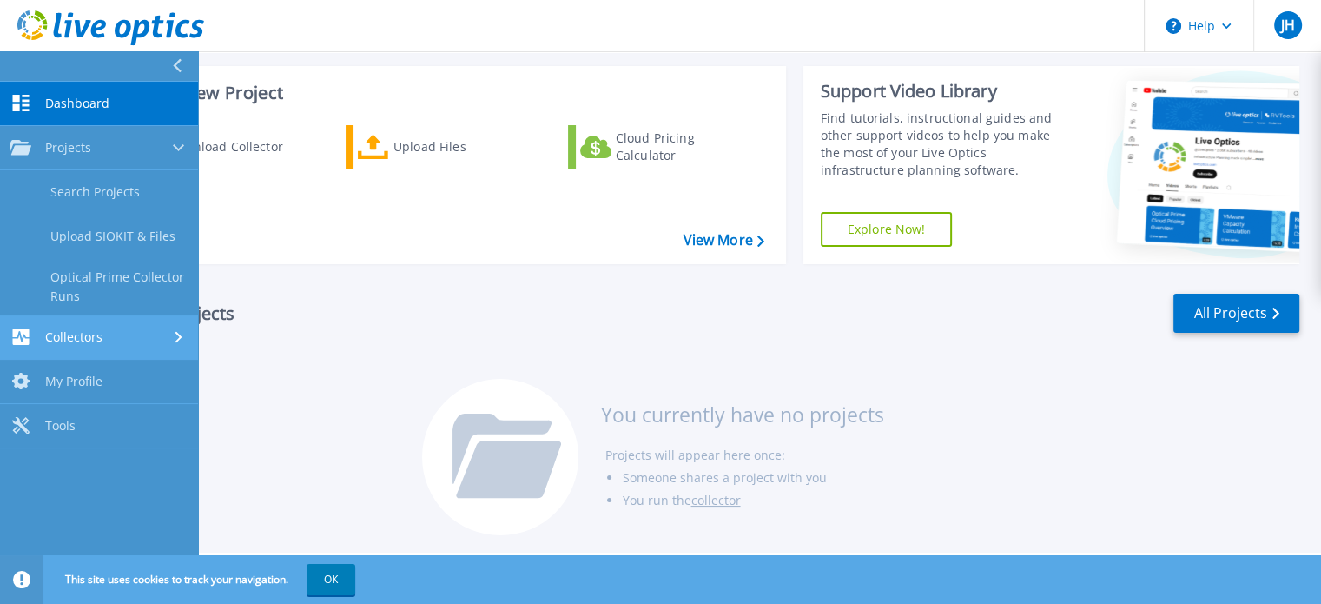
click at [104, 350] on link "Collectors Collectors" at bounding box center [99, 337] width 198 height 44
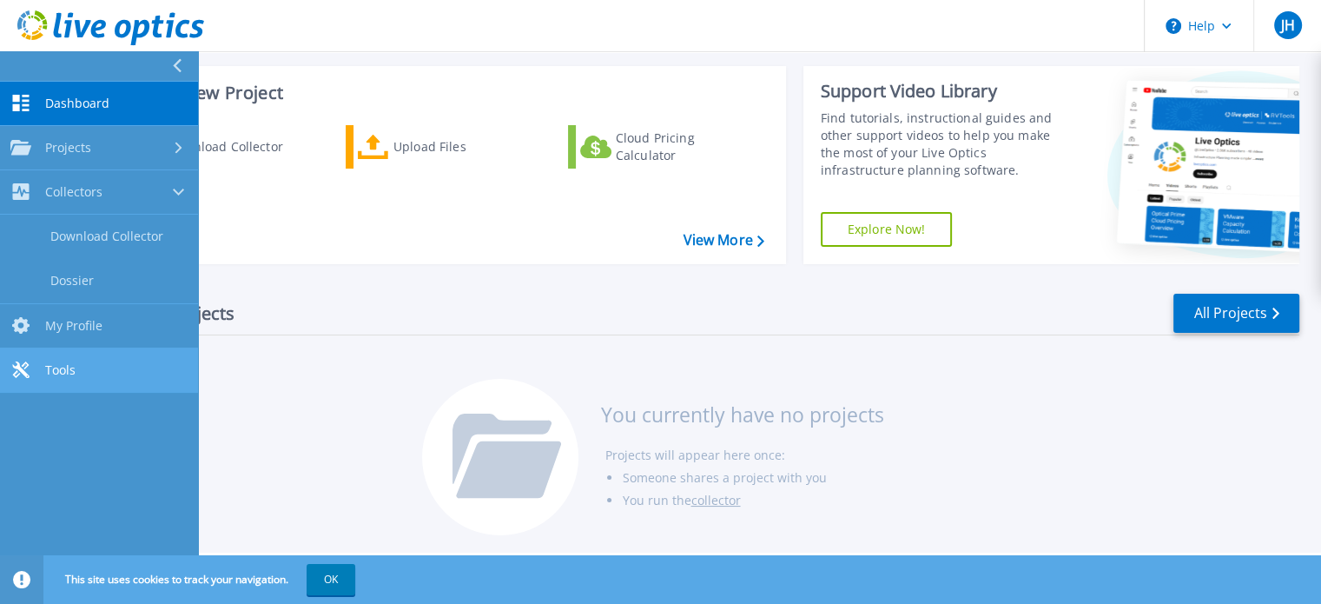
click at [59, 364] on span "Tools" at bounding box center [60, 370] width 30 height 16
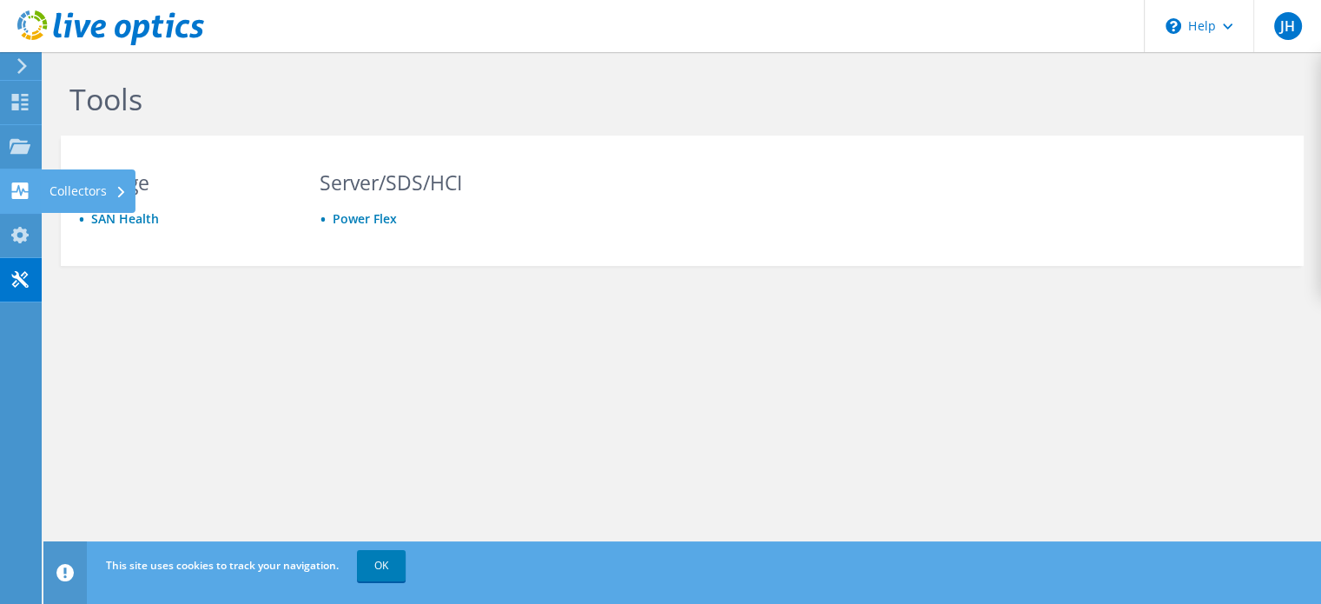
click at [24, 183] on use at bounding box center [20, 190] width 17 height 17
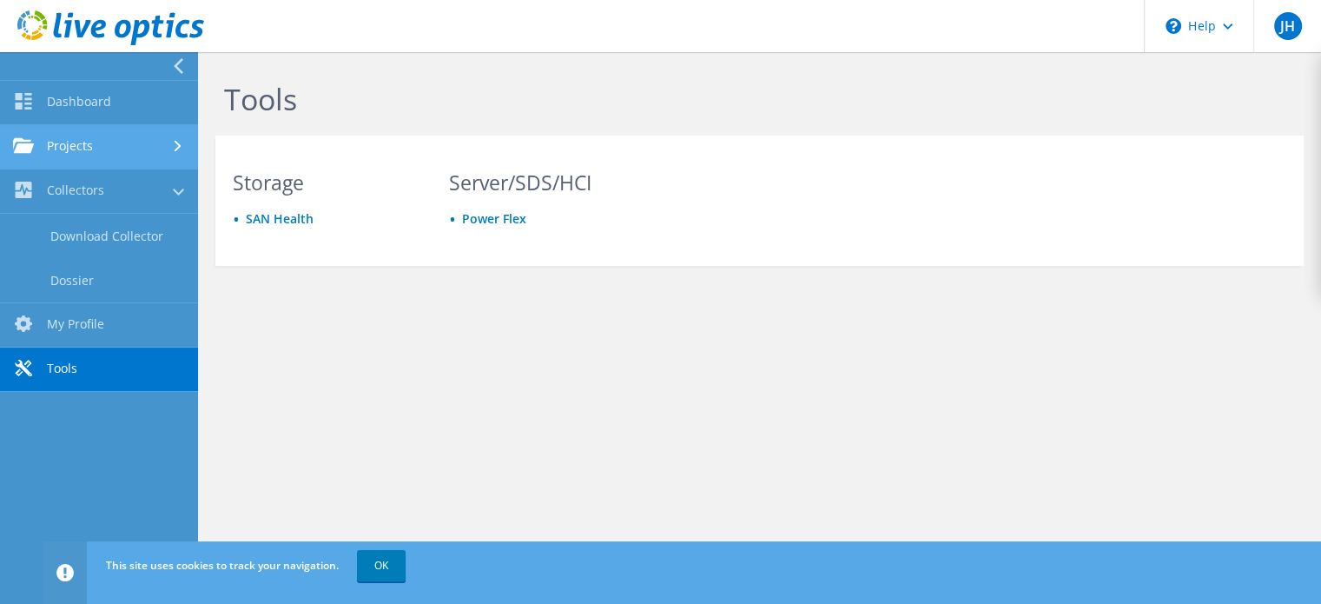
click at [89, 147] on link "Projects" at bounding box center [99, 147] width 198 height 44
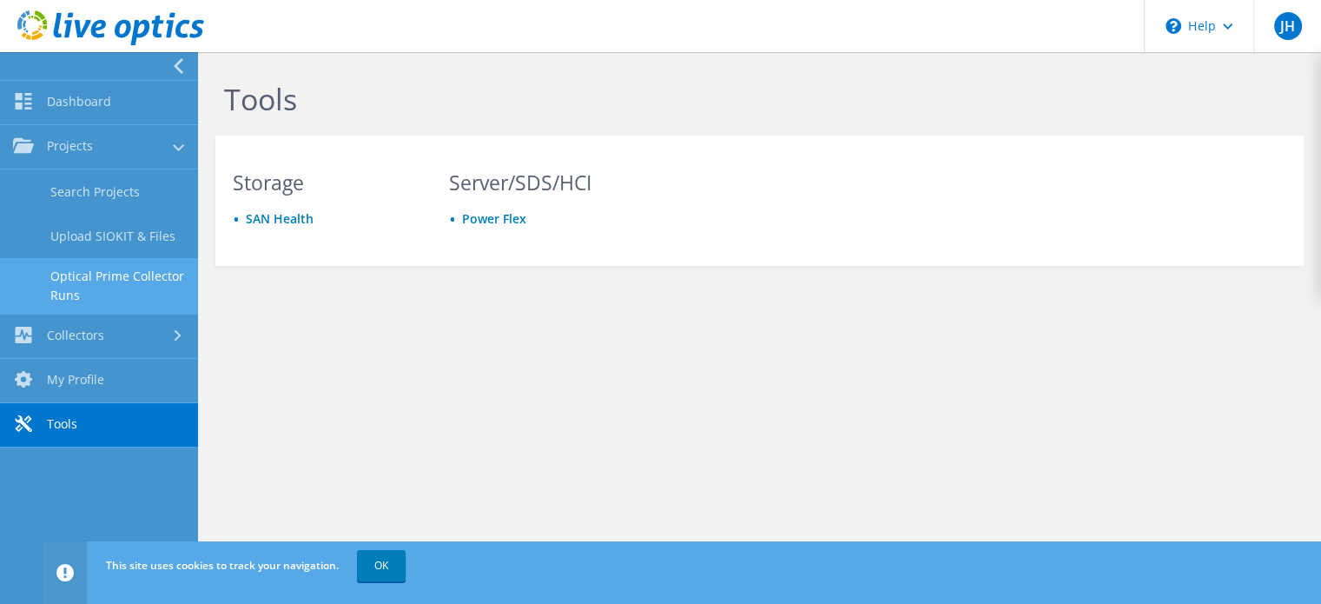
click at [101, 274] on link "Optical Prime Collector Runs" at bounding box center [99, 286] width 198 height 56
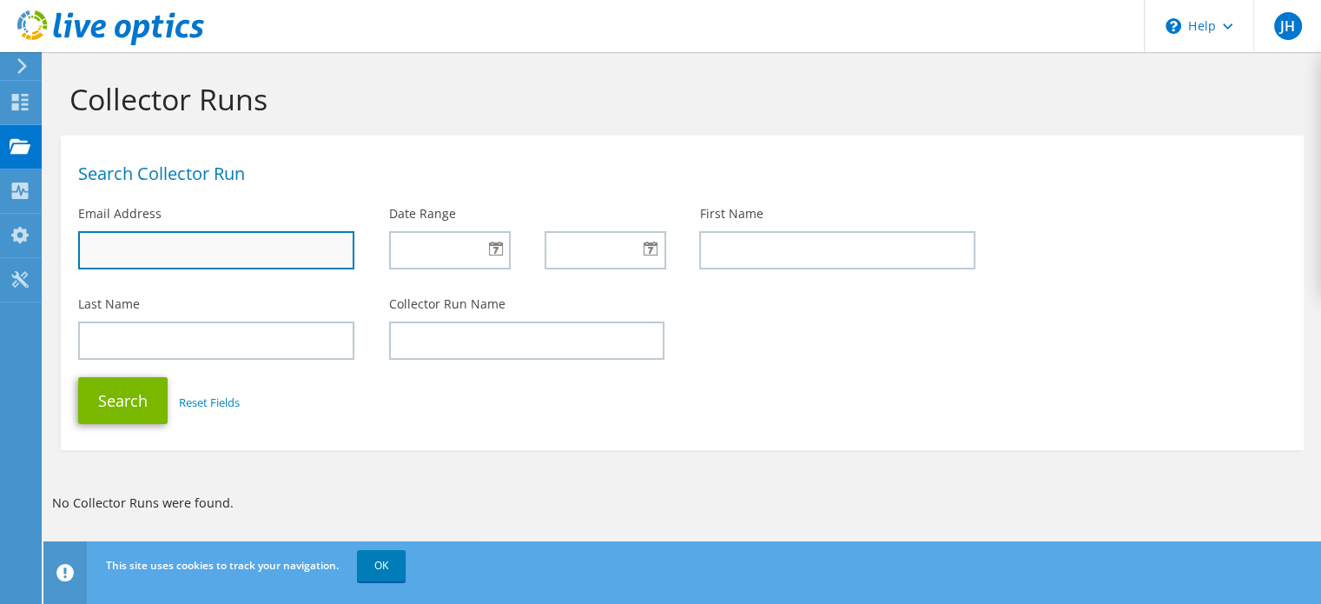
click at [200, 263] on input "text" at bounding box center [216, 250] width 276 height 38
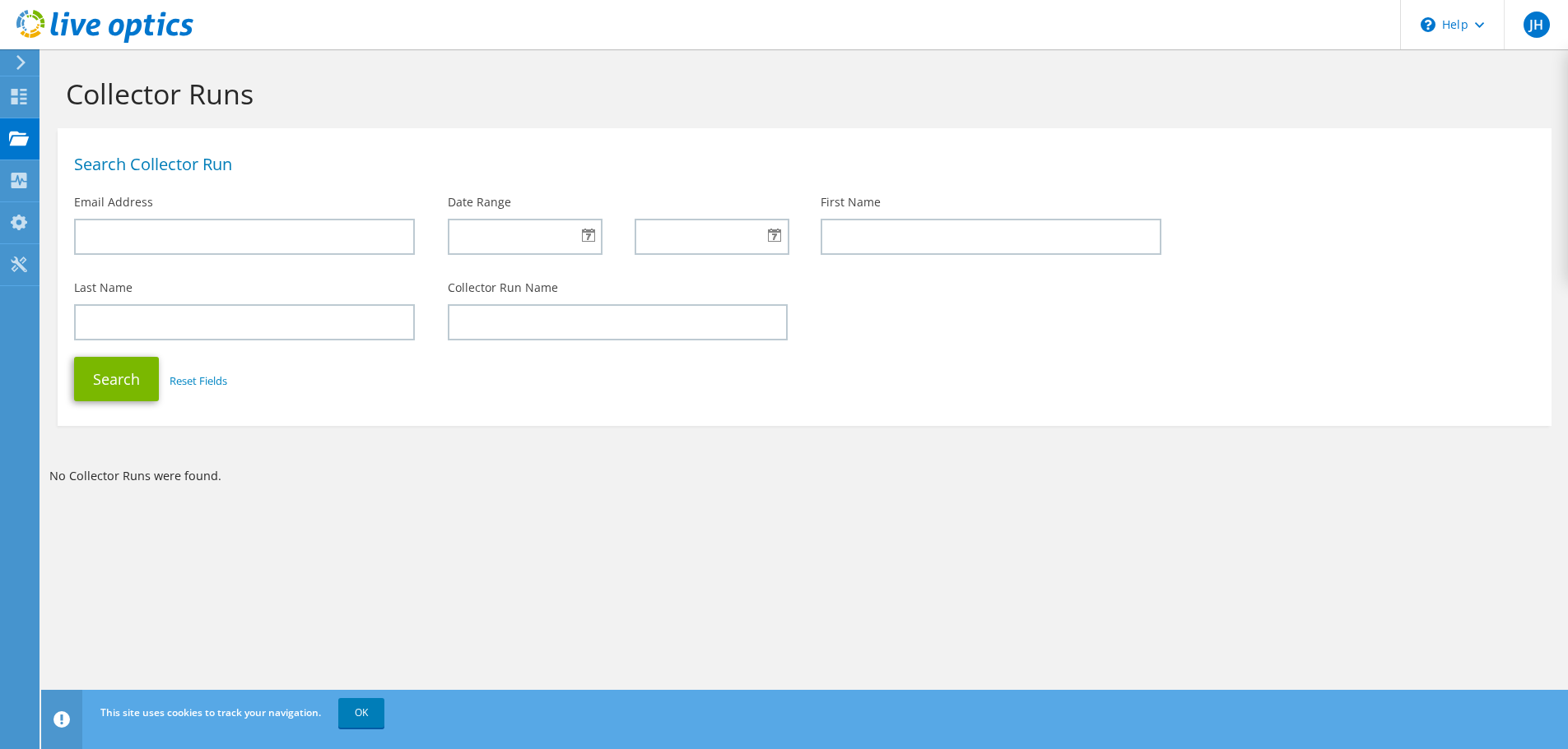
drag, startPoint x: 1190, startPoint y: 191, endPoint x: 1151, endPoint y: 119, distance: 81.9
click at [1151, 122] on div "Collector Runs" at bounding box center [804, 88] width 1510 height 79
click at [1251, 21] on span "JH" at bounding box center [1537, 25] width 27 height 27
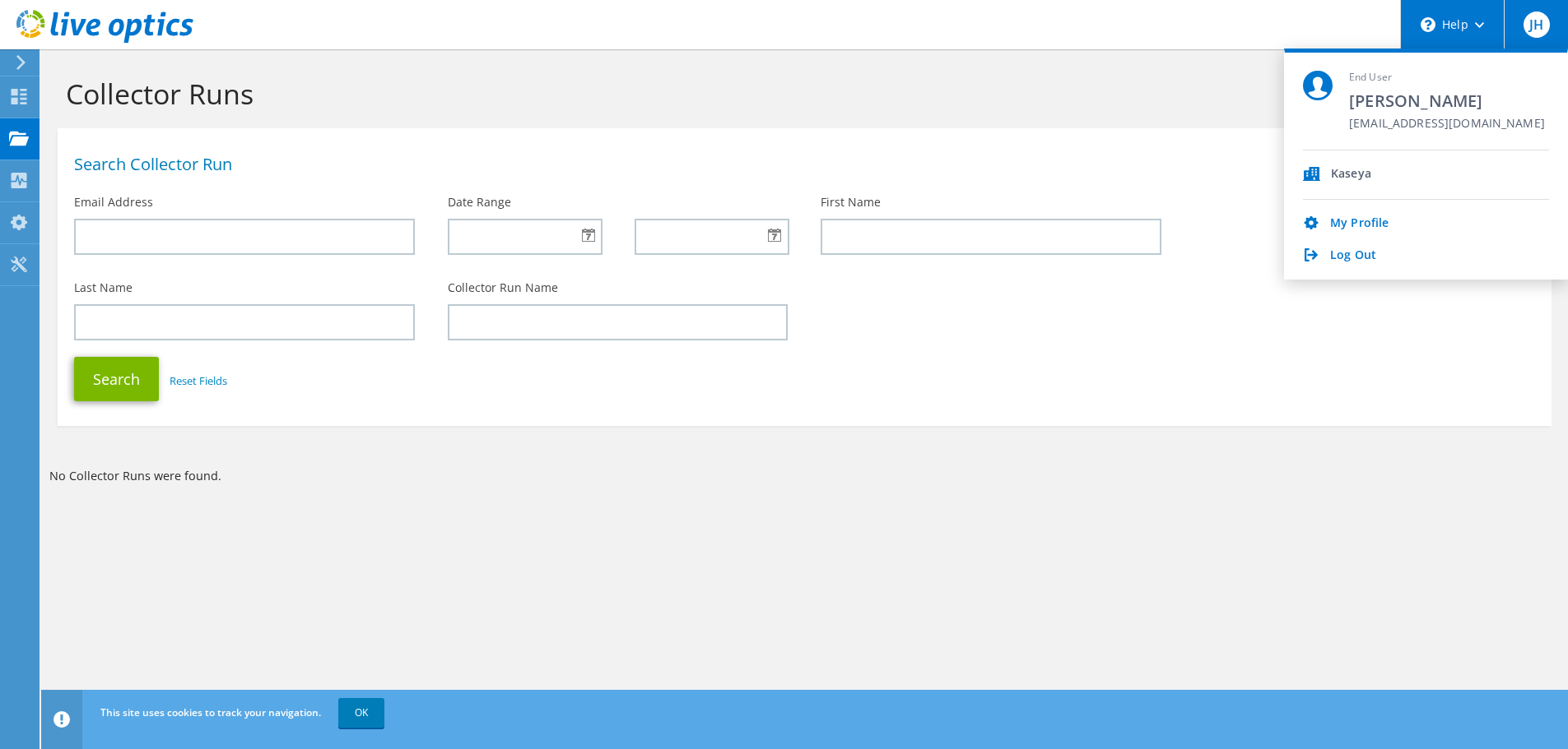
click at [1251, 24] on div "\n Help" at bounding box center [1451, 25] width 103 height 49
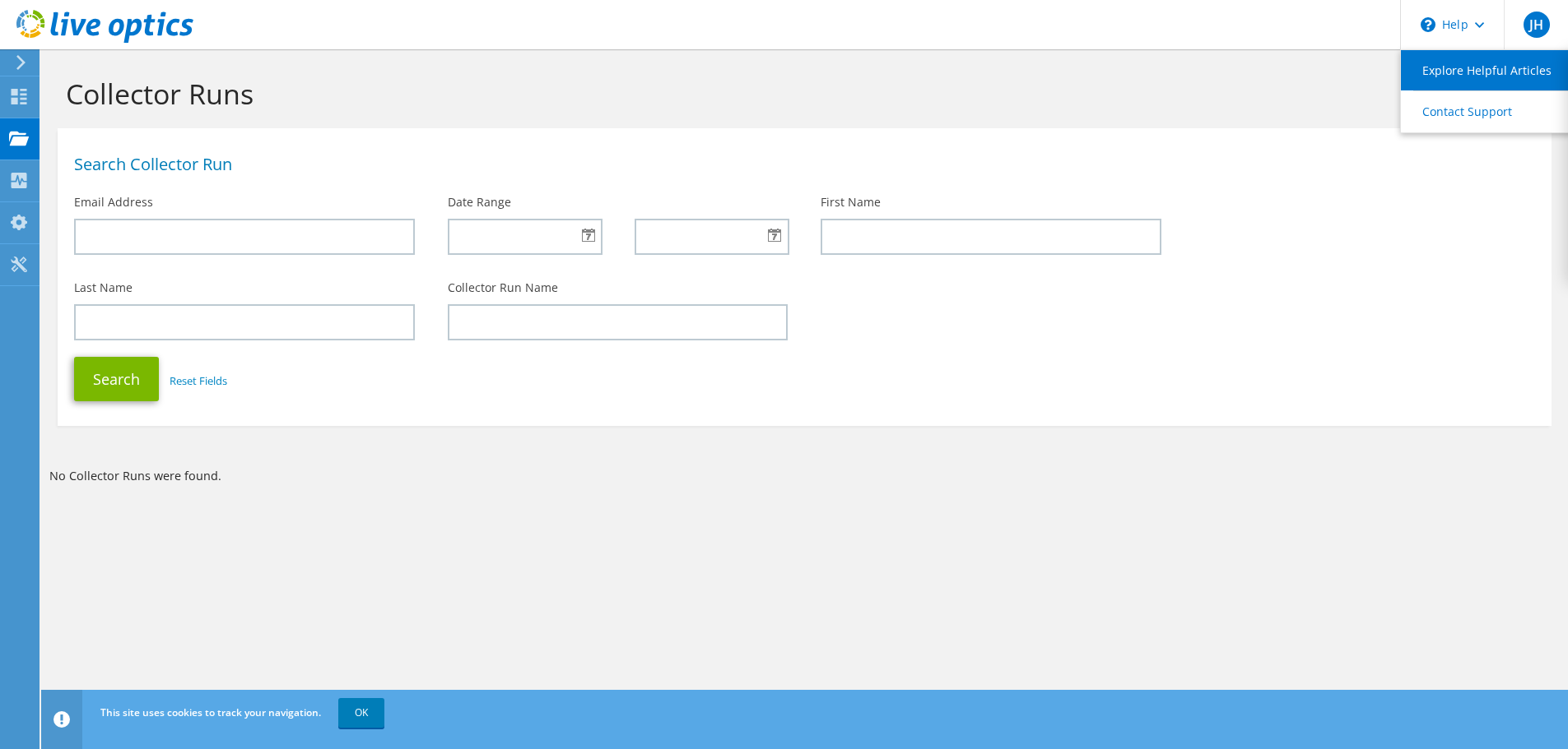
click at [1251, 68] on link "Explore Helpful Articles" at bounding box center [1492, 70] width 184 height 41
